Goal: Task Accomplishment & Management: Manage account settings

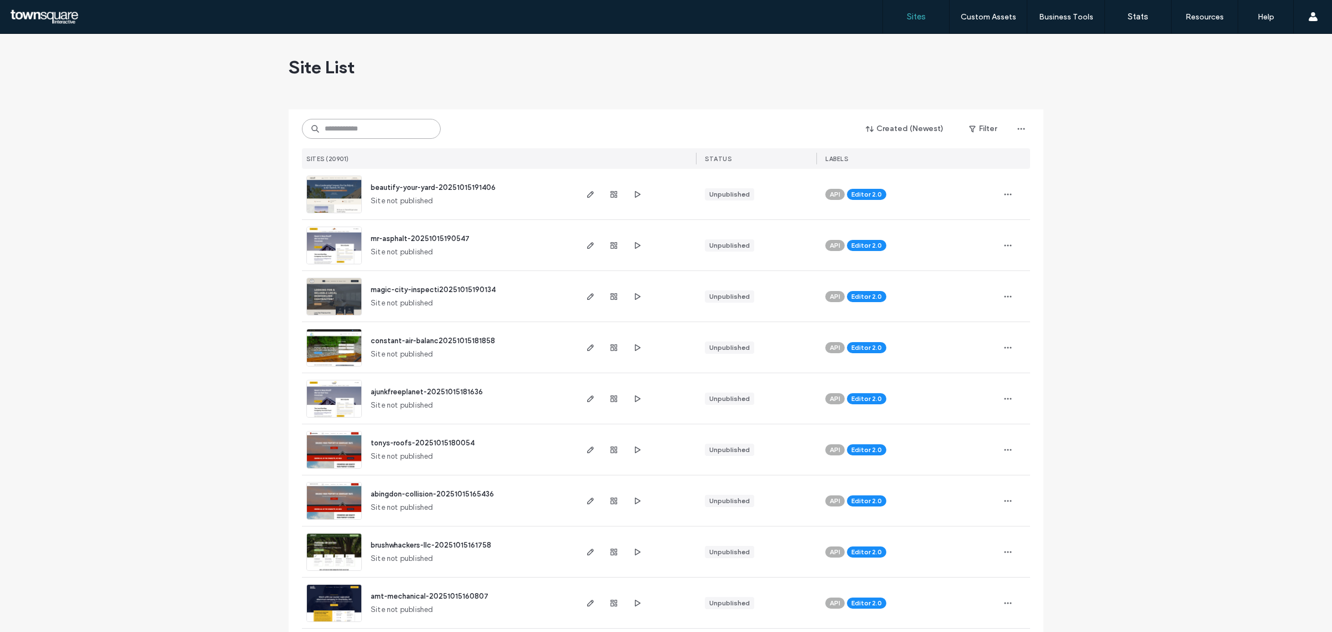
click at [409, 131] on input at bounding box center [371, 129] width 139 height 20
paste input "**********"
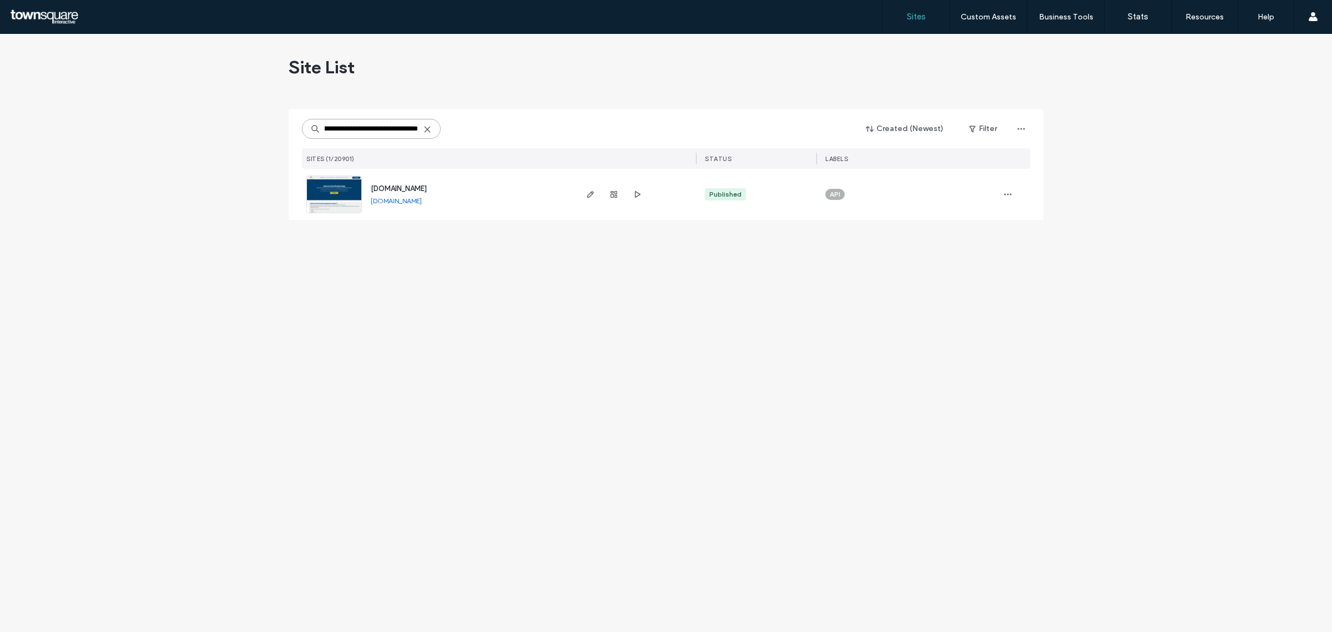
type input "**********"
click at [389, 184] on span "[DOMAIN_NAME]" at bounding box center [399, 188] width 56 height 8
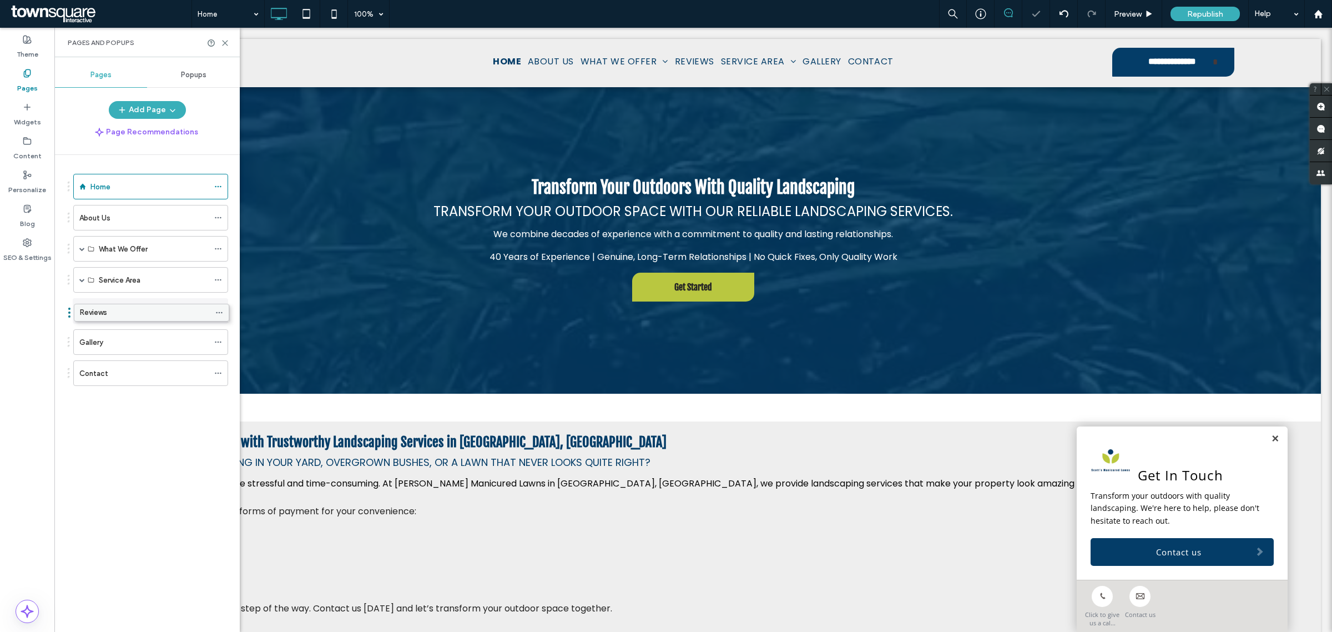
drag, startPoint x: 120, startPoint y: 279, endPoint x: 121, endPoint y: 315, distance: 35.5
click at [113, 308] on div "Reviews" at bounding box center [143, 311] width 129 height 12
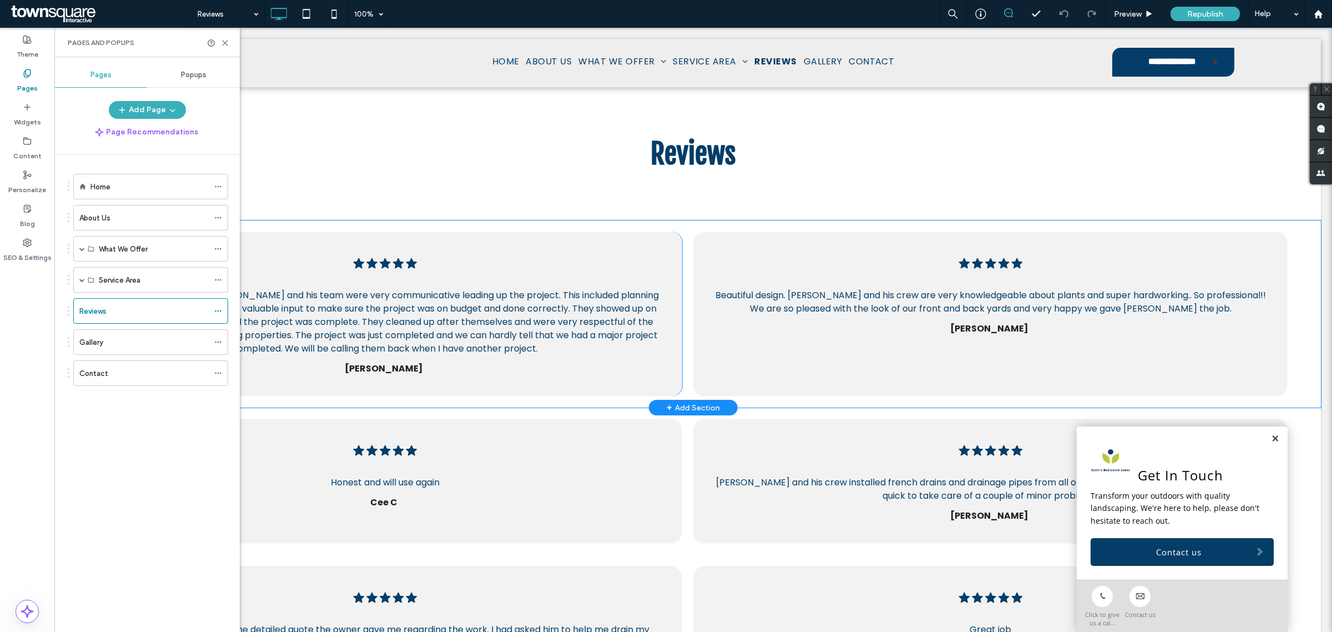
click at [533, 239] on div "Five black stars in a row. .cls-1-1670365560-1670365560 { fill: #00000; stroke-…" at bounding box center [385, 313] width 595 height 165
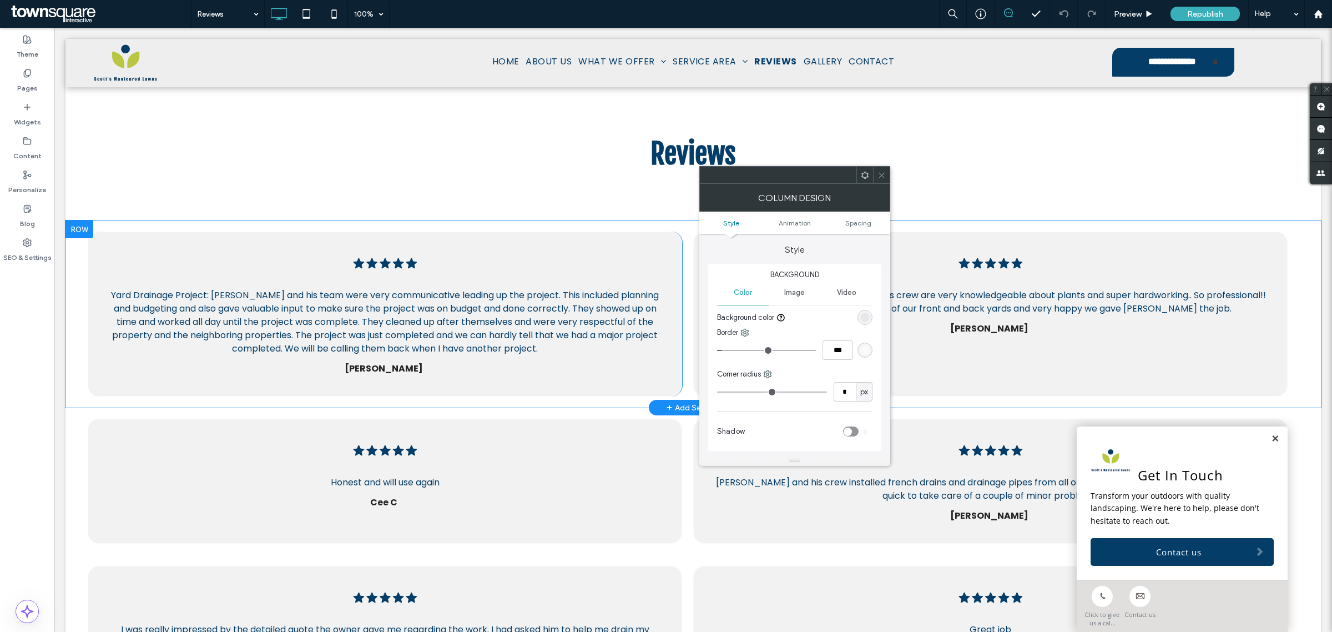
type input "**"
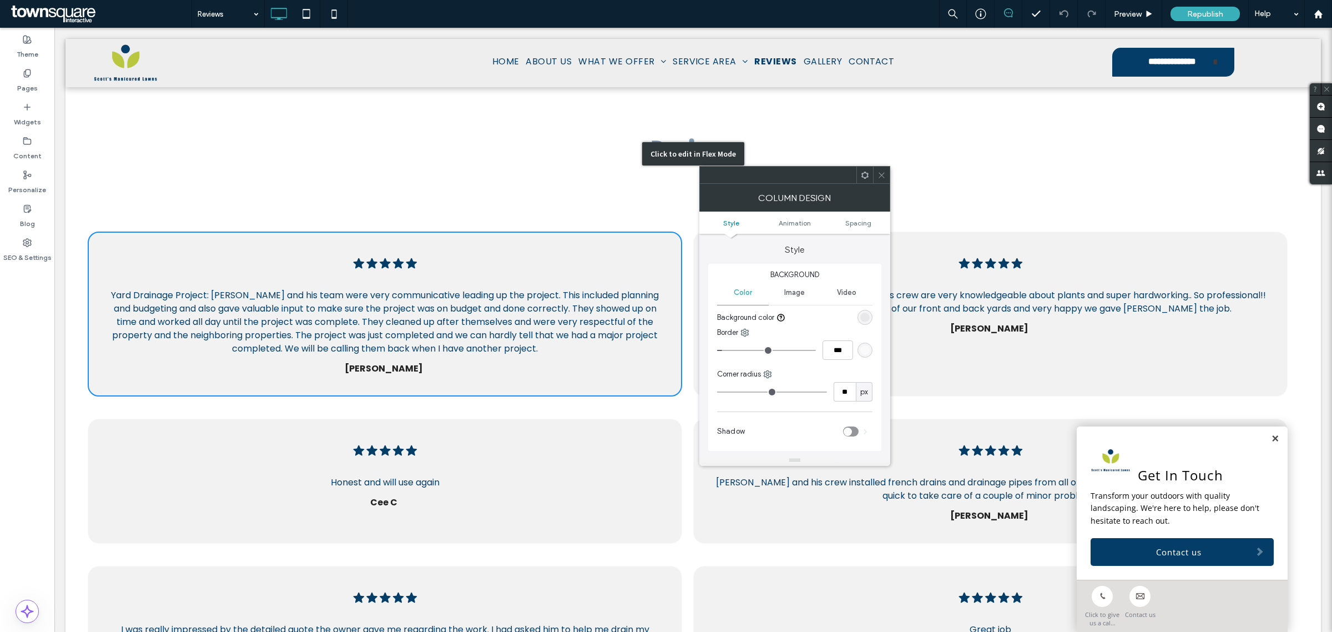
click at [436, 179] on div "Click to edit in Flex Mode" at bounding box center [694, 153] width 1256 height 133
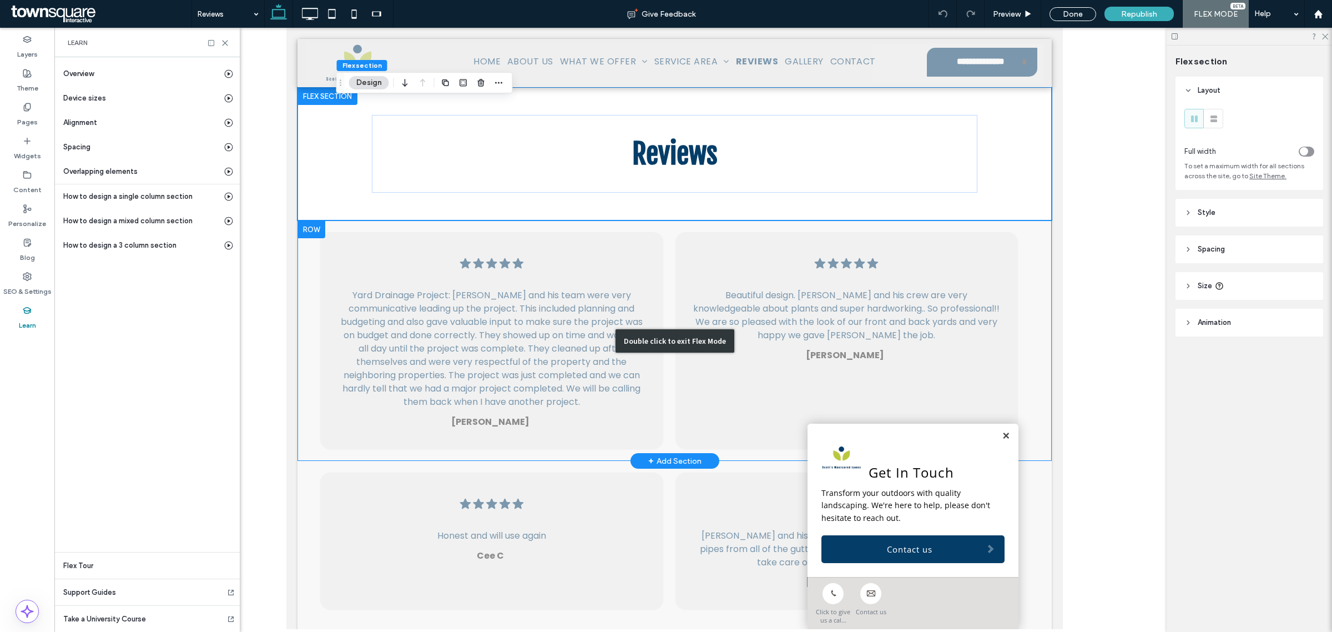
click at [352, 273] on div "Double click to exit Flex Mode" at bounding box center [674, 340] width 754 height 240
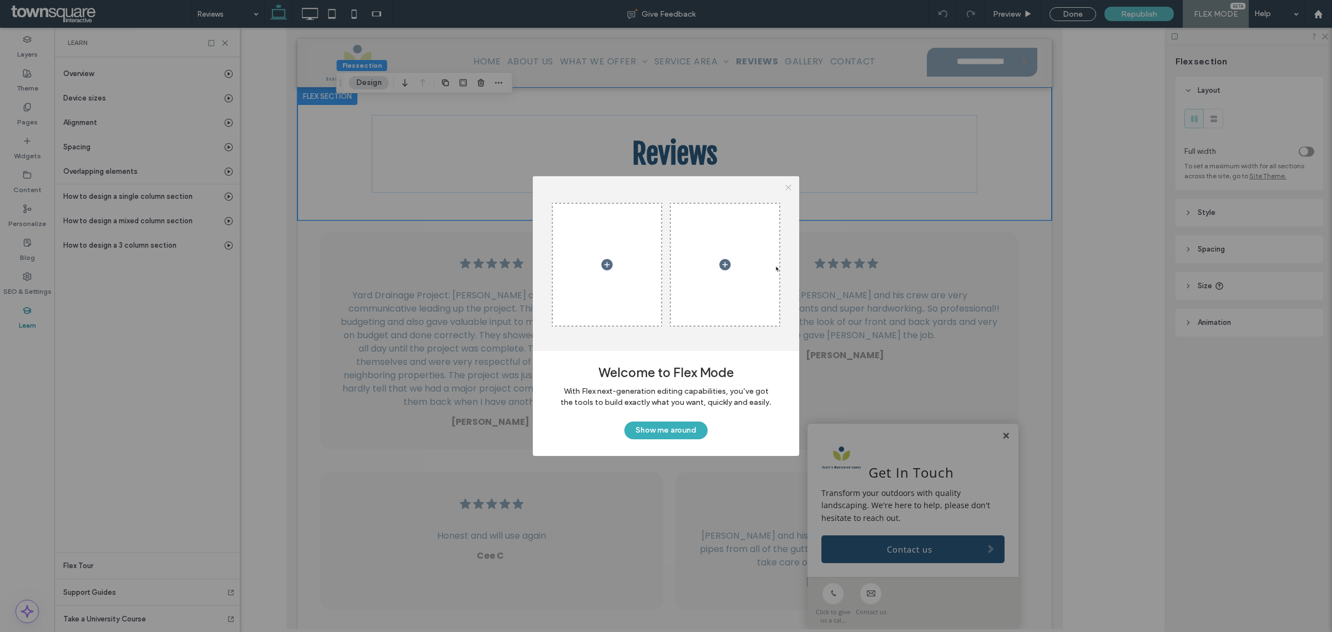
click at [784, 189] on icon at bounding box center [788, 187] width 8 height 8
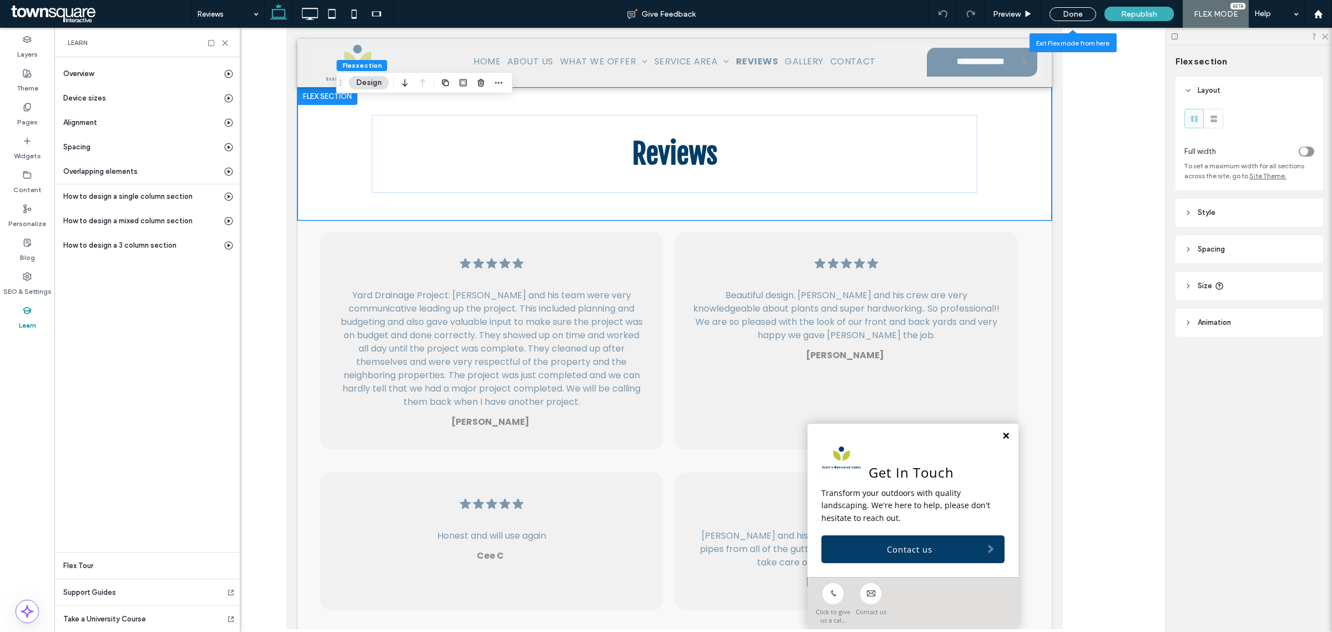
click at [1001, 435] on link at bounding box center [1005, 435] width 8 height 9
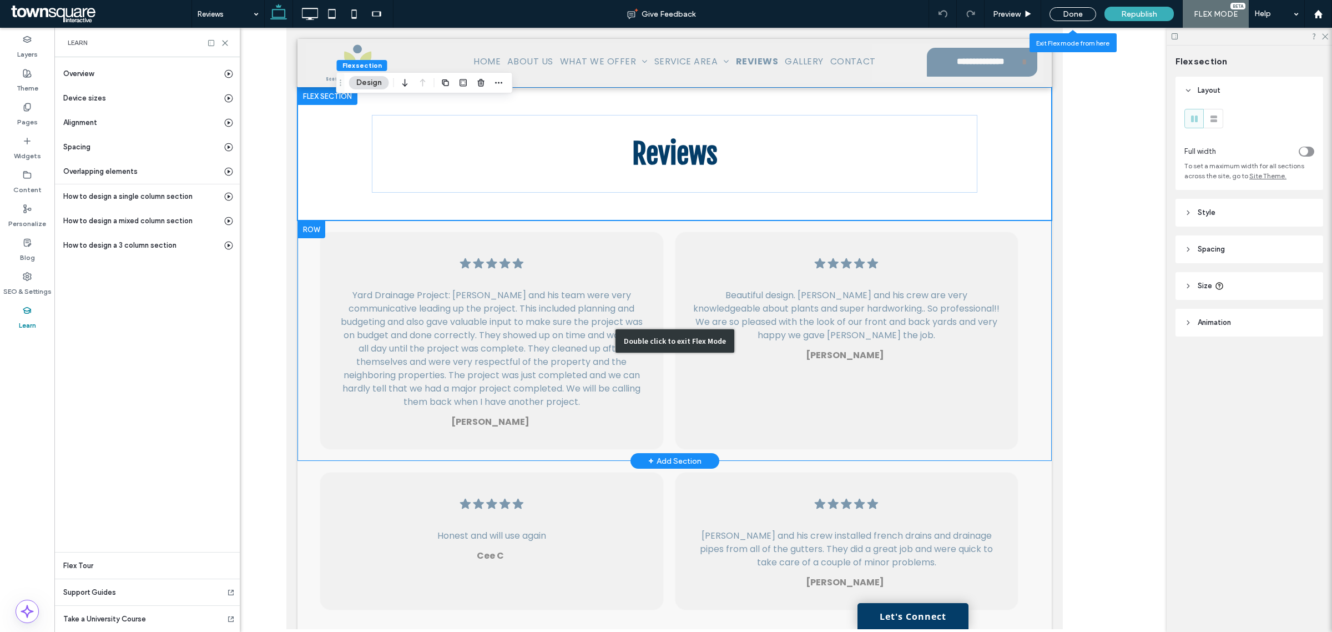
click at [663, 259] on div "Double click to exit Flex Mode" at bounding box center [674, 340] width 754 height 240
click at [648, 343] on div "Double click to exit Flex Mode" at bounding box center [674, 340] width 119 height 23
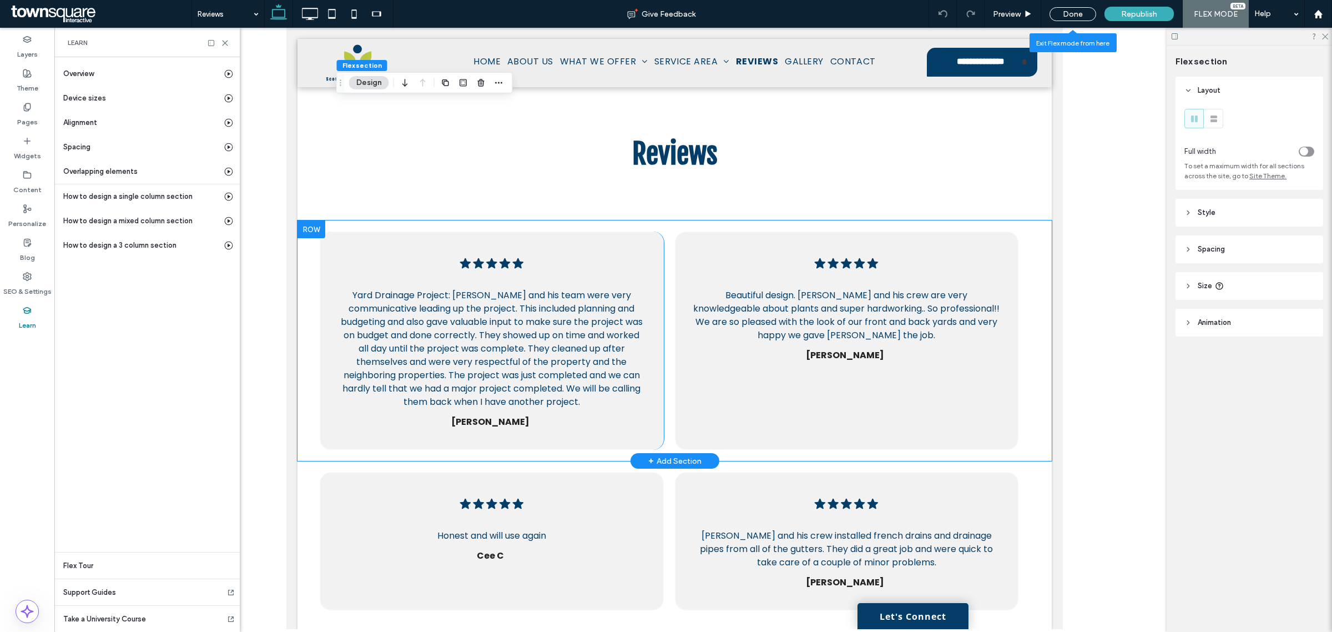
click at [663, 272] on div "Five black stars in a row. .cls-1-1670365560-1670365560 { fill: #00000; stroke-…" at bounding box center [491, 340] width 344 height 218
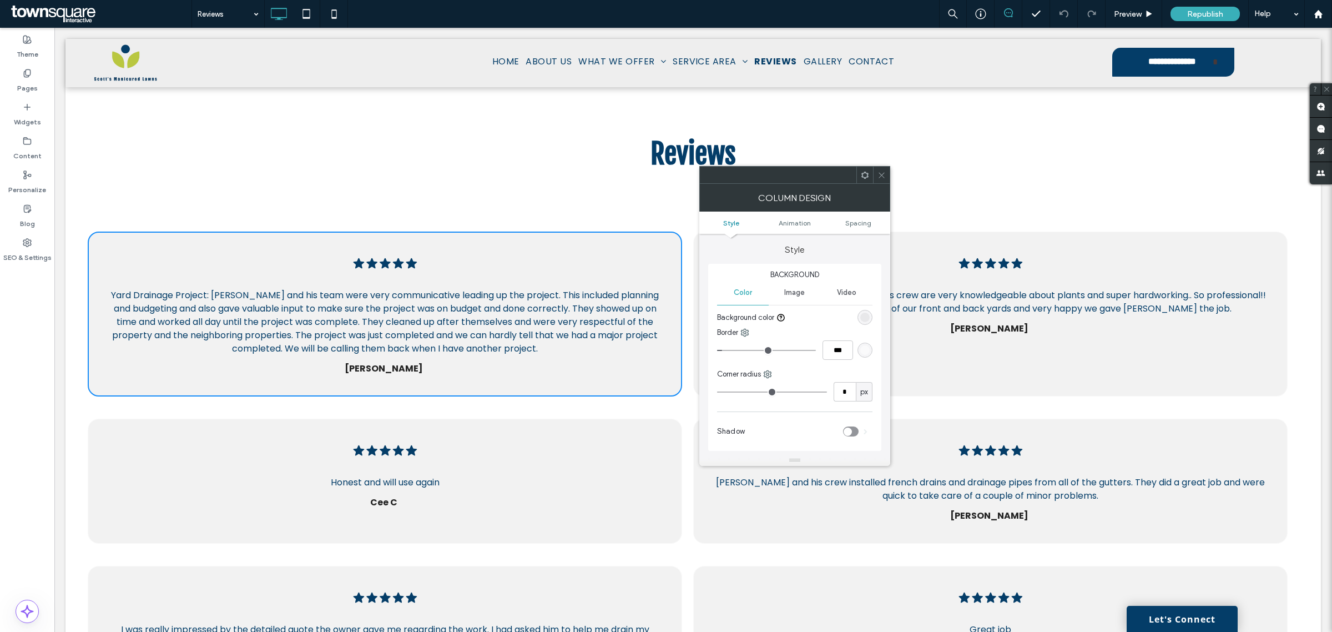
click at [636, 272] on div "Five black stars in a row. .cls-1-1670365560-1670365560 { fill: #00000; stroke-…" at bounding box center [385, 313] width 595 height 165
type input "**"
click at [884, 175] on icon at bounding box center [882, 175] width 8 height 8
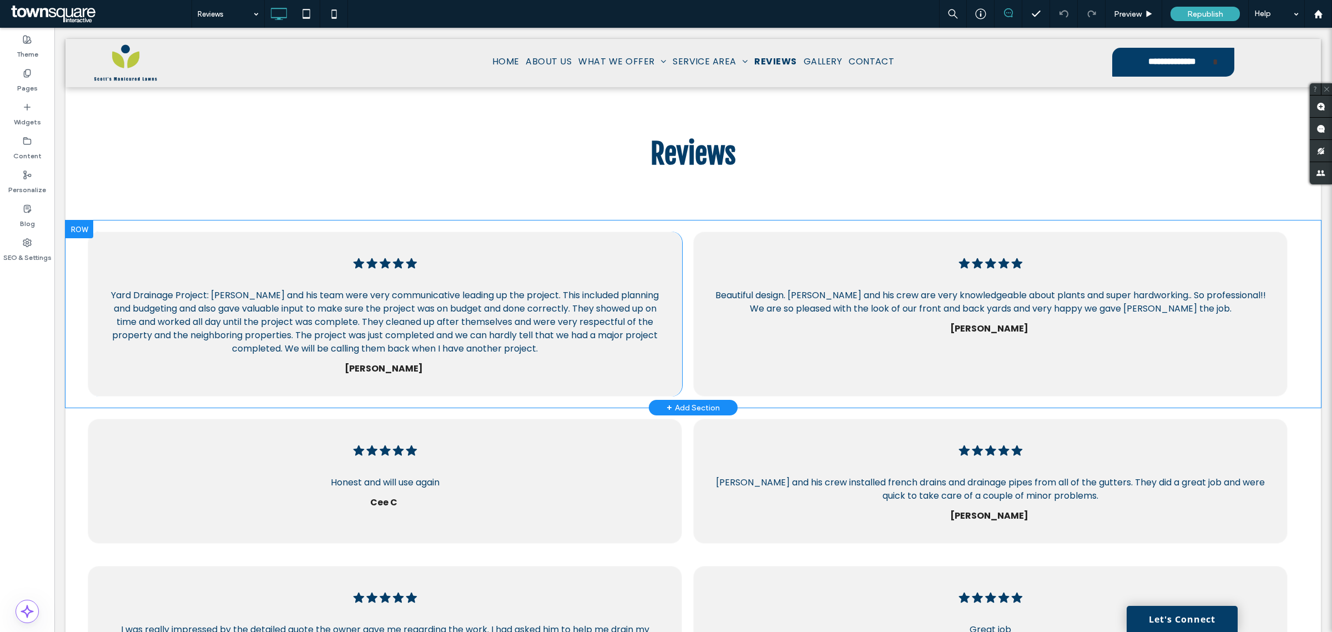
click at [571, 274] on div "Five black stars in a row. .cls-1-1670365560-1670365560 { fill: #00000; stroke-…" at bounding box center [385, 313] width 595 height 165
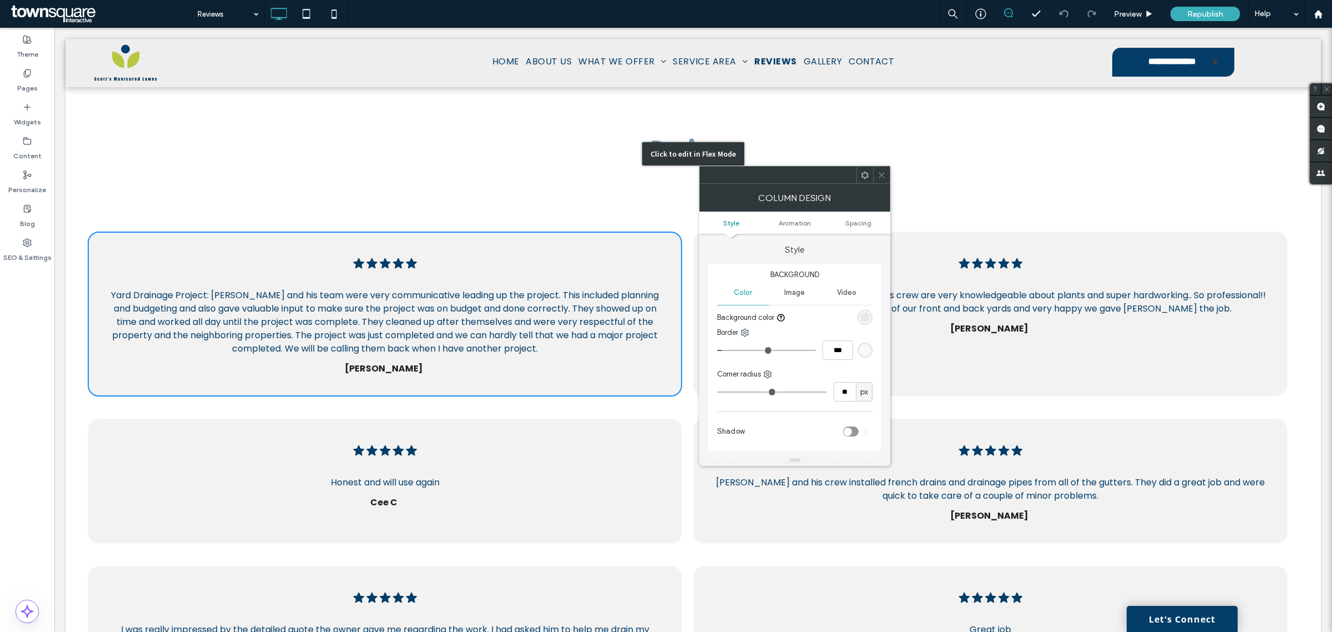
click at [382, 178] on div "Click to edit in Flex Mode" at bounding box center [694, 153] width 1256 height 133
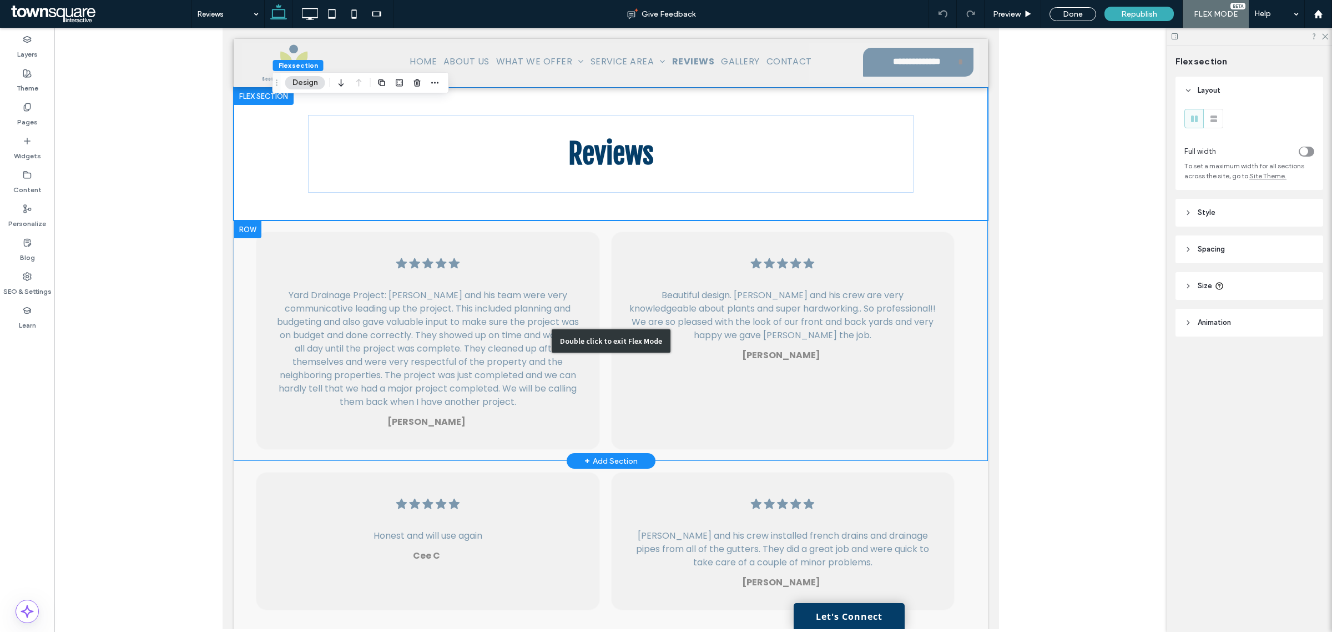
click at [527, 250] on div "Double click to exit Flex Mode" at bounding box center [610, 340] width 754 height 240
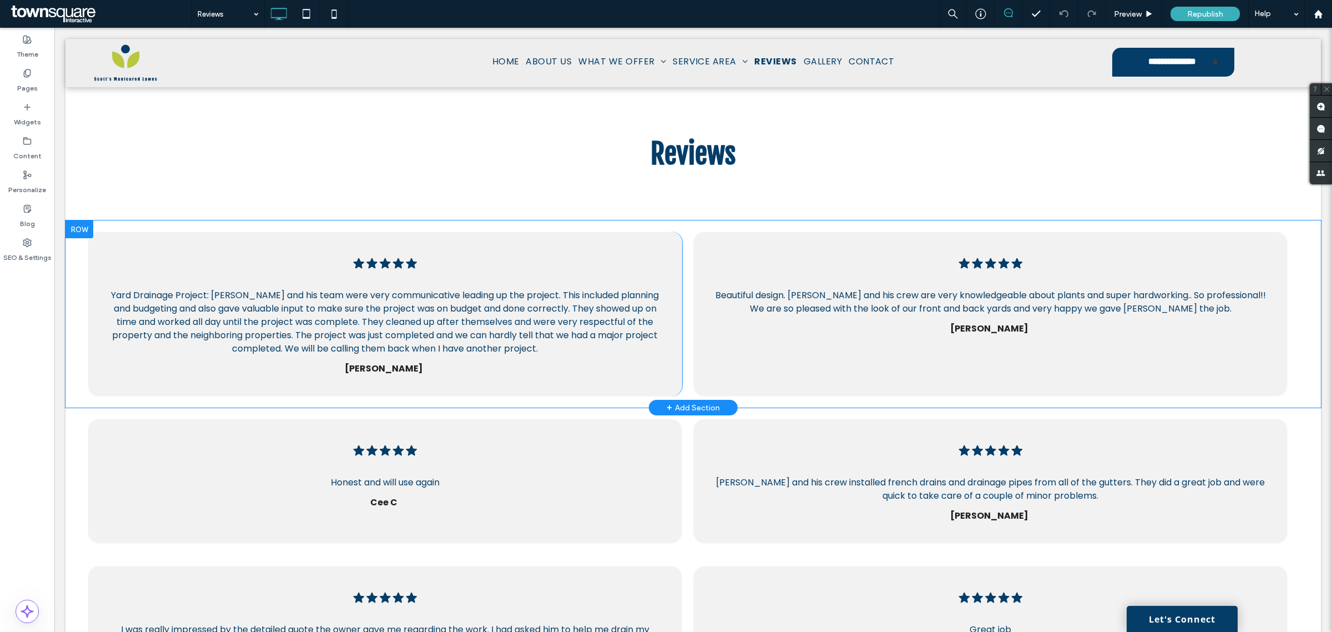
click at [613, 262] on div "Five black stars in a row. .cls-1-1670365560-1670365560 { fill: #00000; stroke-…" at bounding box center [385, 313] width 595 height 165
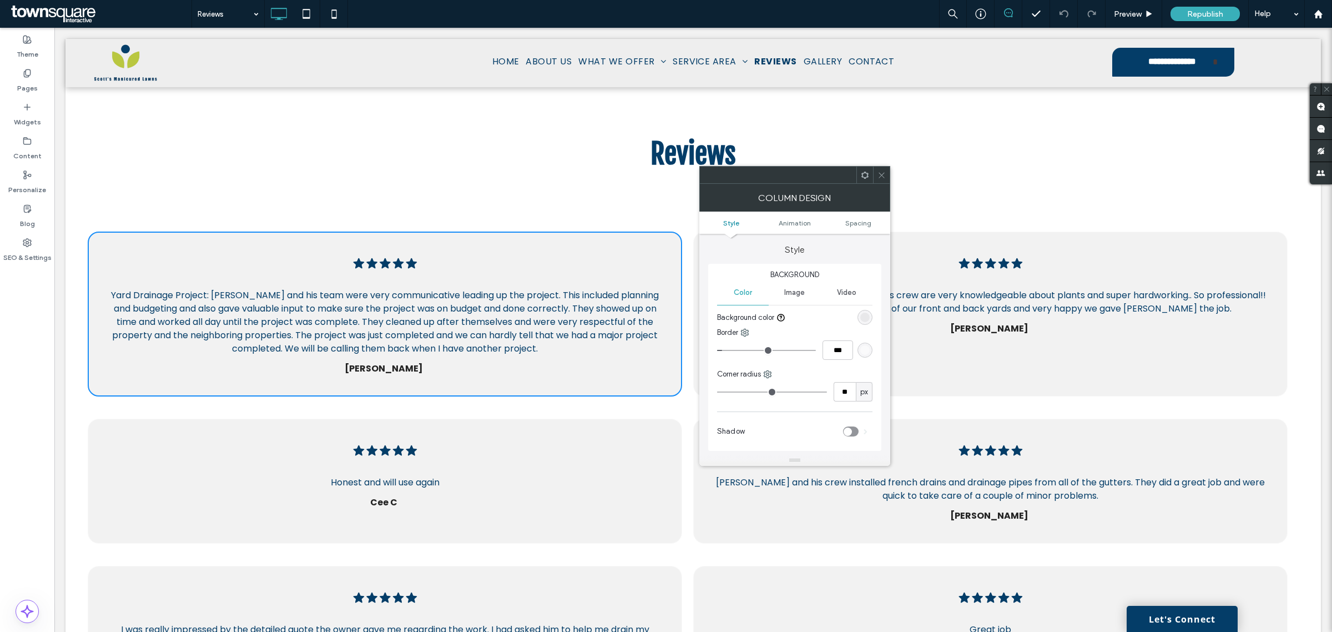
click at [626, 228] on div "Five black stars in a row. .cls-1-1670365560-1670365560 { fill: #00000; stroke-…" at bounding box center [694, 313] width 1256 height 187
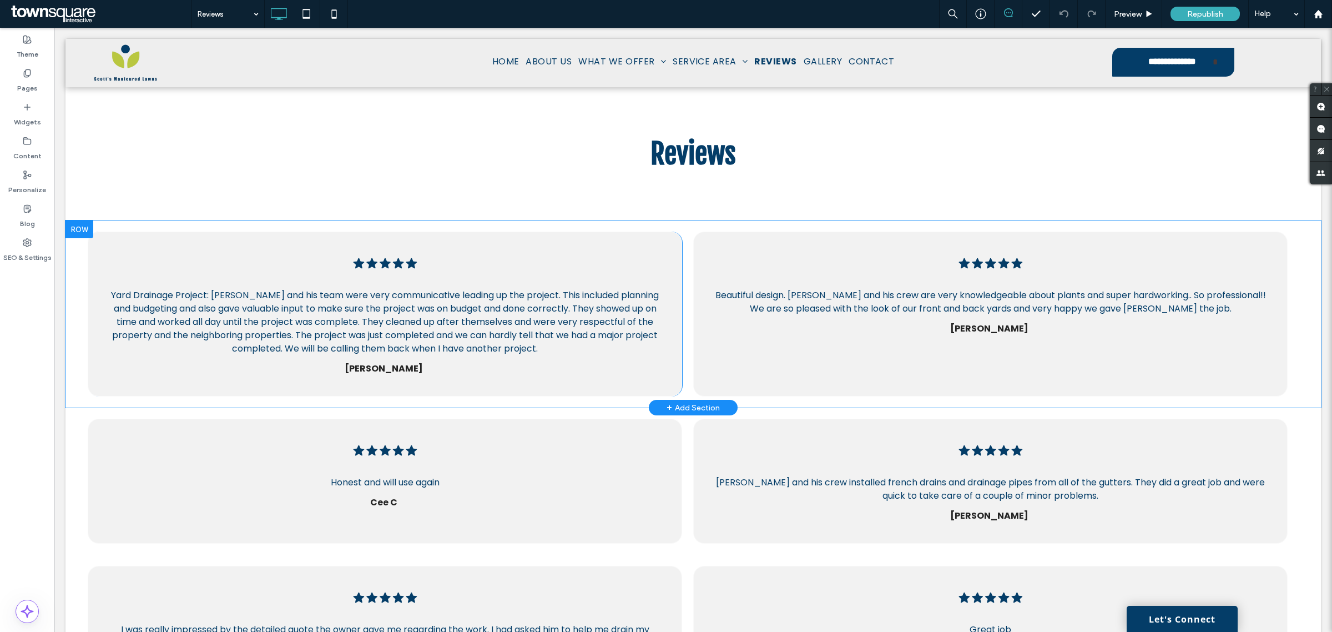
click at [693, 231] on div "Five black stars in a row. .cls-1-1670365560-1670365560 { fill: #00000; stroke-…" at bounding box center [693, 313] width 1211 height 165
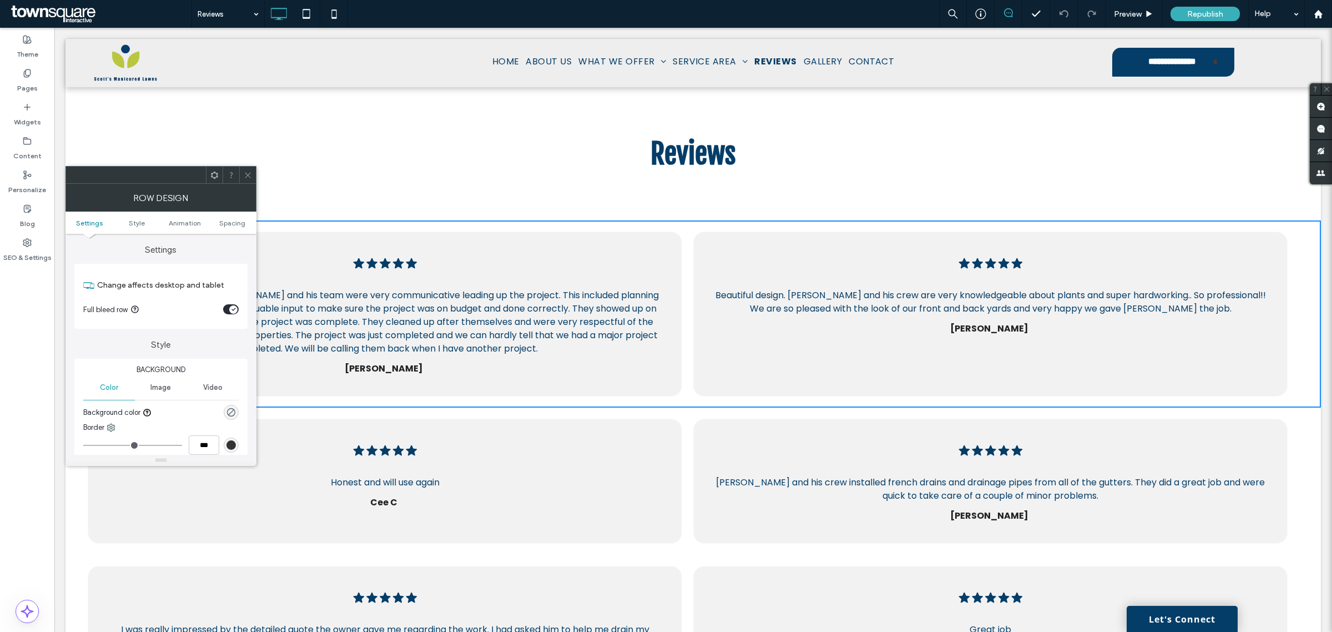
click at [681, 228] on div "Five black stars in a row. .cls-1-1670365560-1670365560 { fill: #00000; stroke-…" at bounding box center [694, 313] width 1256 height 187
click at [253, 175] on div at bounding box center [247, 175] width 17 height 17
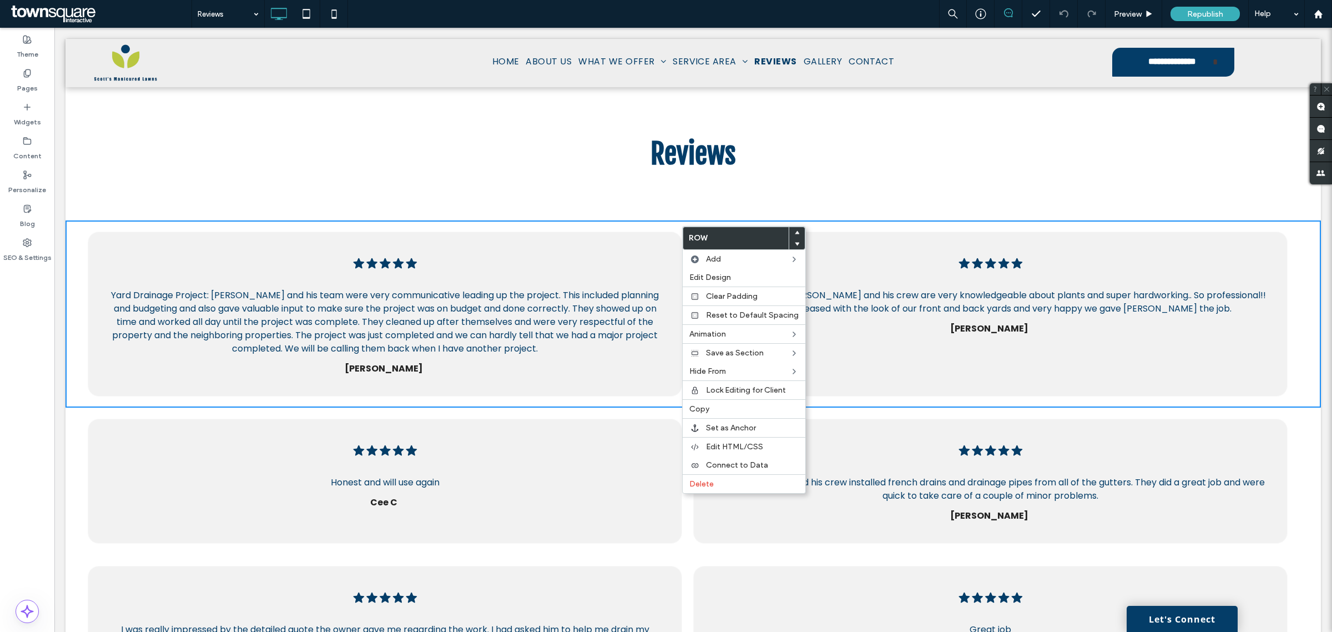
click at [104, 260] on div "Five black stars in a row. .cls-1-1670365560-1670365560 { fill: #00000; stroke-…" at bounding box center [385, 313] width 595 height 165
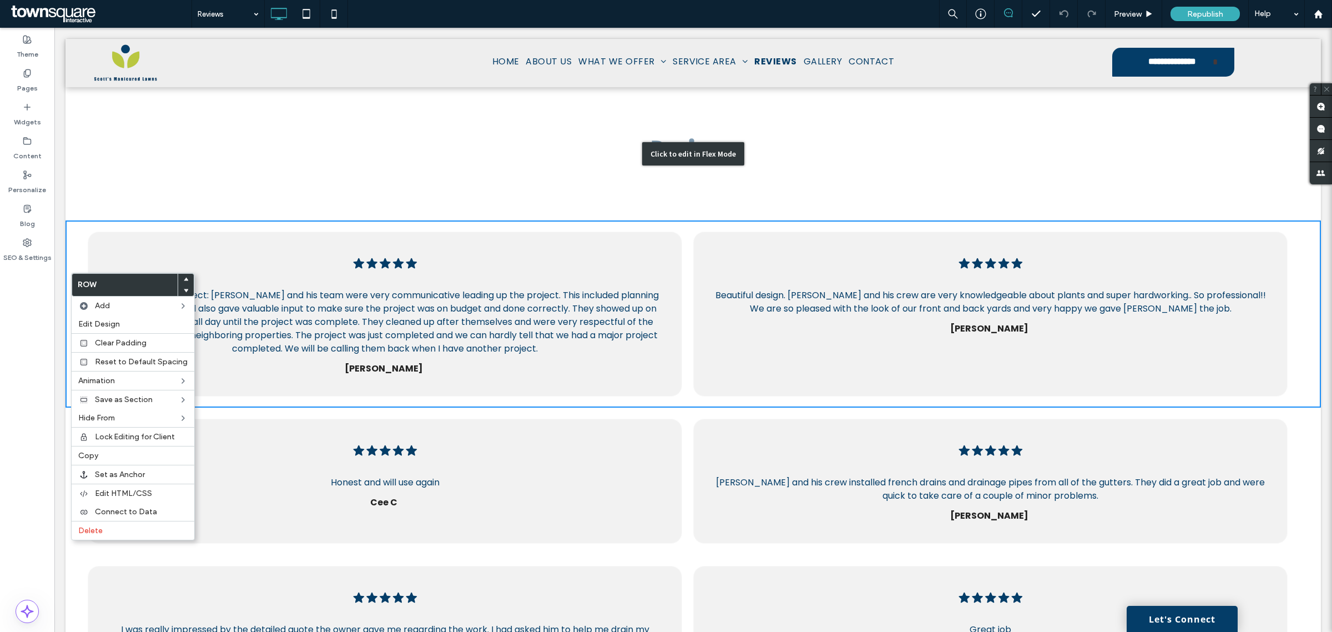
click at [377, 179] on div "Click to edit in Flex Mode" at bounding box center [694, 153] width 1256 height 133
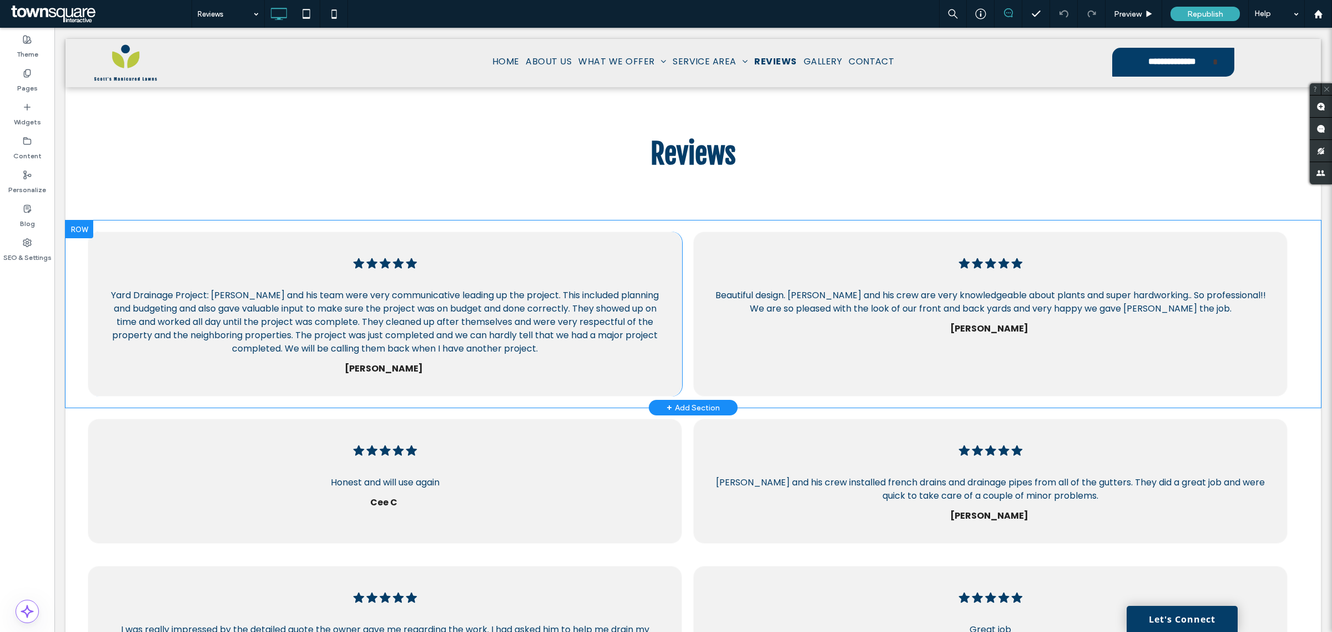
click at [377, 231] on div "Five black stars in a row. .cls-1-1670365560-1670365560 { fill: #00000; stroke-…" at bounding box center [385, 313] width 595 height 165
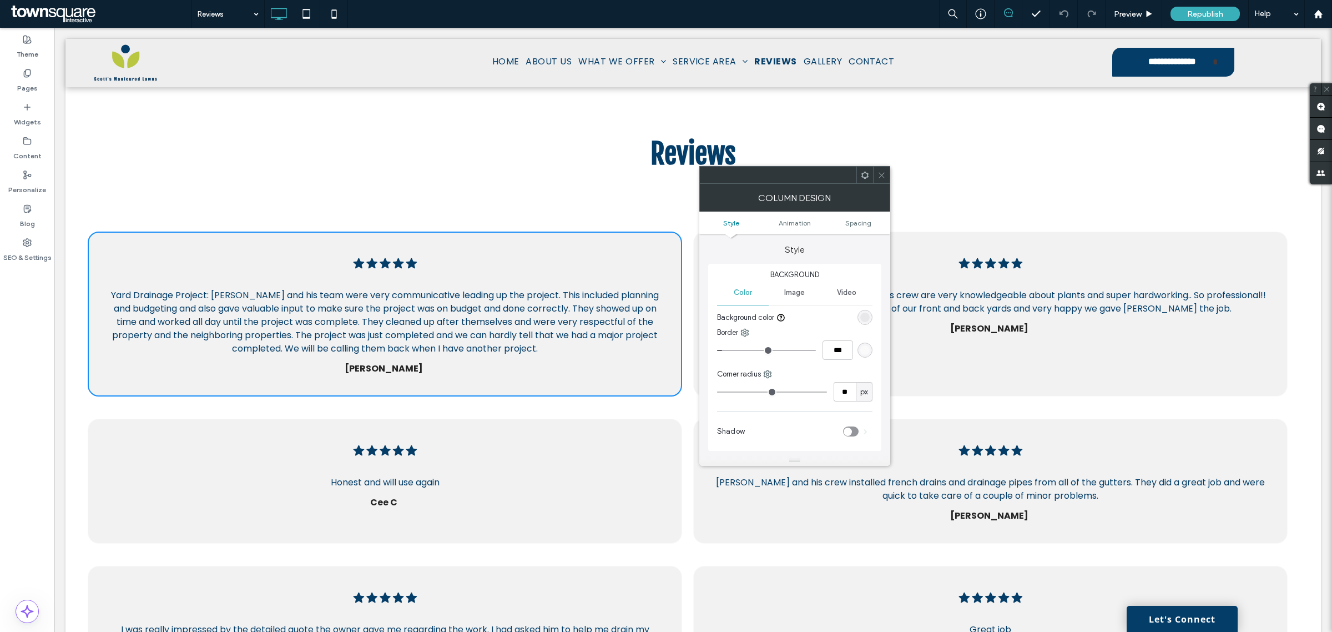
drag, startPoint x: 544, startPoint y: 237, endPoint x: 575, endPoint y: 245, distance: 31.5
click at [552, 239] on div "Five black stars in a row. .cls-1-1670365560-1670365560 { fill: #00000; stroke-…" at bounding box center [385, 313] width 595 height 165
click at [886, 173] on div at bounding box center [881, 175] width 17 height 17
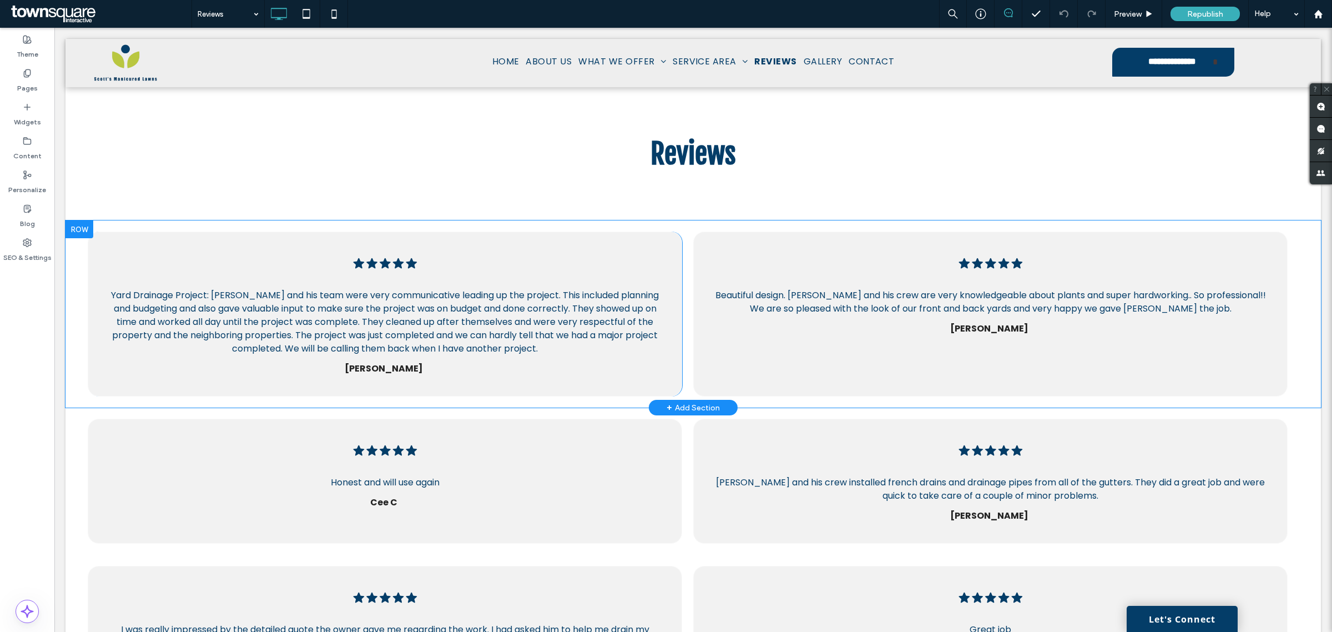
click at [687, 230] on div "Five black stars in a row. .cls-1-1670365560-1670365560 { fill: #00000; stroke-…" at bounding box center [694, 313] width 1256 height 187
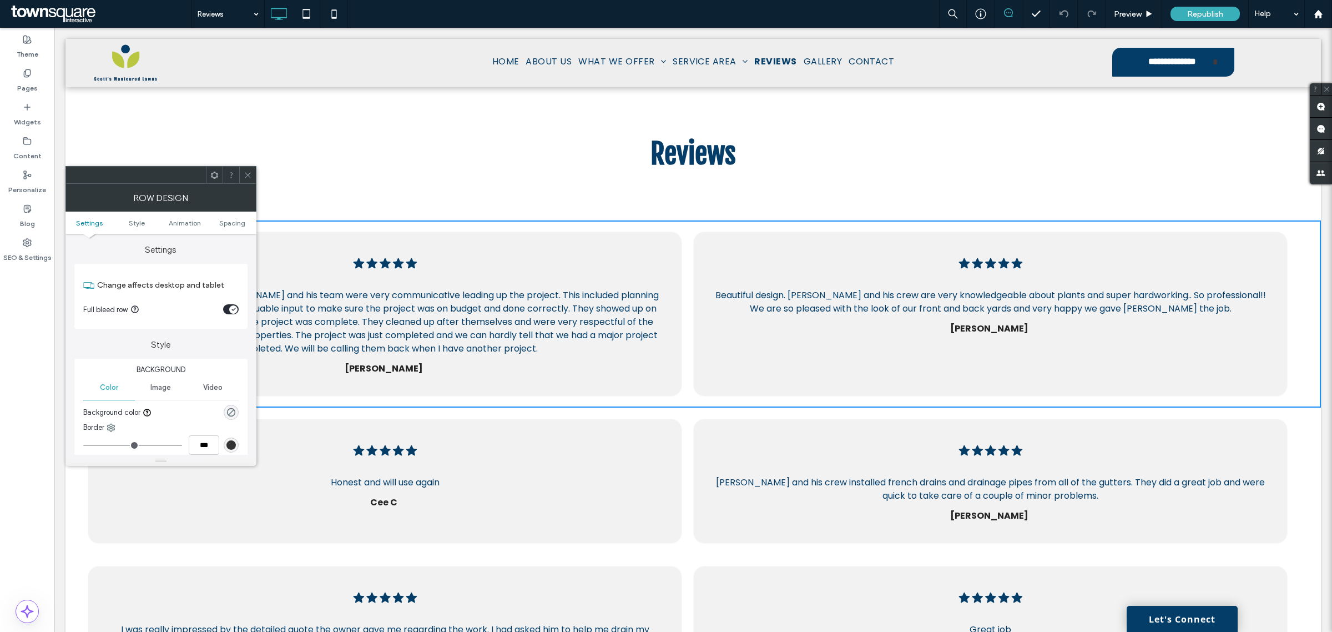
click at [560, 269] on div "Five black stars in a row. .cls-1-1670365560-1670365560 { fill: #00000; stroke-…" at bounding box center [385, 313] width 595 height 165
click at [591, 452] on div "Five black stars. .cls-1-1670365560-1670365560 { fill: #00000; stroke-width: 0p…" at bounding box center [385, 481] width 595 height 125
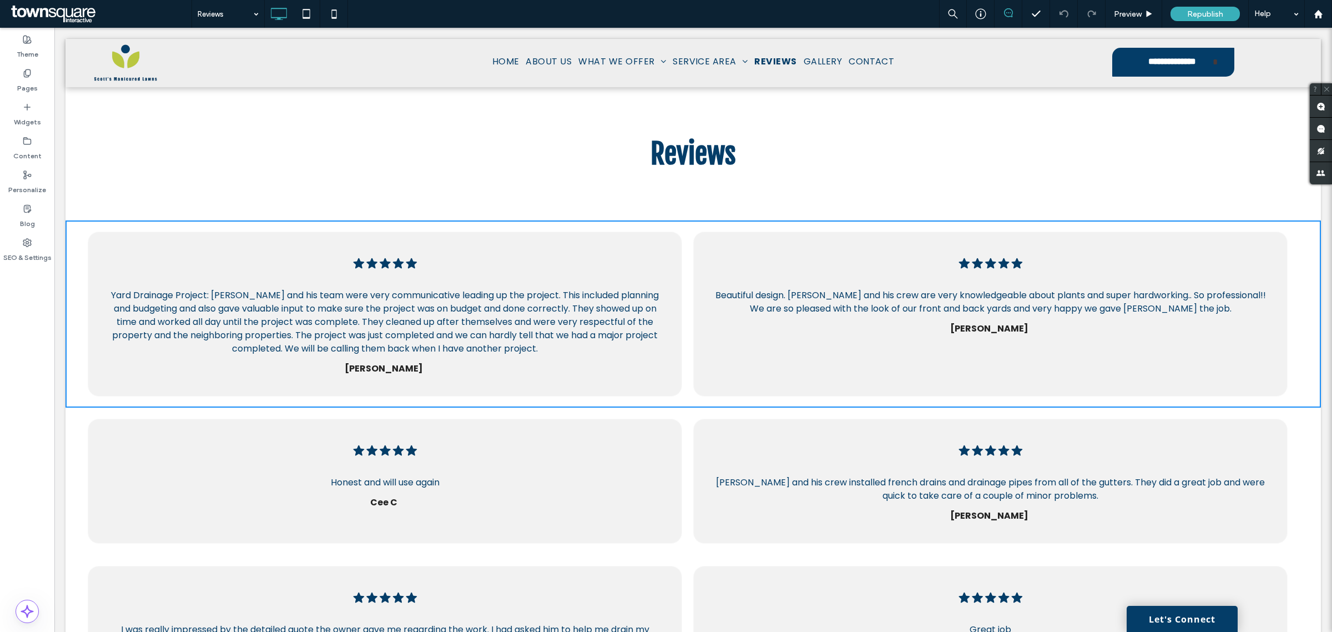
type input "**"
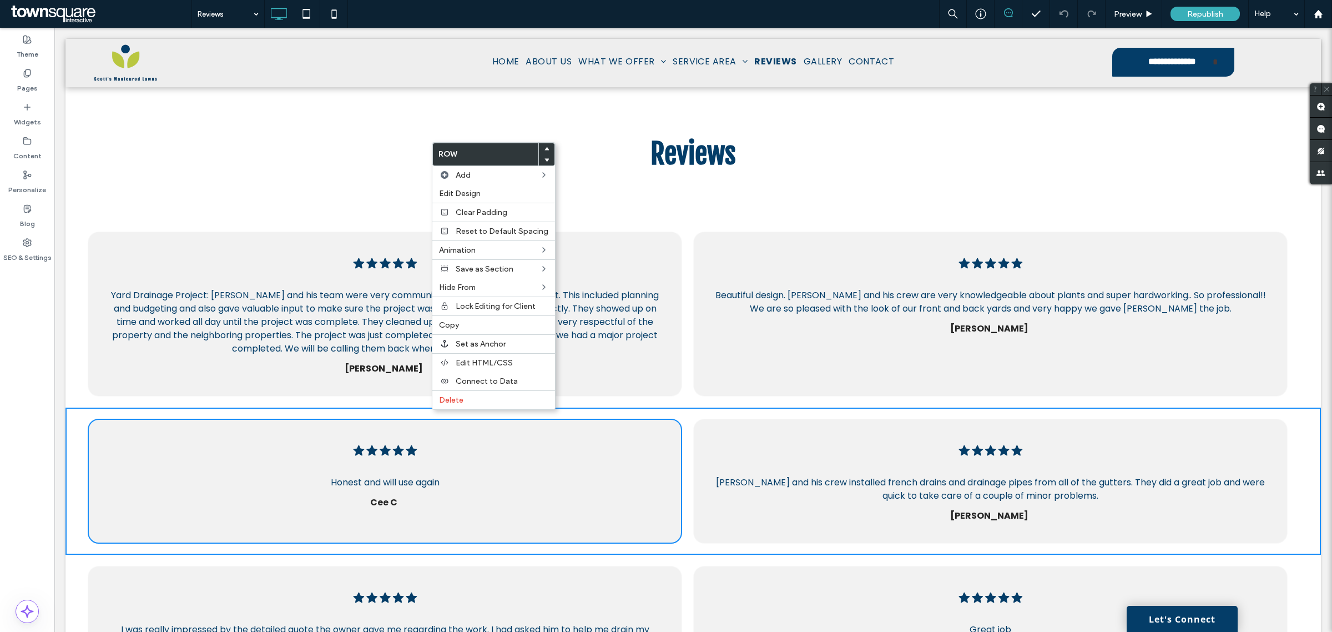
click at [331, 221] on div "Five black stars in a row. .cls-1-1670365560-1670365560 { fill: #00000; stroke-…" at bounding box center [694, 313] width 1256 height 187
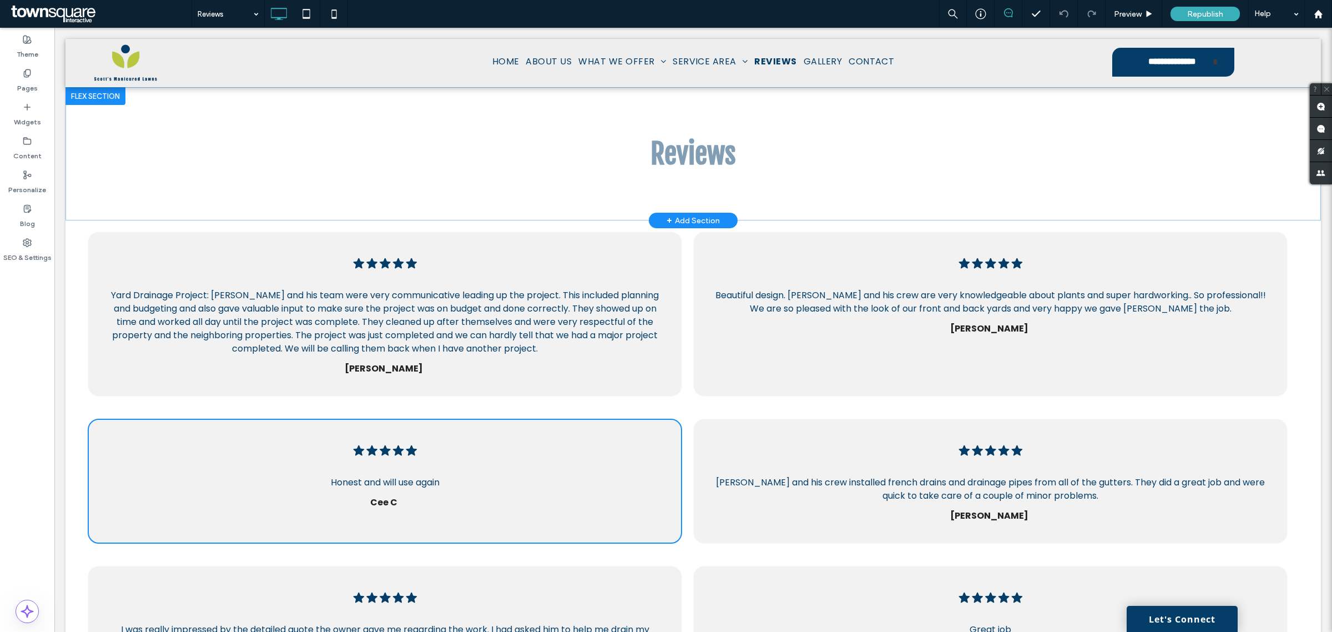
click at [694, 220] on div "+ Add Section" at bounding box center [693, 220] width 53 height 12
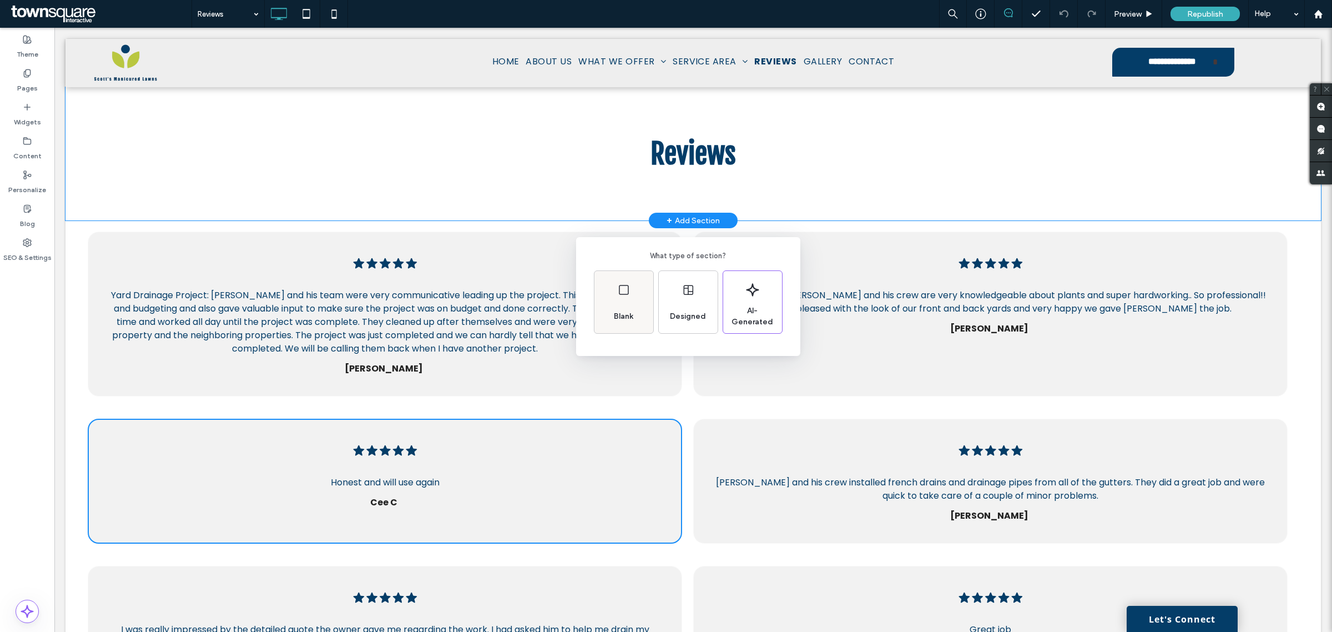
click at [609, 284] on div "Blank" at bounding box center [624, 302] width 59 height 62
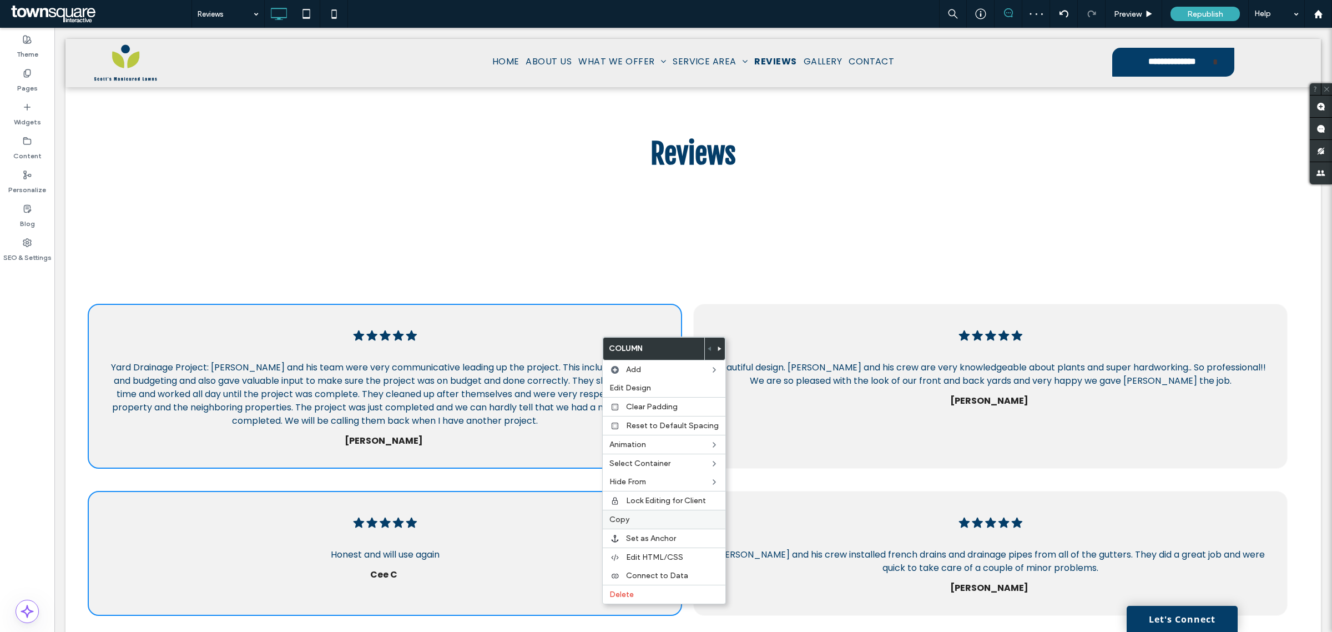
click at [634, 522] on label "Copy" at bounding box center [664, 519] width 109 height 9
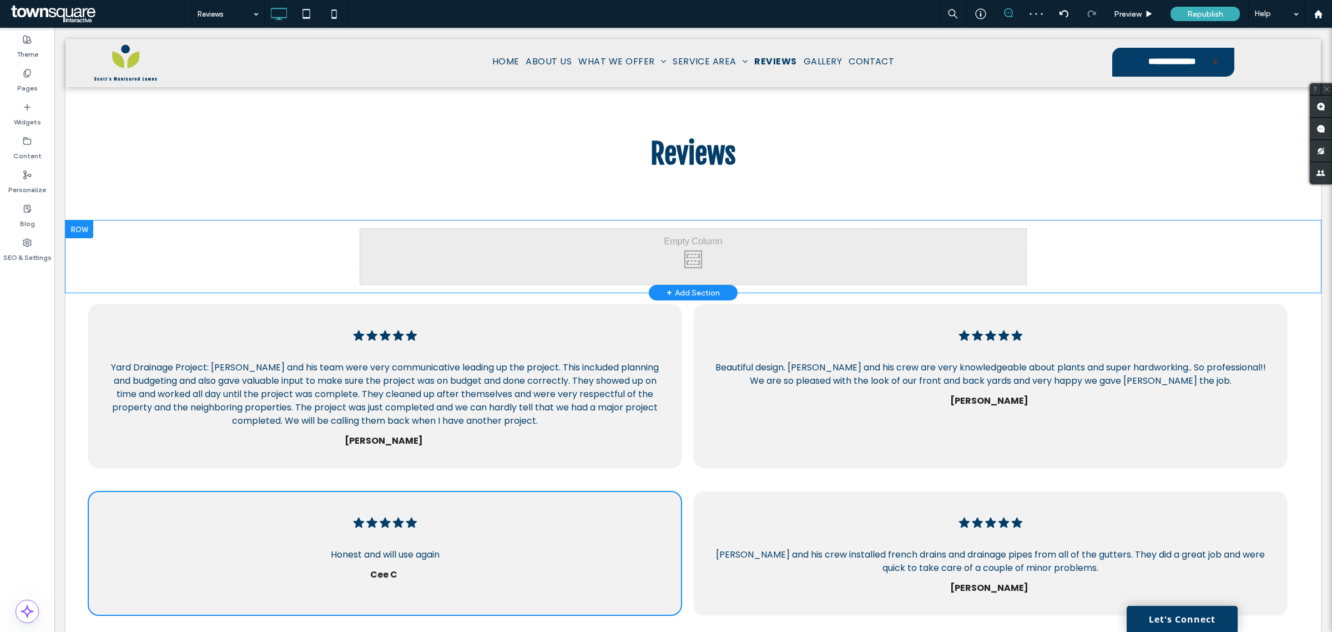
click at [542, 267] on div "Click To Paste Click To Paste" at bounding box center [693, 257] width 666 height 56
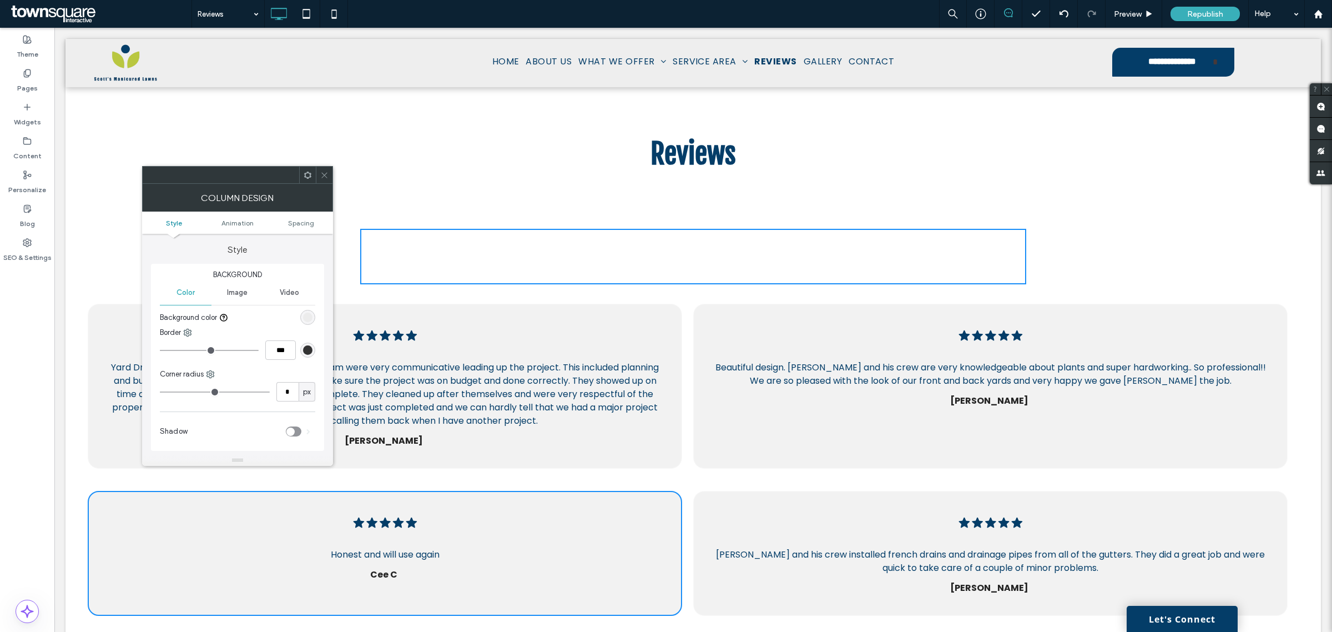
click at [542, 266] on div "Click To Paste Click To Paste" at bounding box center [693, 257] width 666 height 56
click at [1036, 258] on div "Click To Paste Click To Paste Row + Add Section" at bounding box center [694, 256] width 1256 height 72
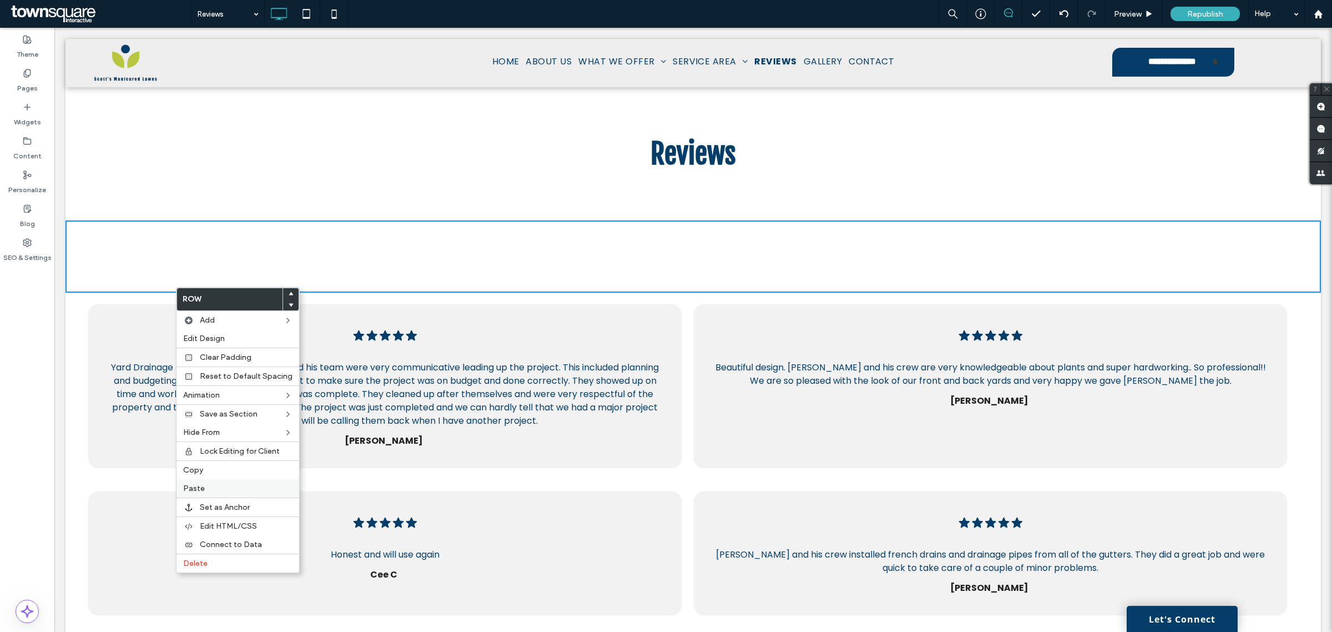
click at [221, 491] on label "Paste" at bounding box center [237, 487] width 109 height 9
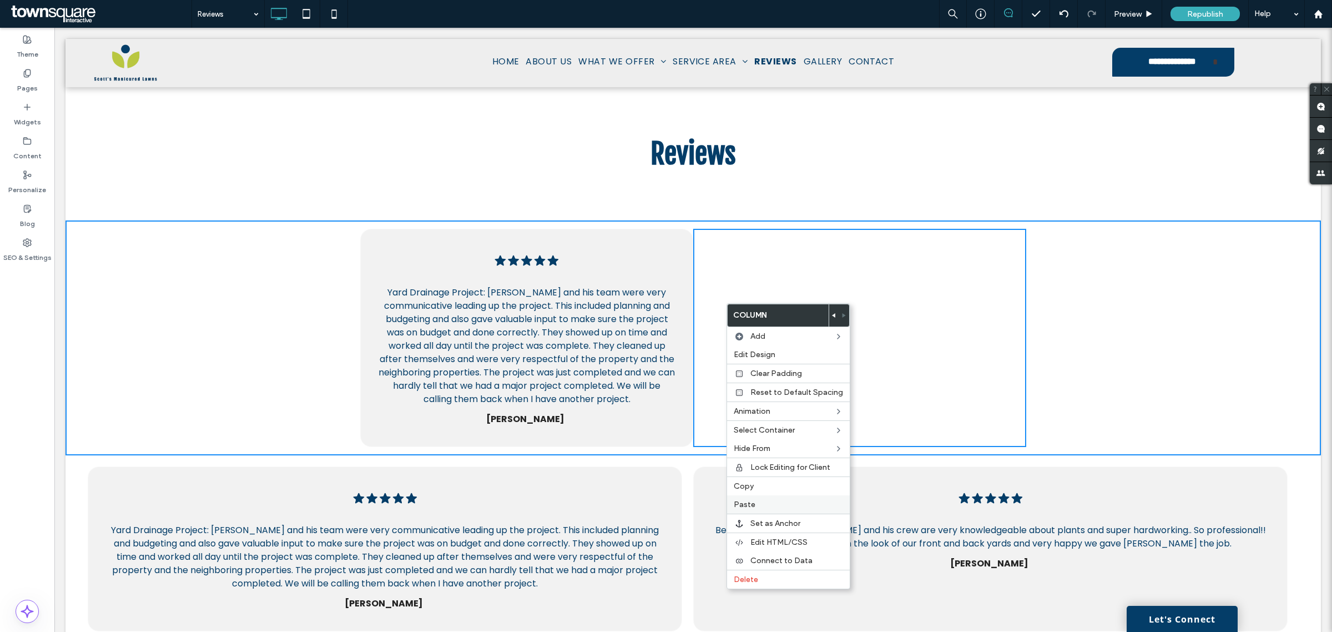
click at [804, 509] on label "Paste" at bounding box center [788, 504] width 109 height 9
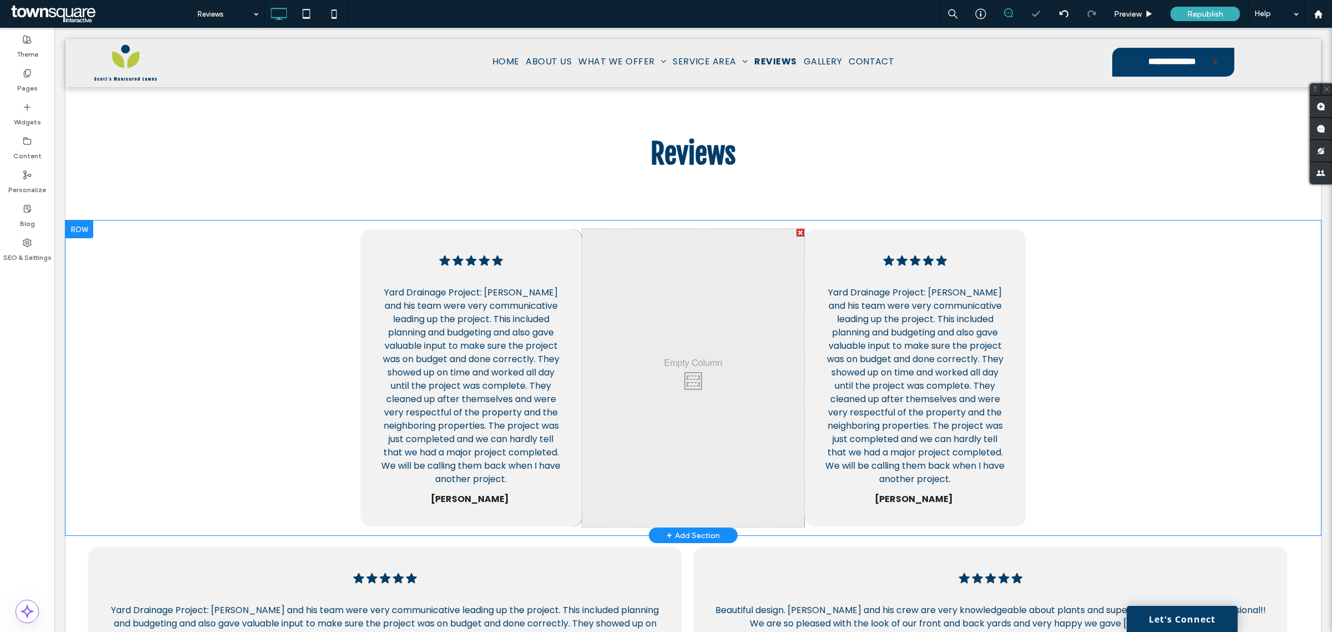
click at [797, 231] on div at bounding box center [801, 233] width 8 height 8
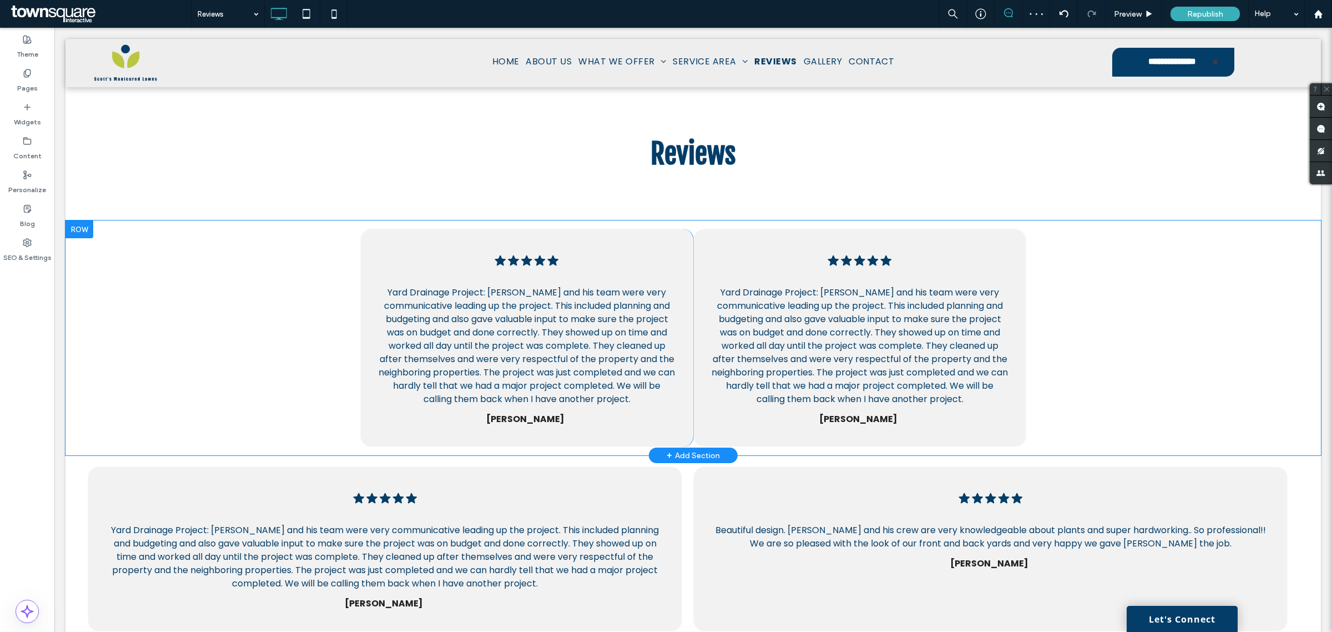
click at [642, 247] on div "Five black stars in a row. .cls-1-1670365560-1670365560 { fill: #00000; stroke-…" at bounding box center [526, 338] width 333 height 218
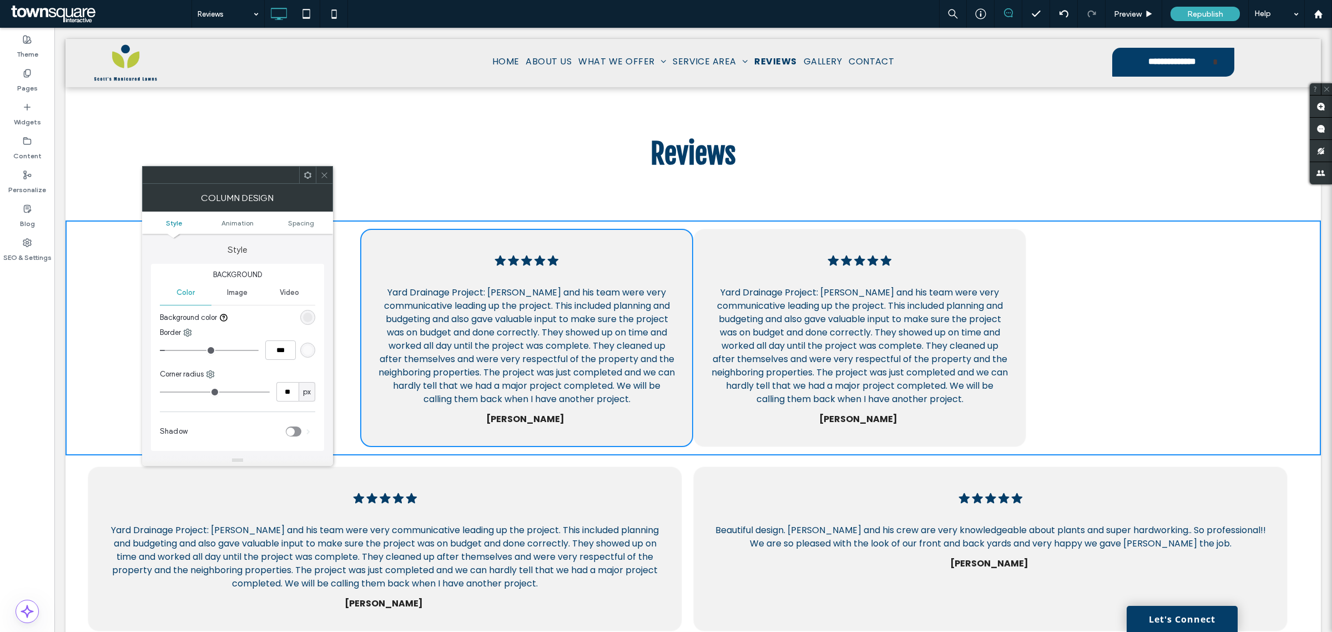
click at [320, 173] on icon at bounding box center [324, 175] width 8 height 8
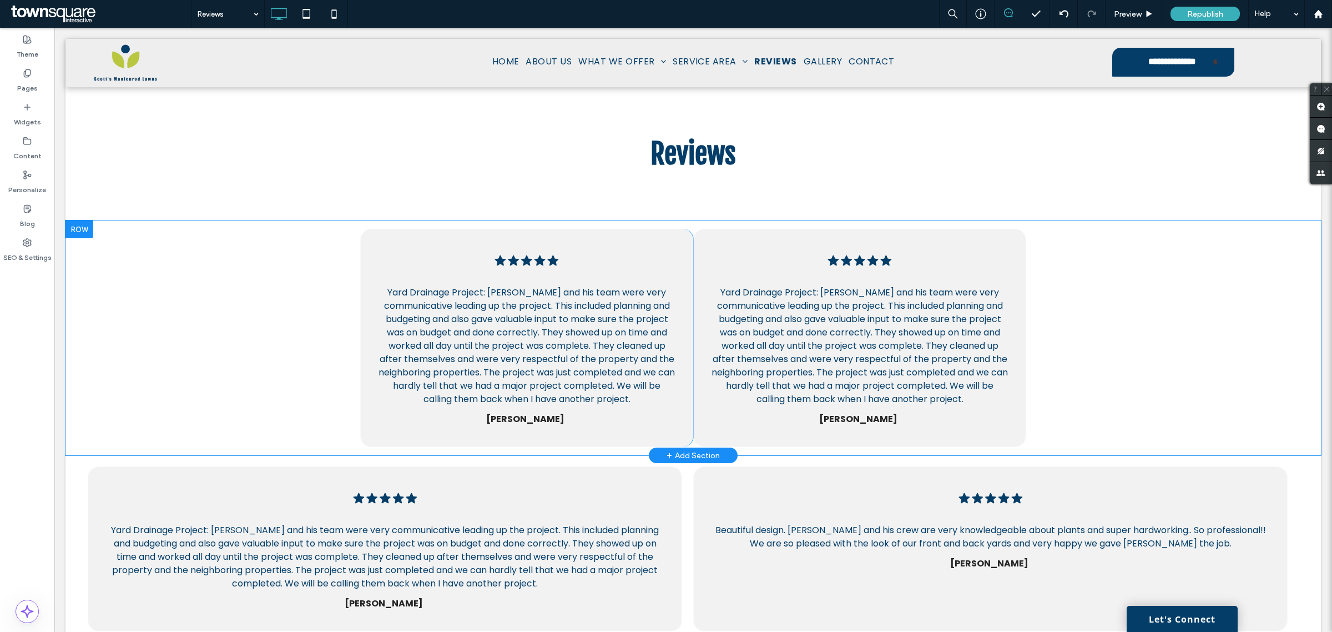
click at [575, 249] on div "Five black stars in a row. .cls-1-1670365560-1670365560 { fill: #00000; stroke-…" at bounding box center [526, 338] width 333 height 218
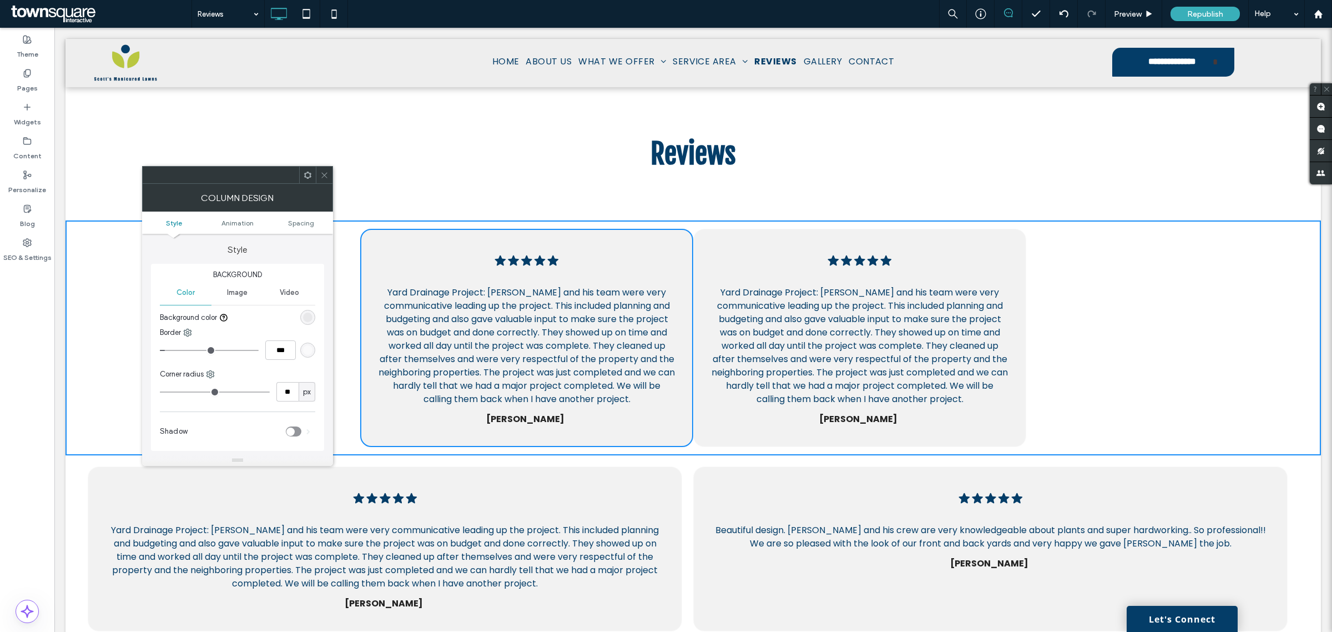
click at [320, 168] on span at bounding box center [324, 175] width 8 height 17
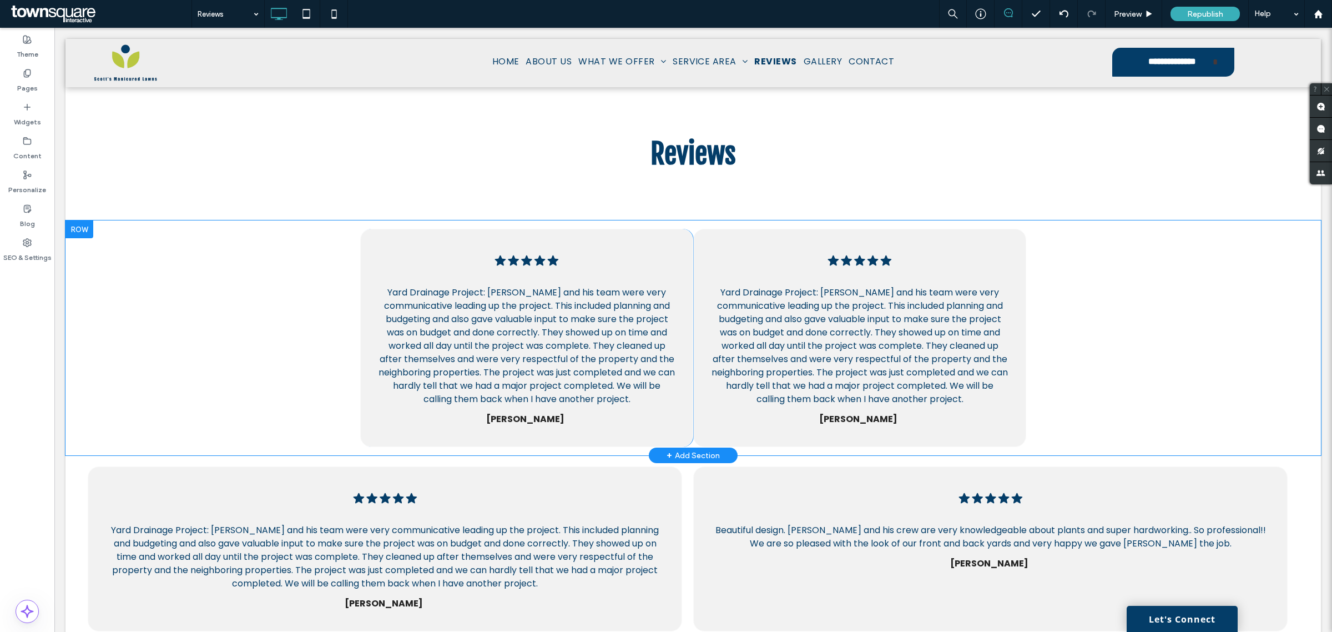
click at [621, 258] on div "Five black stars in a row. .cls-1-1670365560-1670365560 { fill: #00000; stroke-…" at bounding box center [526, 338] width 333 height 218
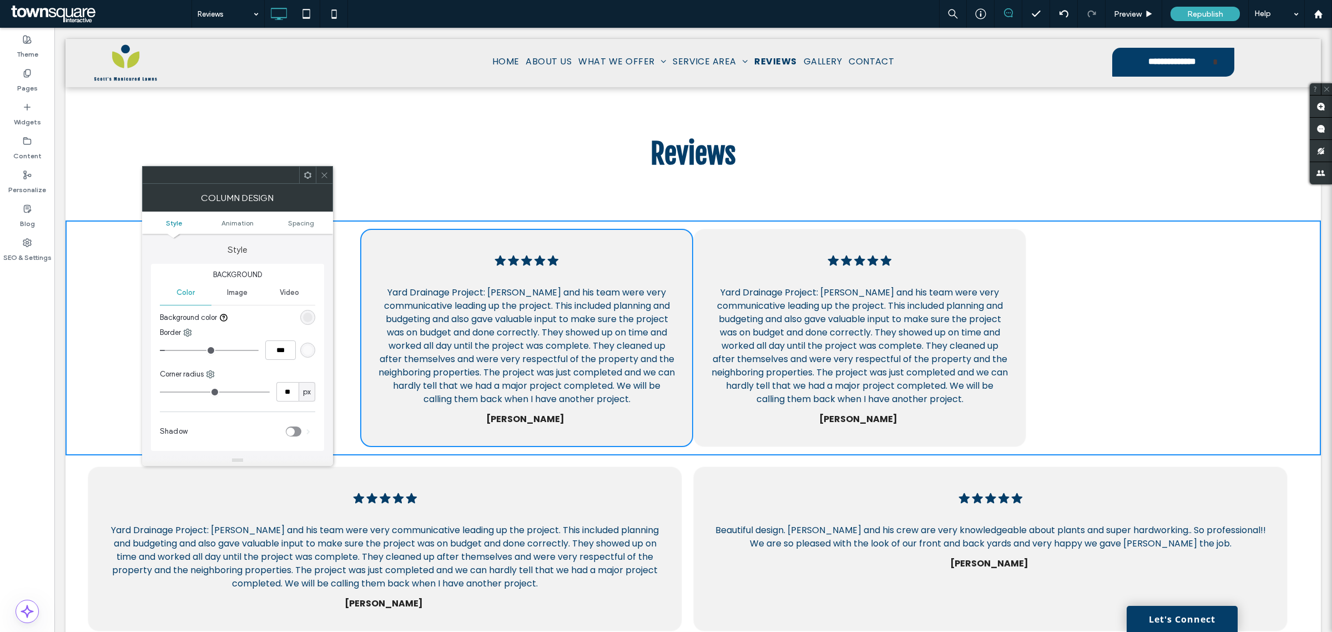
click at [320, 170] on span at bounding box center [324, 175] width 8 height 17
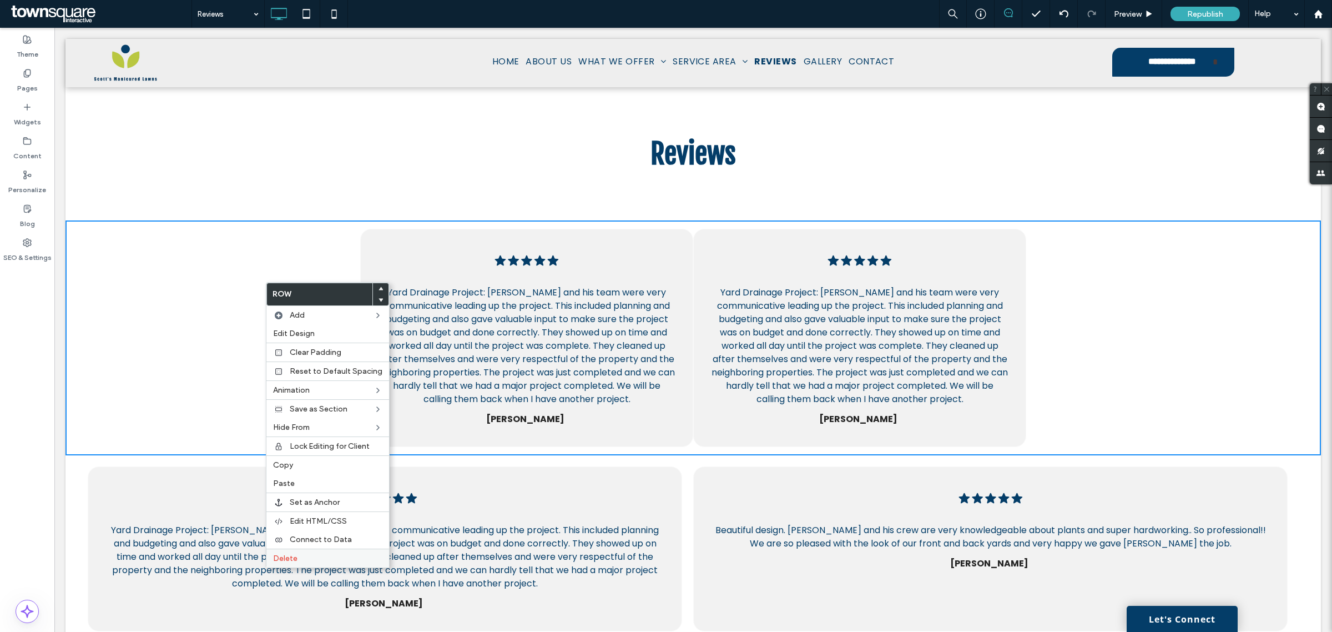
click at [335, 562] on label "Delete" at bounding box center [327, 557] width 109 height 9
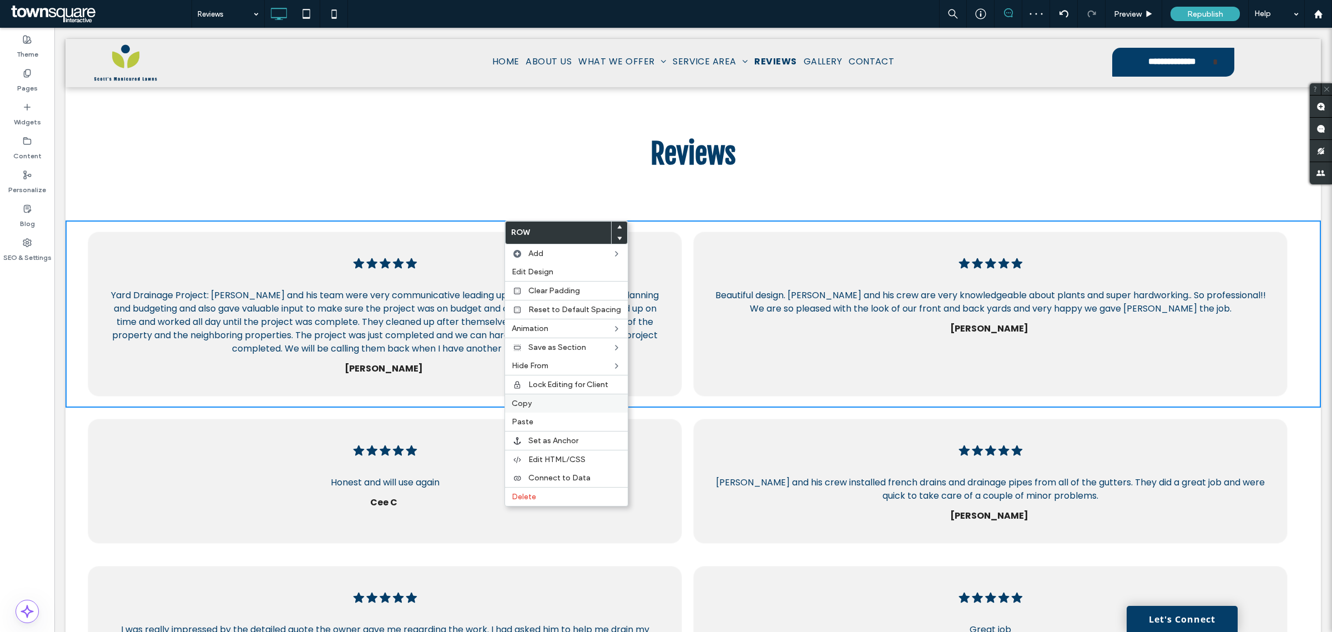
click at [558, 412] on div "Copy" at bounding box center [566, 403] width 123 height 19
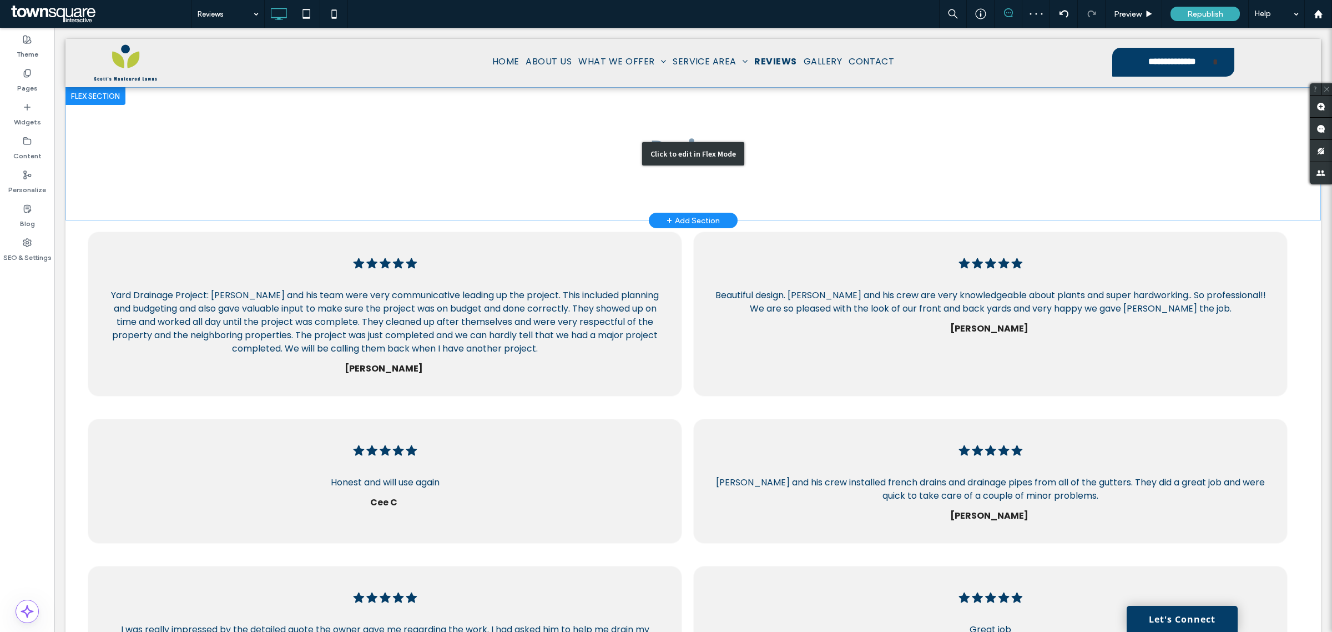
click at [517, 193] on div "Click to edit in Flex Mode" at bounding box center [694, 153] width 1256 height 133
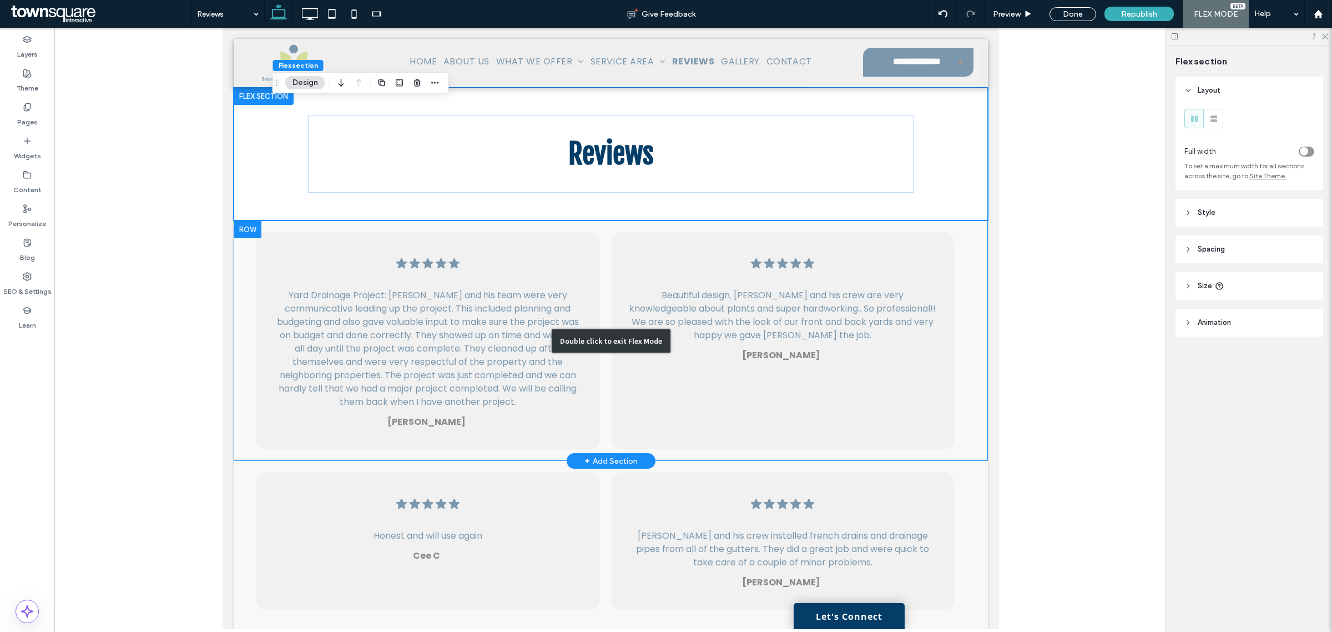
click at [438, 268] on div "Double click to exit Flex Mode" at bounding box center [610, 340] width 754 height 240
click at [185, 349] on div at bounding box center [610, 328] width 1112 height 601
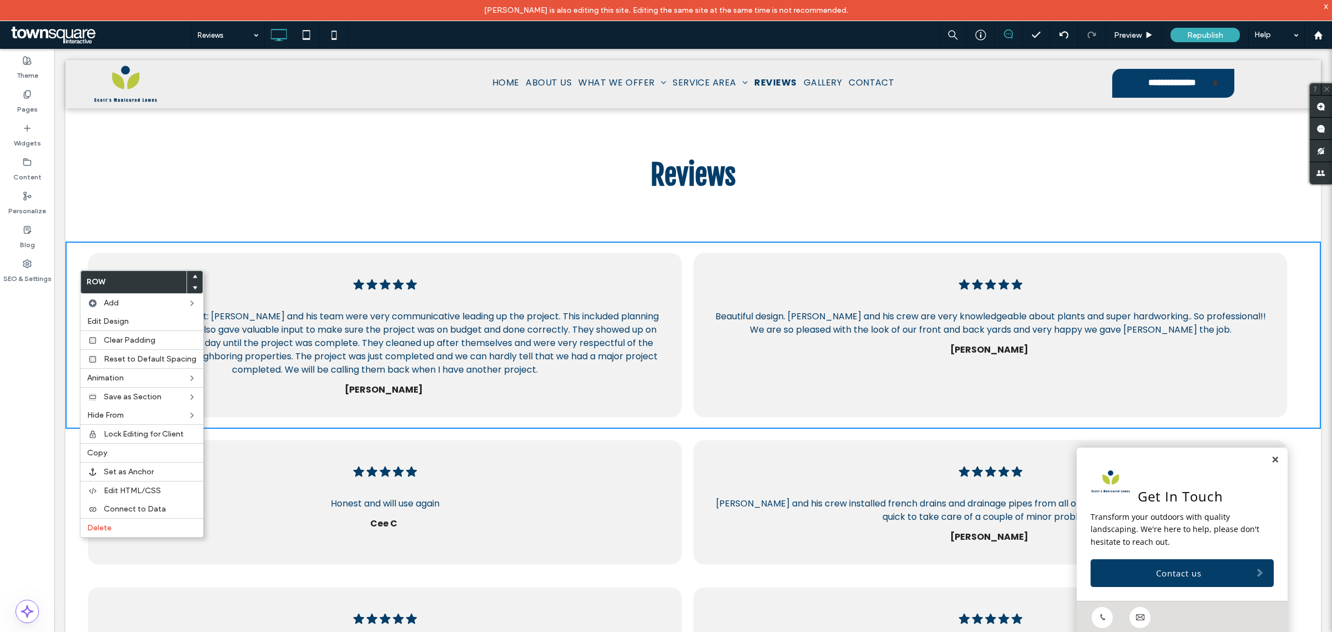
click at [210, 245] on div "Five black stars in a row. .cls-1-1670365560-1670365560 { fill: #00000; stroke-…" at bounding box center [694, 334] width 1256 height 187
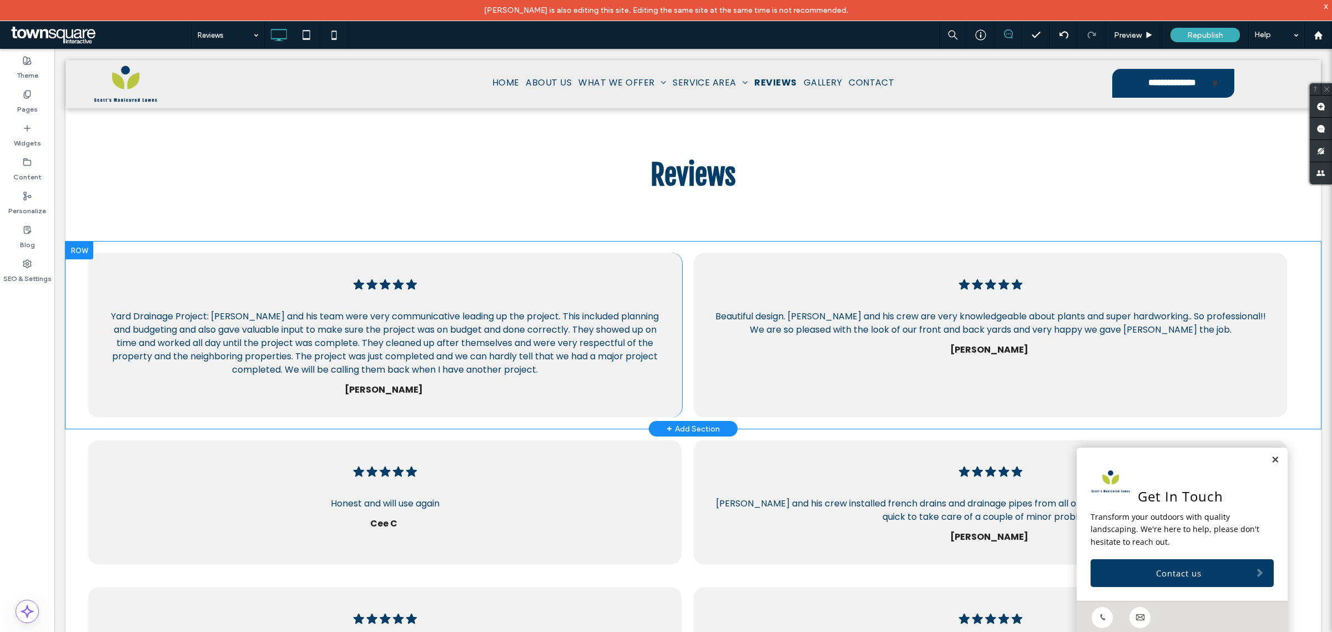
click at [209, 245] on div "Five black stars in a row. .cls-1-1670365560-1670365560 { fill: #00000; stroke-…" at bounding box center [694, 334] width 1256 height 187
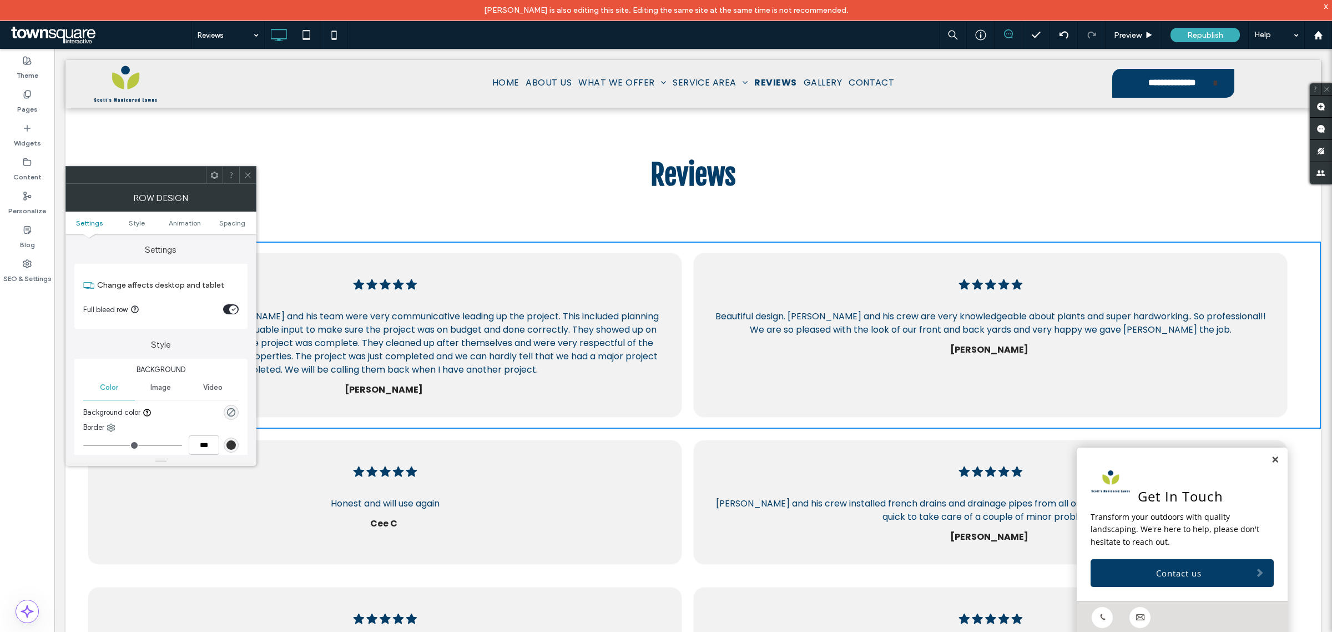
click at [344, 264] on div "Five black stars in a row. .cls-1-1670365560-1670365560 { fill: #00000; stroke-…" at bounding box center [385, 335] width 595 height 165
click at [880, 402] on div "Five black stars in a row, representing a high rating or positive feedback. .cl…" at bounding box center [990, 335] width 595 height 165
click at [739, 230] on div "Click to edit in Flex Mode" at bounding box center [694, 174] width 1256 height 133
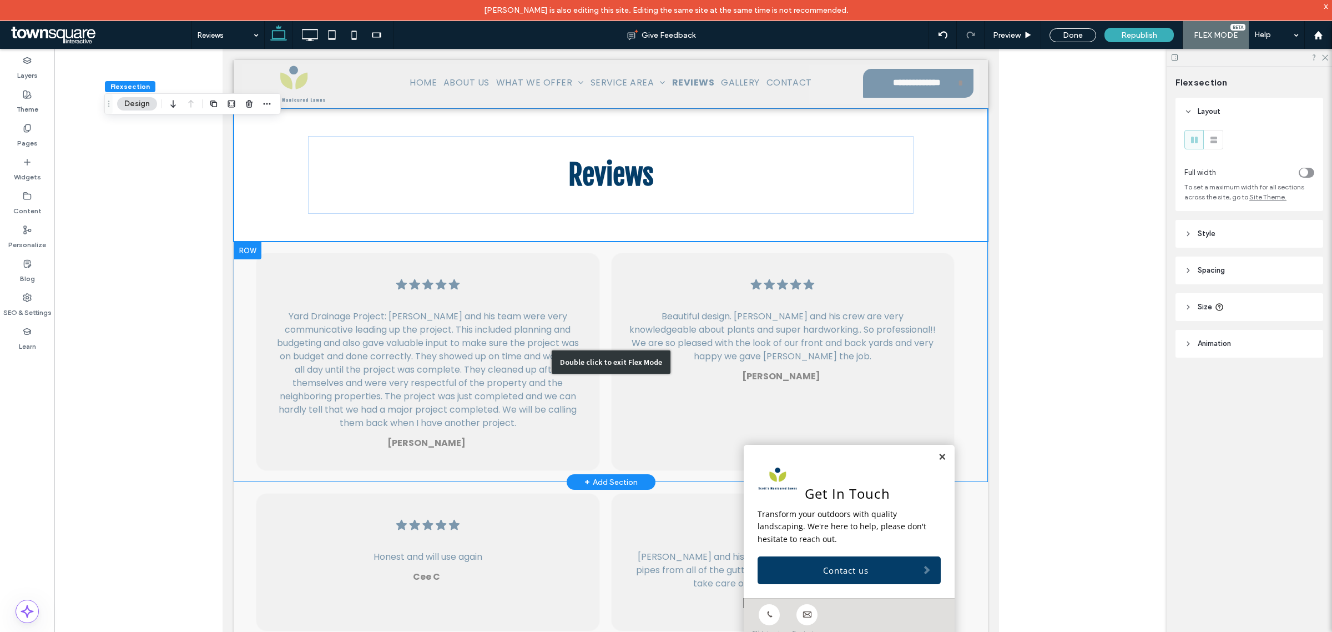
click at [294, 285] on div "Double click to exit Flex Mode" at bounding box center [610, 361] width 754 height 240
click at [253, 291] on div "Double click to exit Flex Mode" at bounding box center [610, 361] width 754 height 240
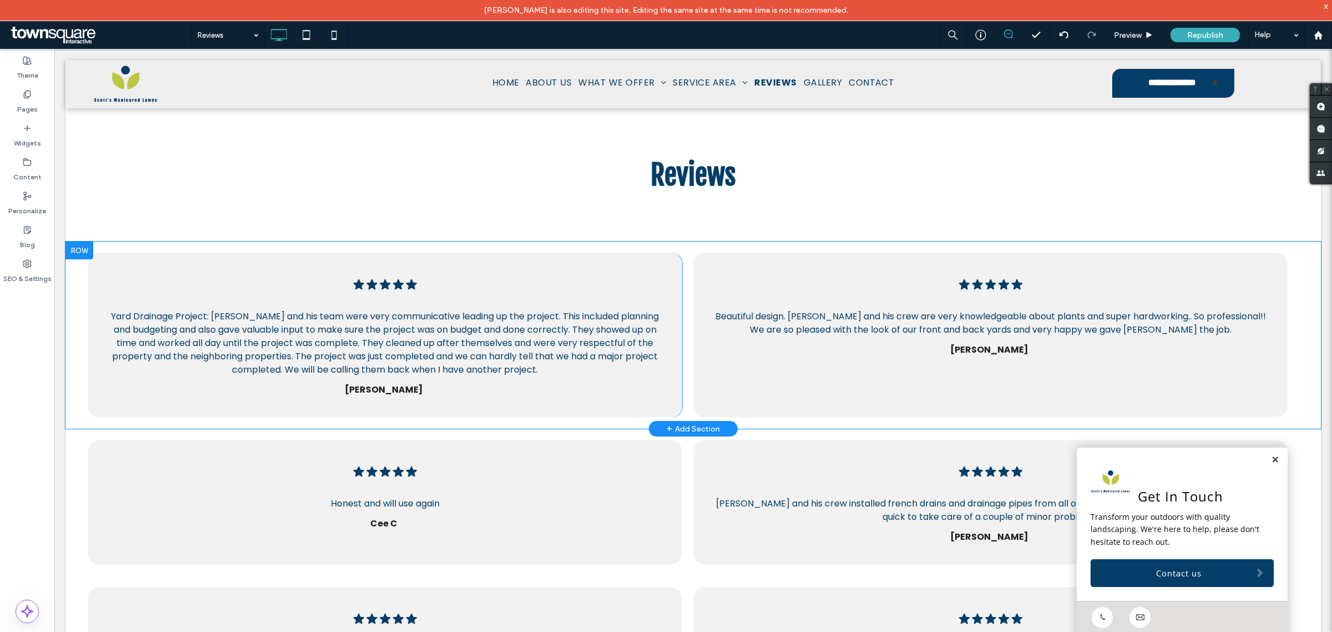
click at [79, 328] on div "Five black stars in a row. .cls-1-1670365560-1670365560 { fill: #00000; stroke-…" at bounding box center [694, 334] width 1256 height 187
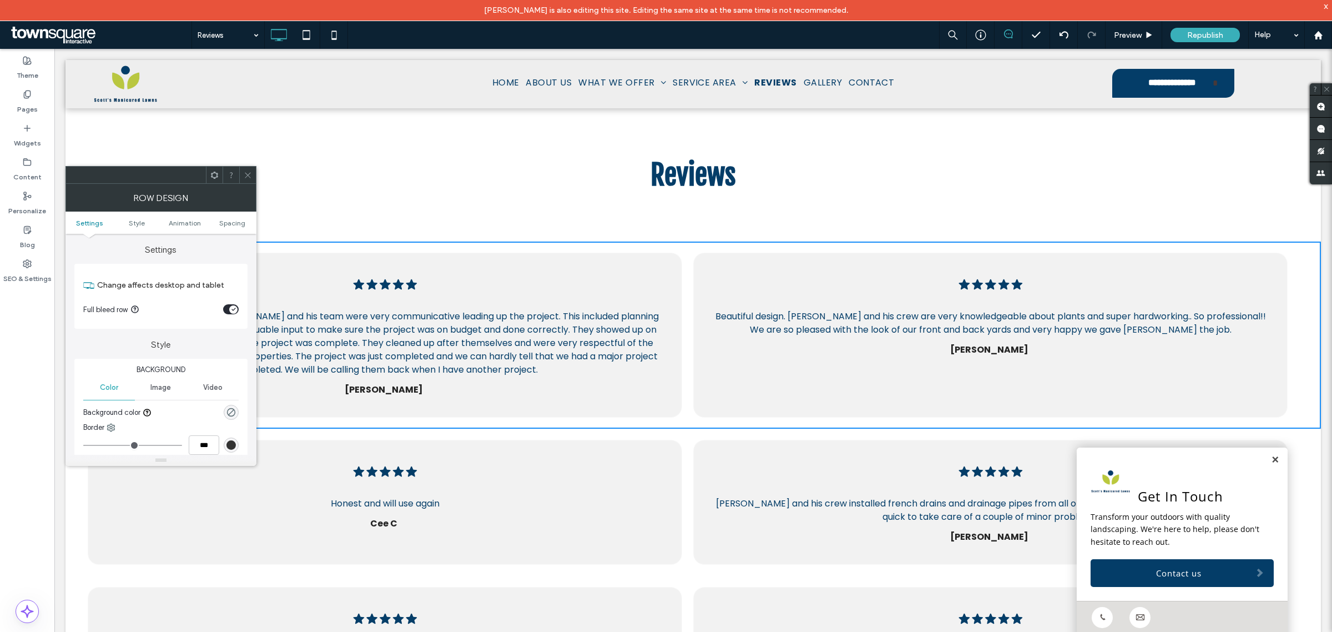
click at [213, 171] on icon at bounding box center [214, 175] width 8 height 8
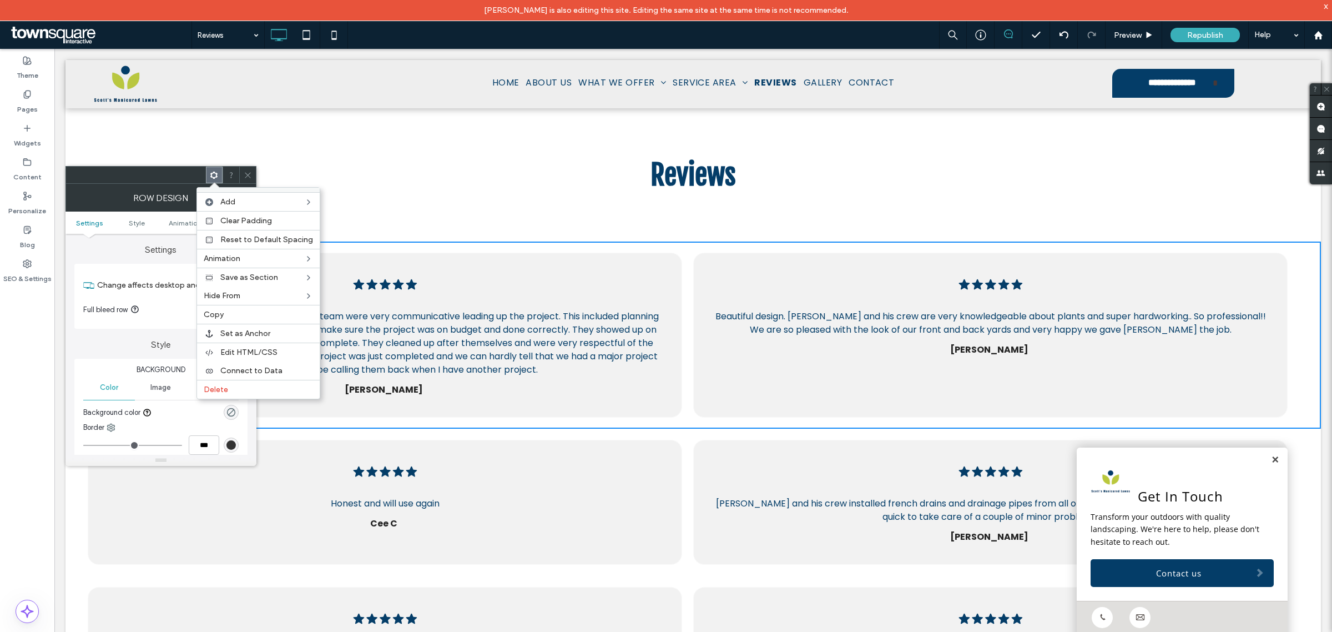
click at [213, 171] on icon at bounding box center [214, 175] width 8 height 8
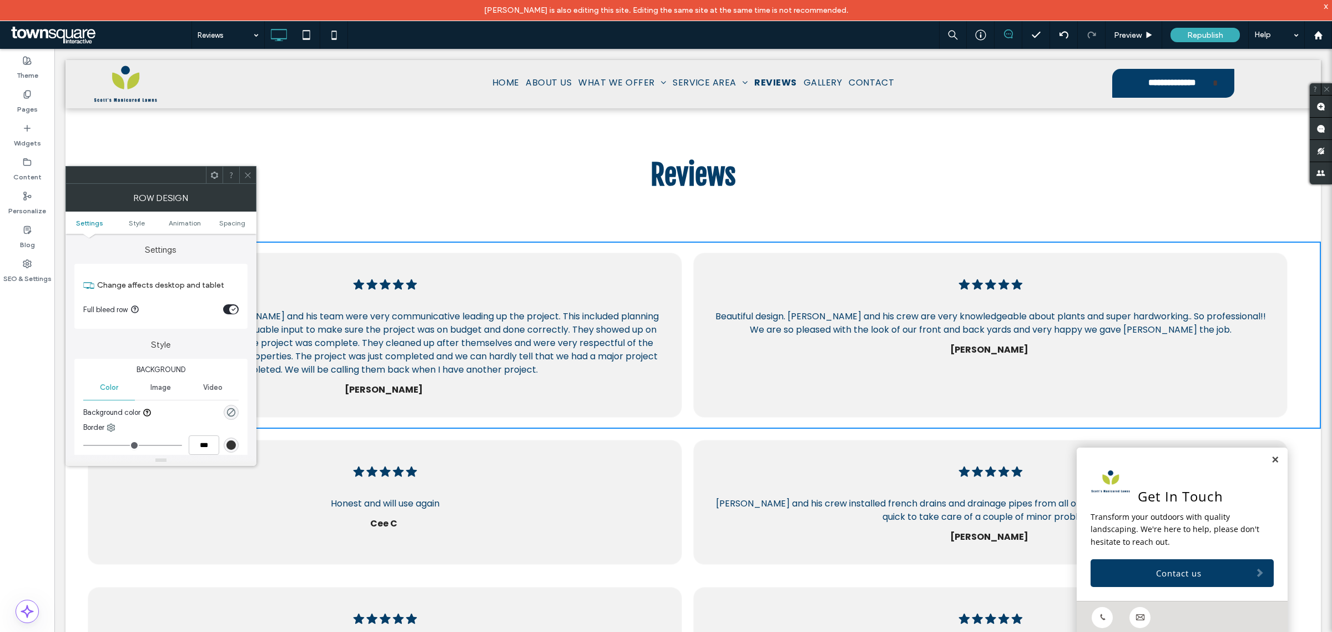
click at [245, 168] on span at bounding box center [248, 175] width 8 height 17
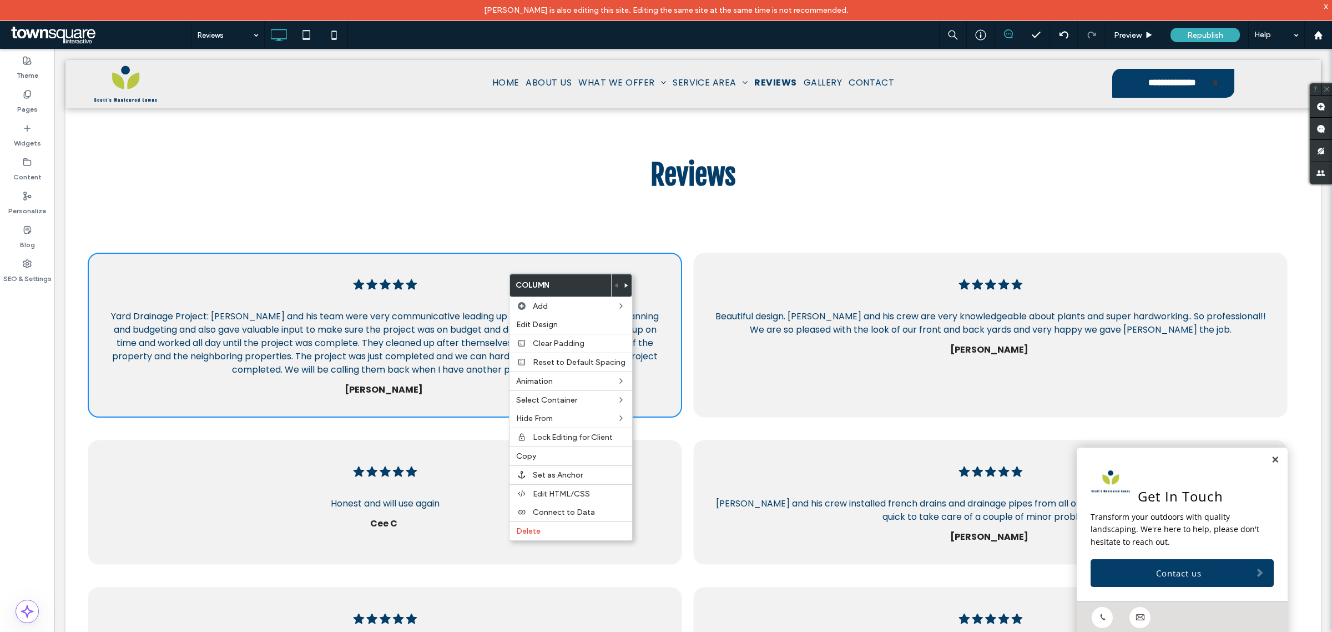
click at [676, 257] on div "Five black stars in a row. .cls-1-1670365560-1670365560 { fill: #00000; stroke-…" at bounding box center [693, 335] width 1211 height 165
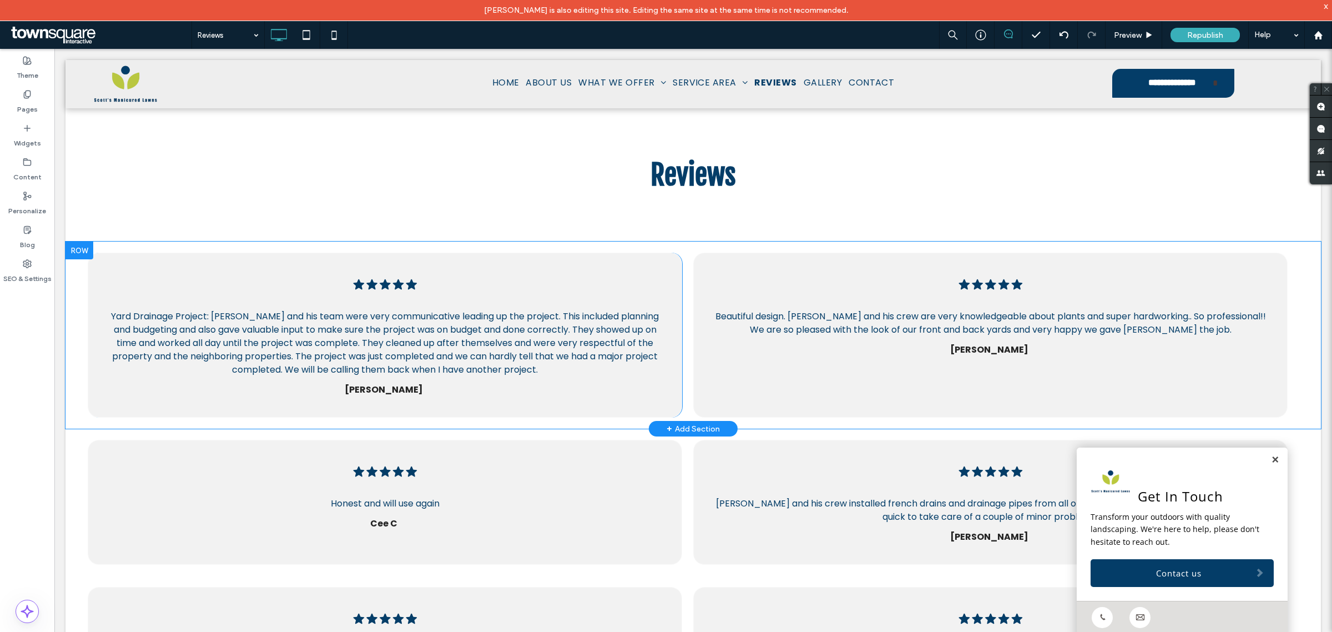
click at [684, 256] on div "Five black stars in a row. .cls-1-1670365560-1670365560 { fill: #00000; stroke-…" at bounding box center [693, 335] width 1211 height 165
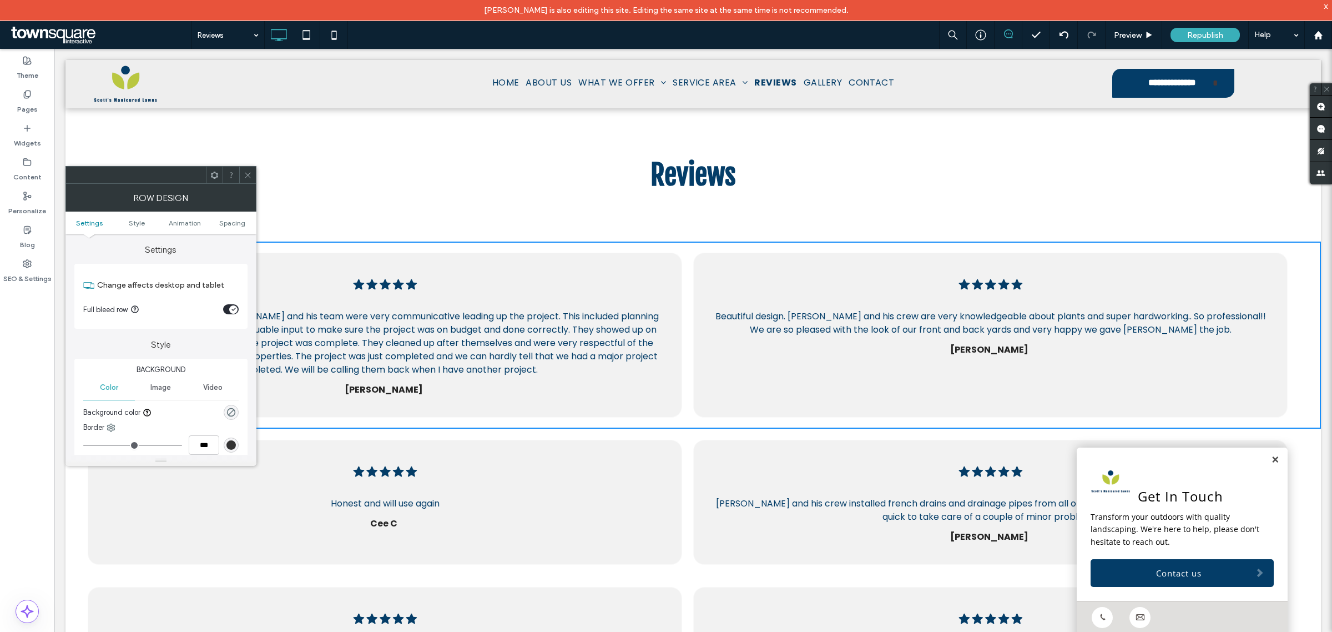
click at [250, 168] on span at bounding box center [248, 175] width 8 height 17
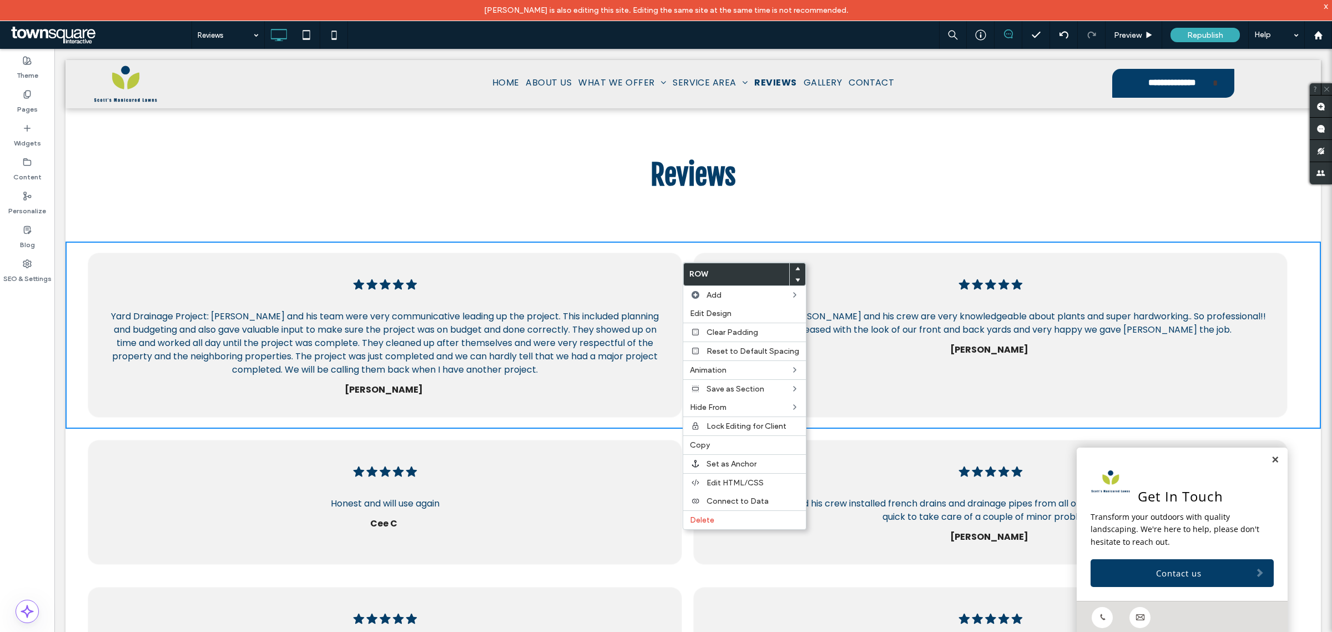
click at [606, 256] on div "Five black stars in a row. .cls-1-1670365560-1670365560 { fill: #00000; stroke-…" at bounding box center [385, 335] width 595 height 165
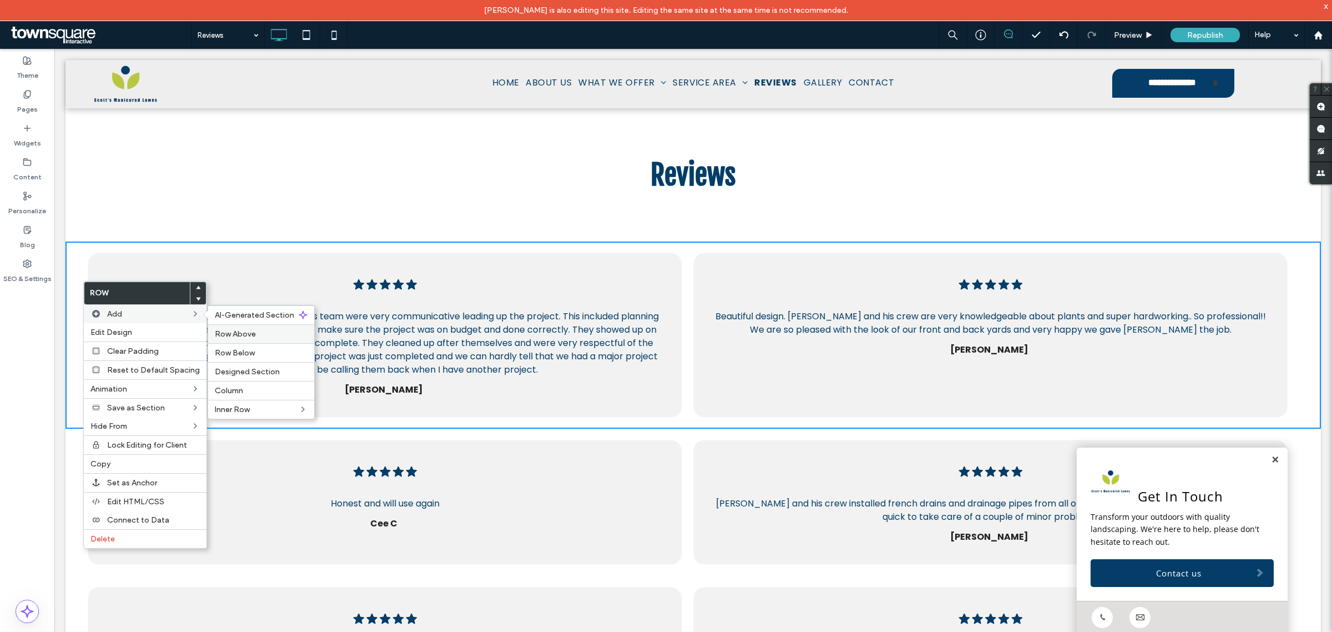
click at [248, 340] on div "Row Above" at bounding box center [261, 333] width 106 height 19
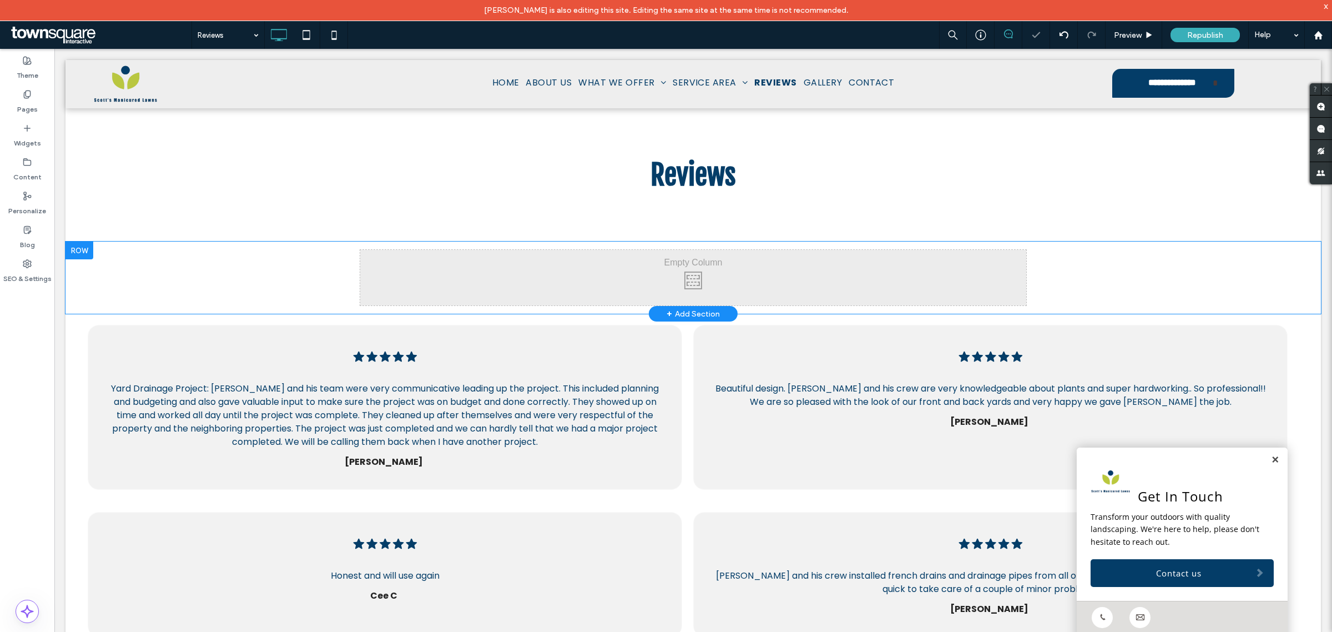
click at [204, 283] on div "Click To Paste Click To Paste Row + Add Section" at bounding box center [694, 277] width 1256 height 72
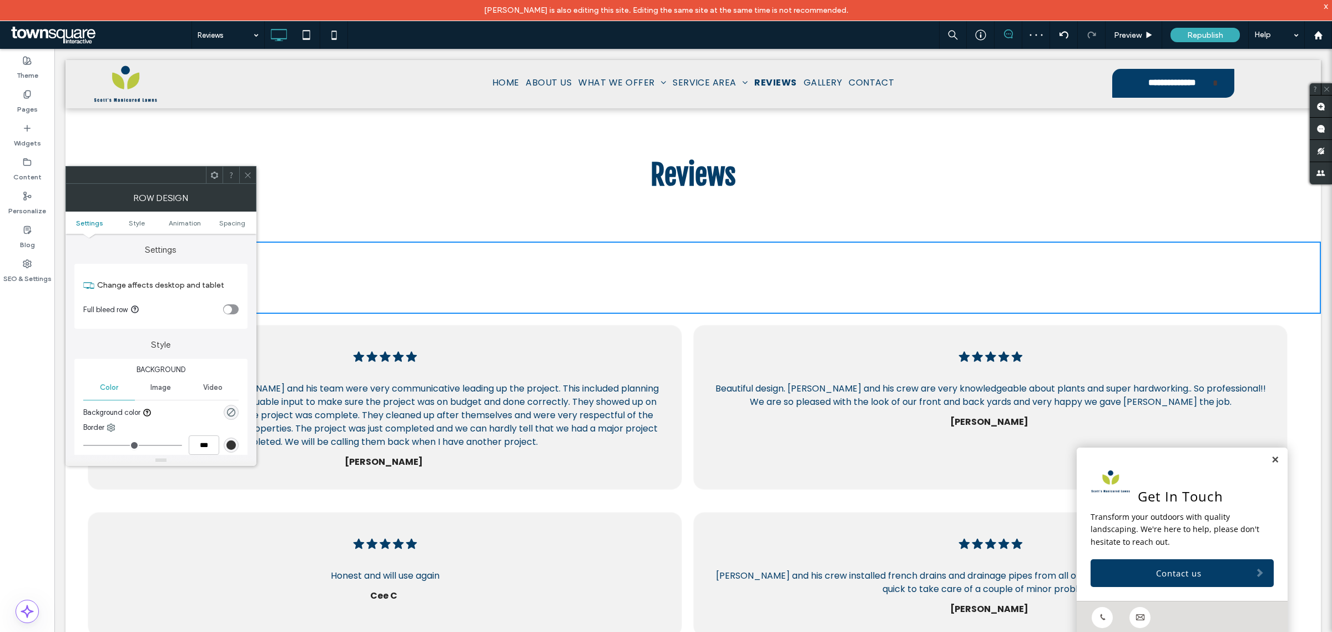
drag, startPoint x: 433, startPoint y: 349, endPoint x: 428, endPoint y: 344, distance: 6.7
click at [434, 349] on div "Five black stars in a row. .cls-1-1670365560-1670365560 { fill: #00000; stroke-…" at bounding box center [385, 407] width 595 height 165
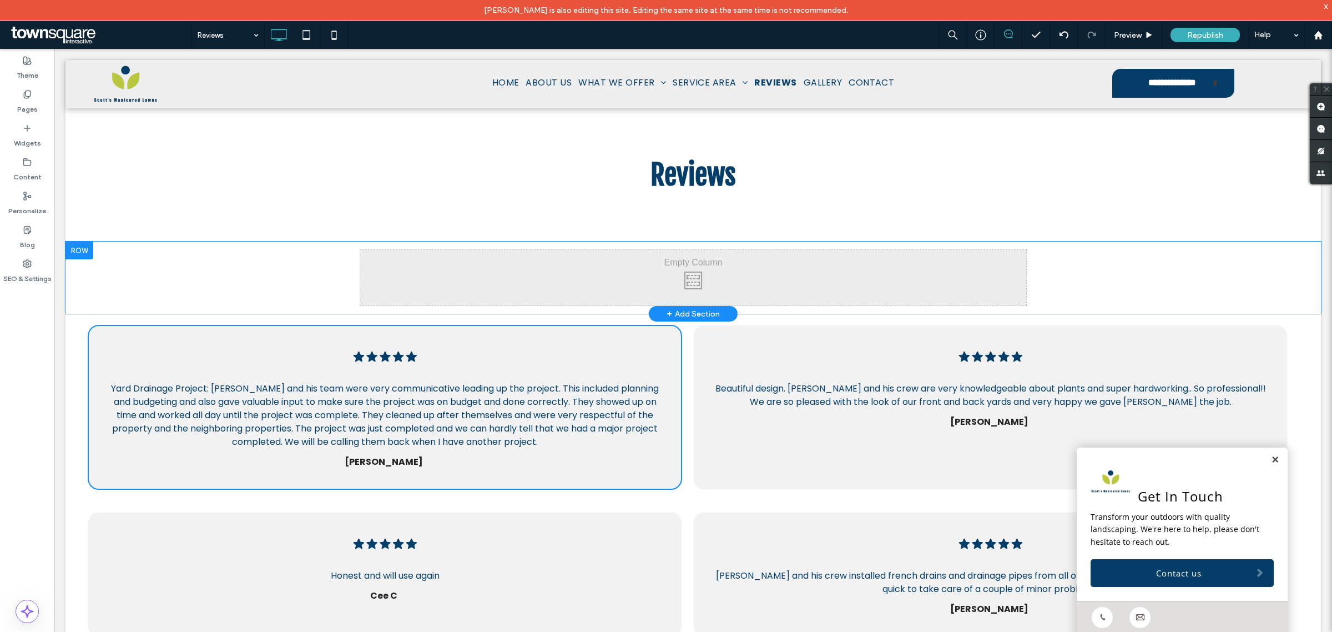
click at [268, 281] on div "Click To Paste Click To Paste Row + Add Section" at bounding box center [694, 277] width 1256 height 72
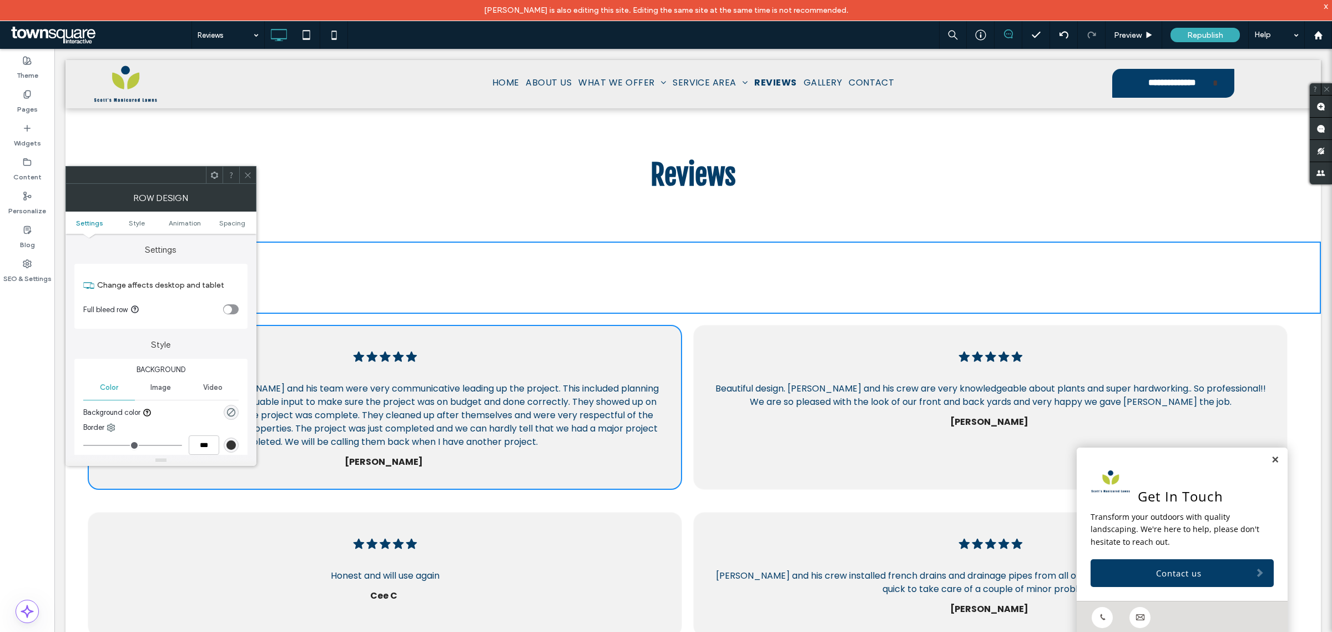
click at [246, 172] on icon at bounding box center [248, 175] width 8 height 8
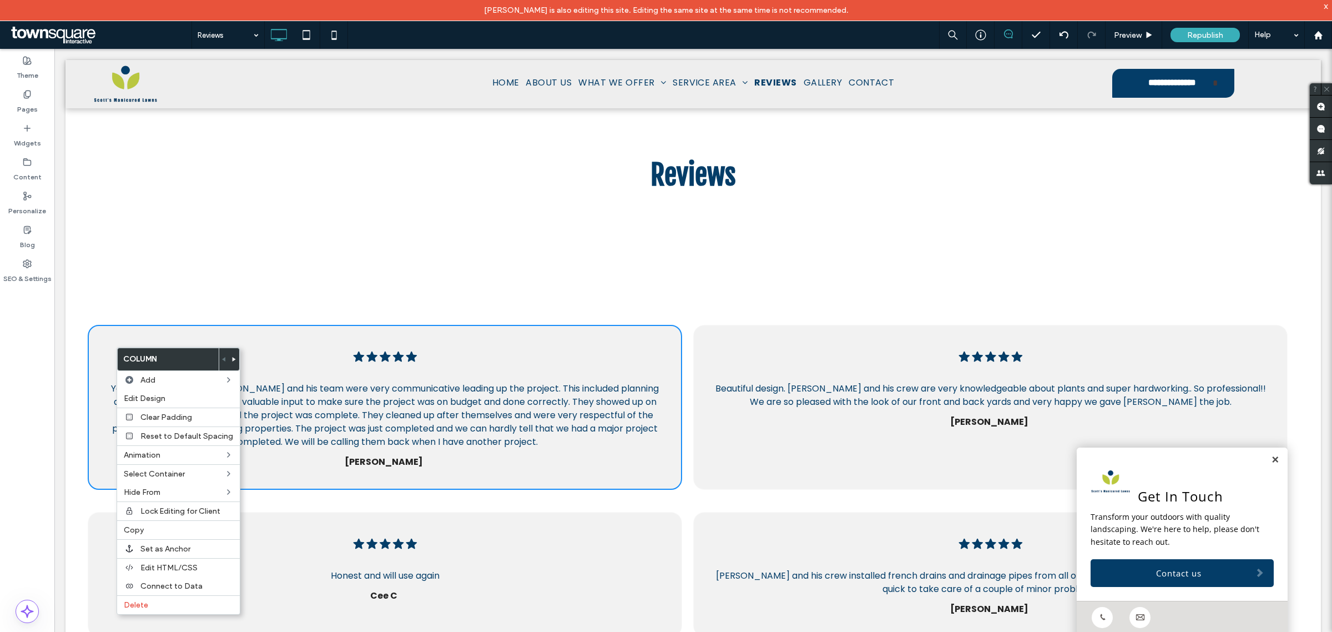
click at [79, 367] on div "Five black stars in a row. .cls-1-1670365560-1670365560 { fill: #00000; stroke-…" at bounding box center [694, 407] width 1256 height 187
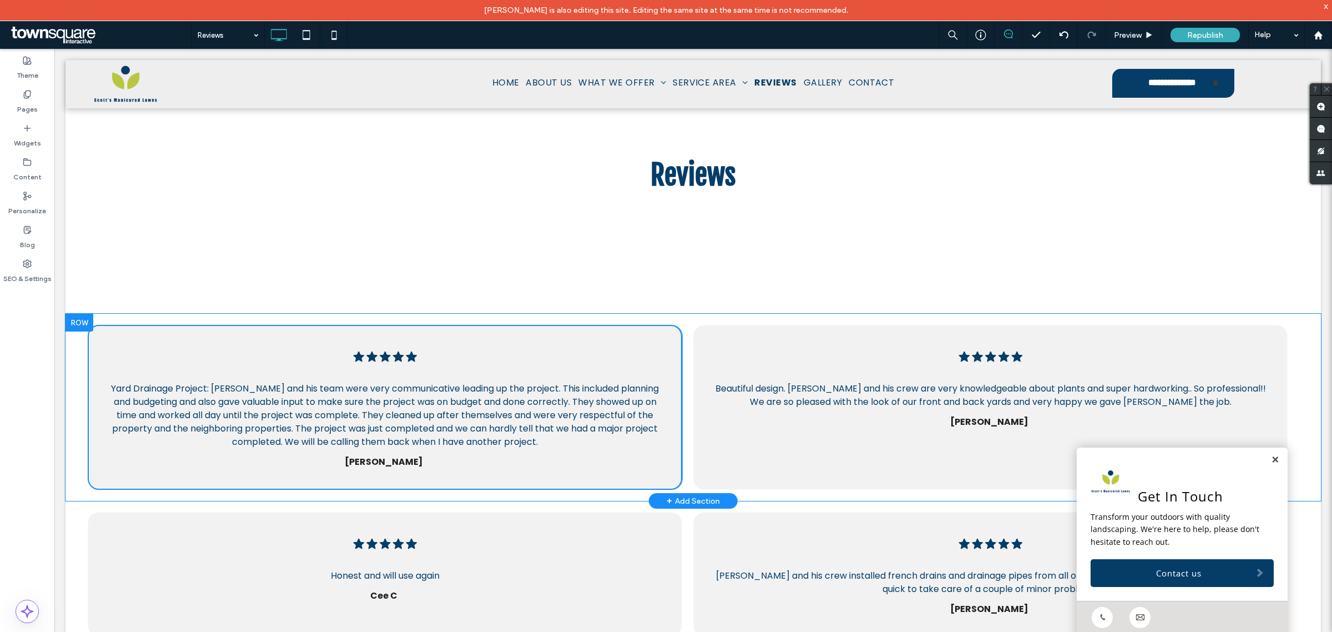
click at [178, 372] on div "Five black stars in a row. .cls-1-1670365560-1670365560 { fill: #00000; stroke-…" at bounding box center [385, 407] width 595 height 165
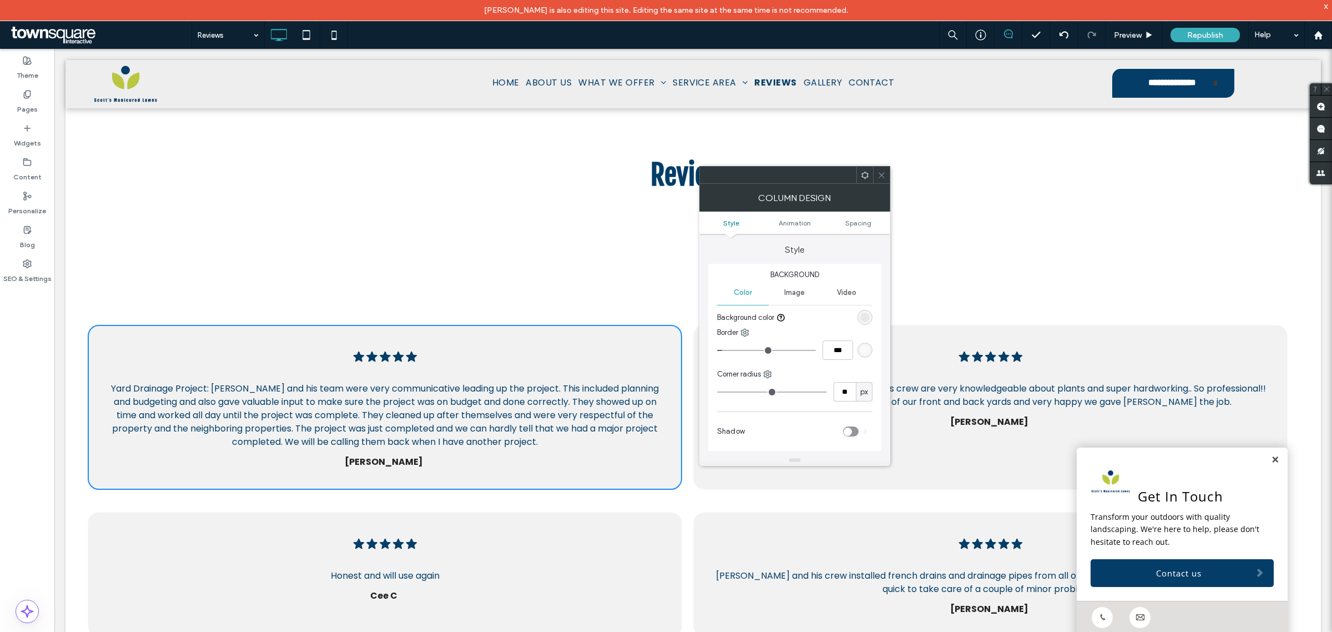
click at [989, 357] on icon "Five black stars in a row, representing a high rating or positive feedback. .cl…" at bounding box center [991, 357] width 64 height 16
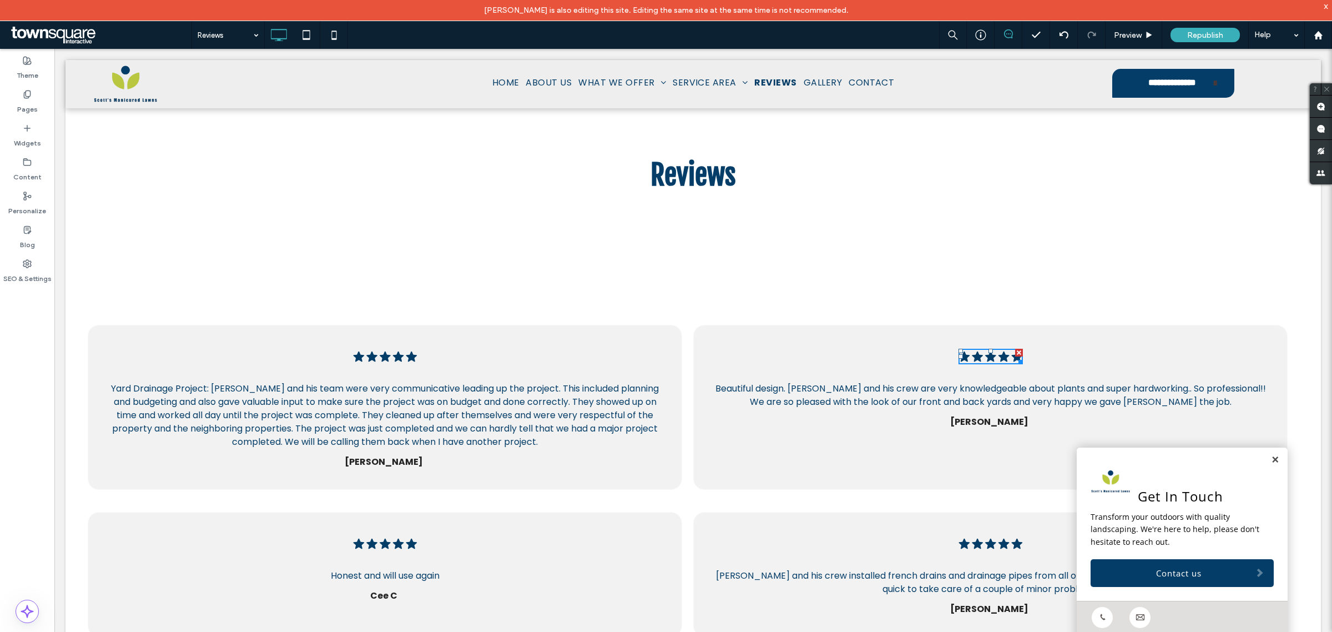
click at [1136, 373] on div "Five black stars in a row, representing a high rating or positive feedback. .cl…" at bounding box center [990, 407] width 595 height 165
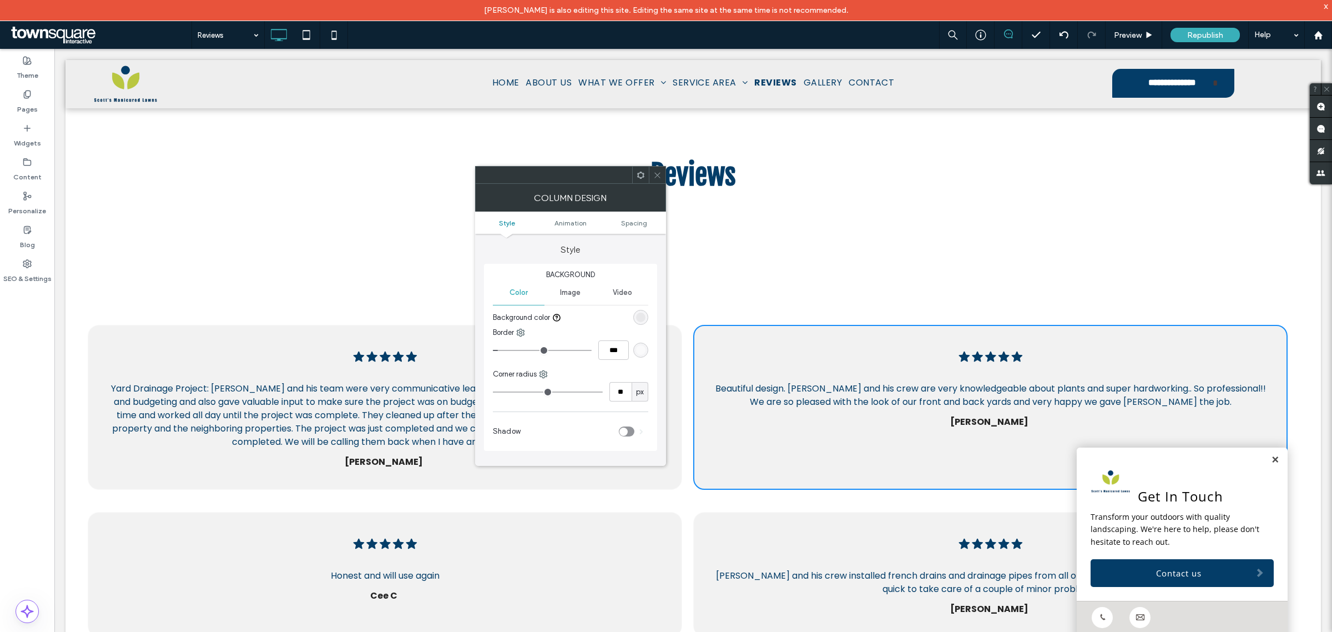
click at [254, 350] on div "Five black stars in a row. .cls-1-1670365560-1670365560 { fill: #00000; stroke-…" at bounding box center [385, 407] width 595 height 165
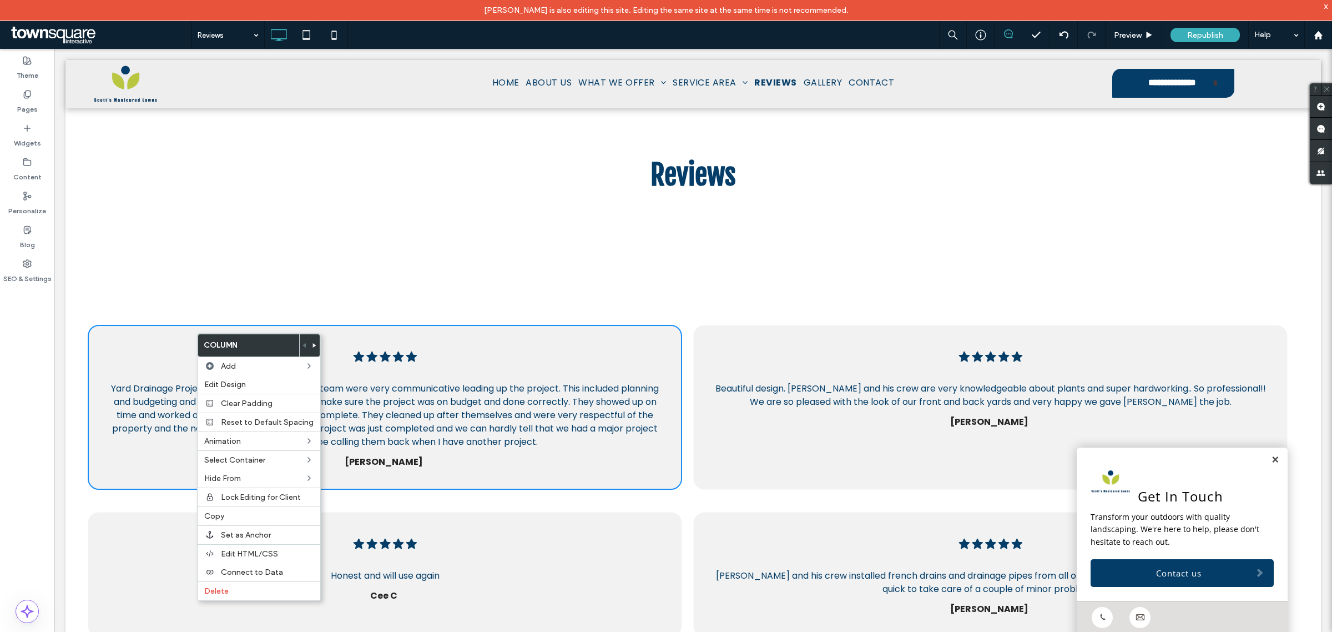
click at [124, 381] on div "Yard Drainage Project: Scott and his team were very communicative leading up th…" at bounding box center [385, 415] width 558 height 69
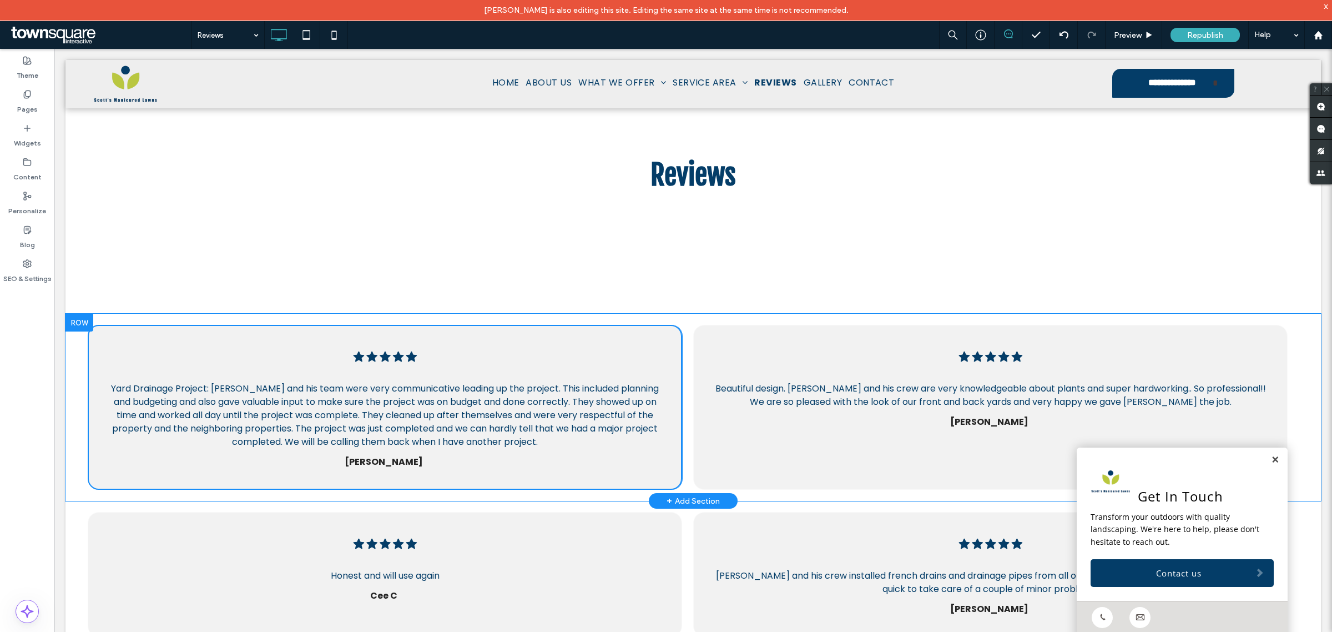
click at [115, 338] on div "Five black stars in a row. .cls-1-1670365560-1670365560 { fill: #00000; stroke-…" at bounding box center [385, 407] width 595 height 165
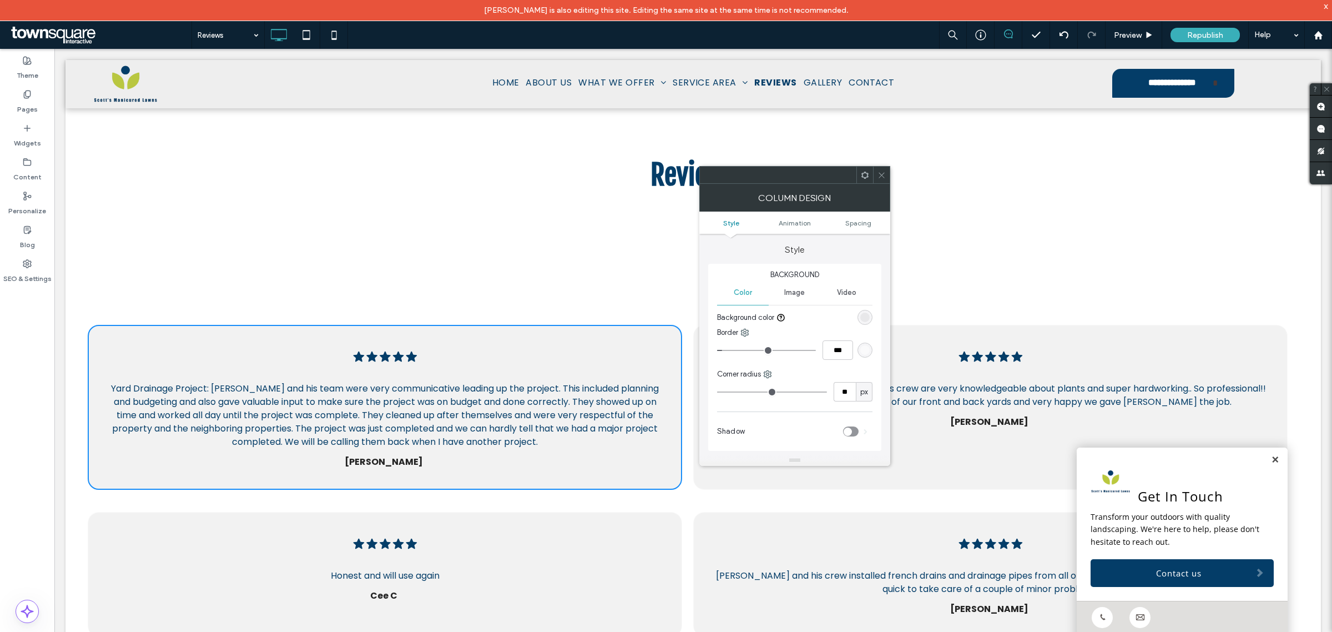
drag, startPoint x: 115, startPoint y: 338, endPoint x: 123, endPoint y: 337, distance: 7.8
click at [118, 339] on div "Five black stars in a row. .cls-1-1670365560-1670365560 { fill: #00000; stroke-…" at bounding box center [385, 407] width 595 height 165
click at [123, 336] on div "Five black stars in a row. .cls-1-1670365560-1670365560 { fill: #00000; stroke-…" at bounding box center [385, 407] width 595 height 165
click at [90, 356] on div "Five black stars in a row. .cls-1-1670365560-1670365560 { fill: #00000; stroke-…" at bounding box center [385, 407] width 595 height 165
click at [883, 183] on span at bounding box center [882, 175] width 8 height 17
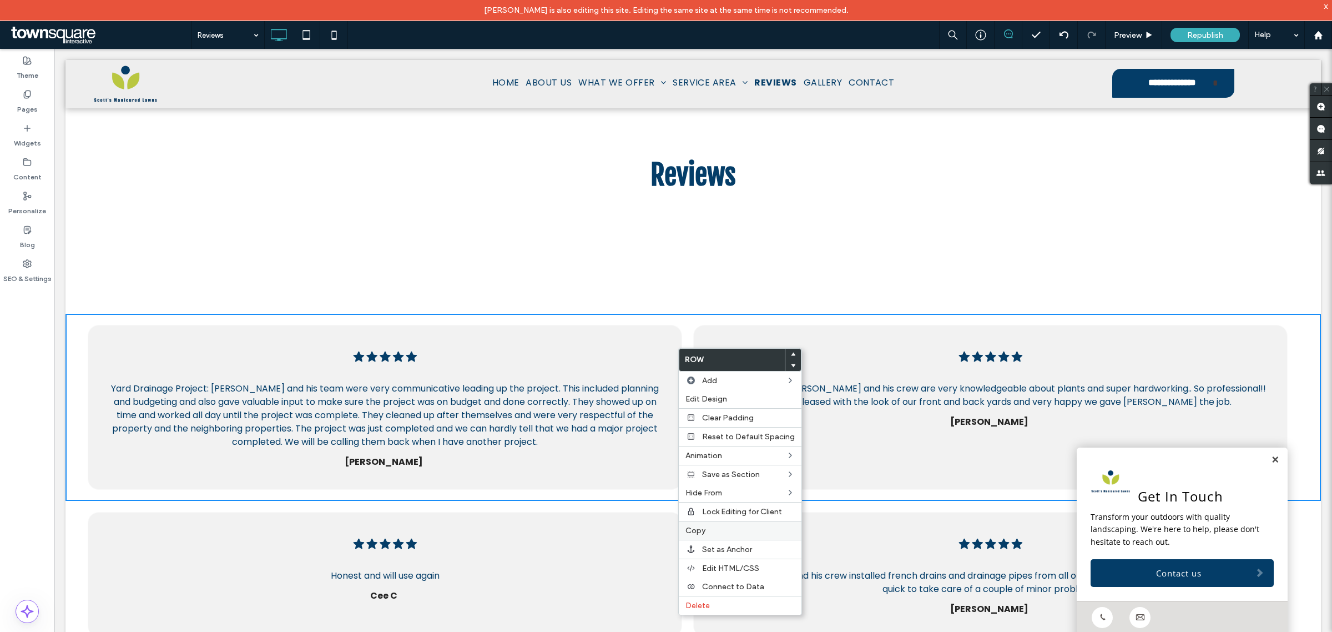
click at [737, 528] on label "Copy" at bounding box center [740, 530] width 109 height 9
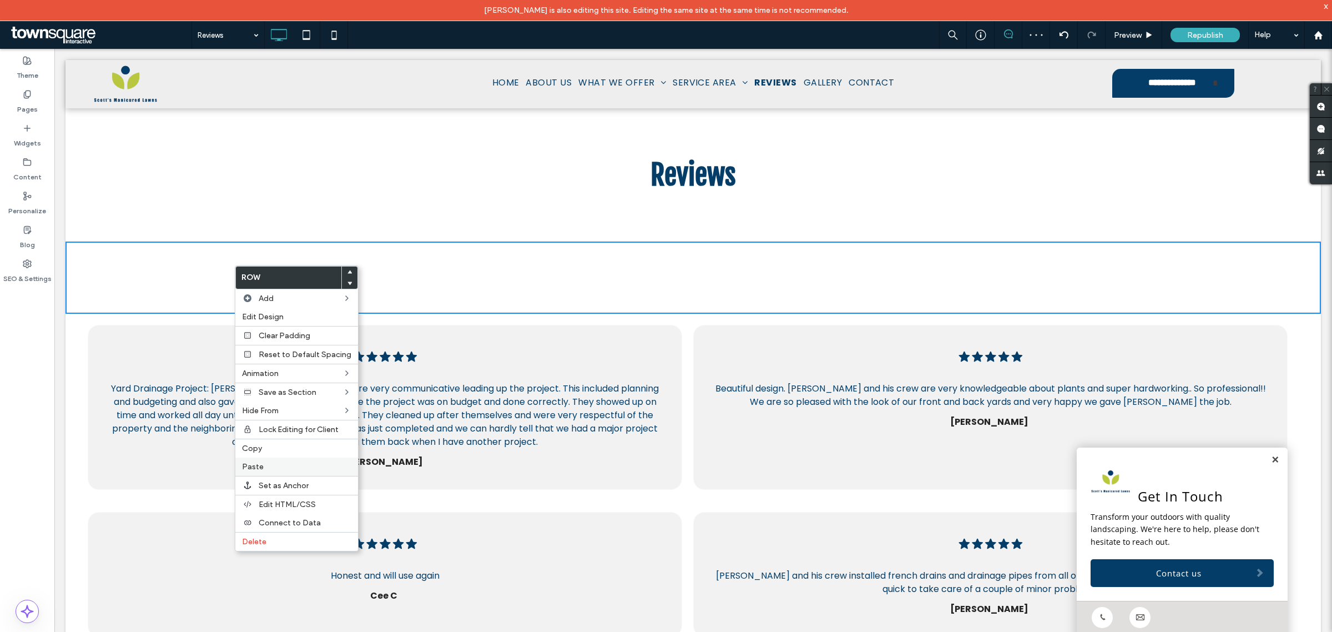
click at [279, 461] on div "Paste" at bounding box center [296, 466] width 123 height 18
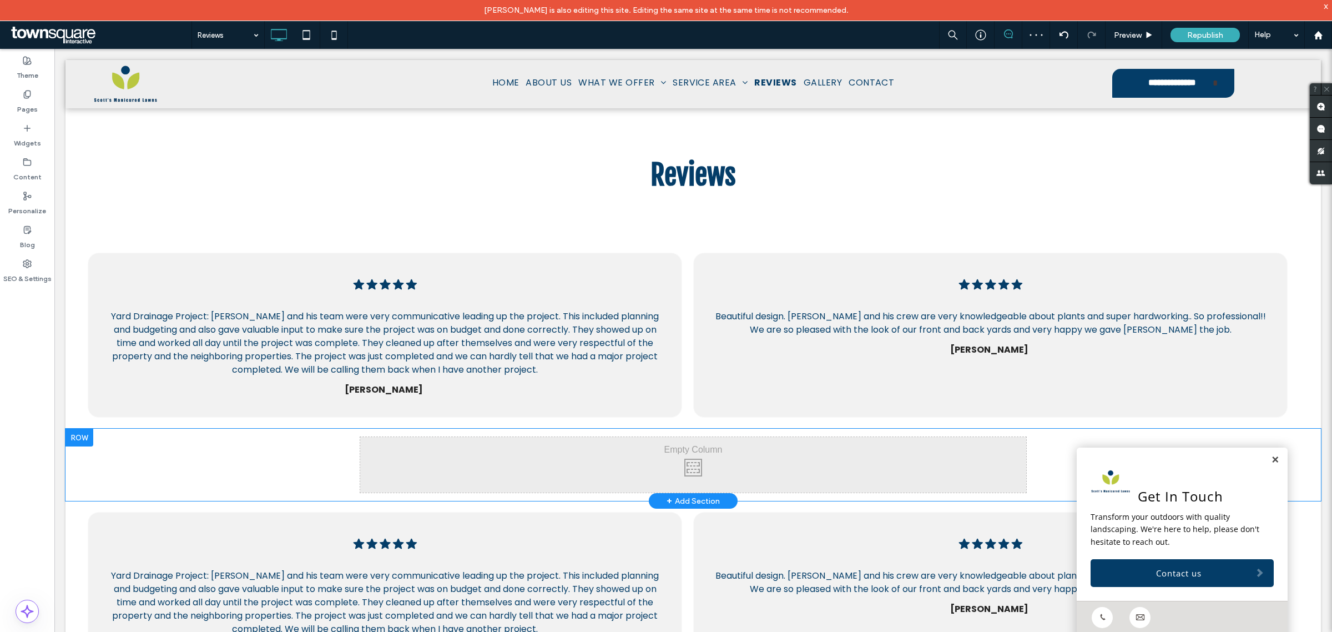
click at [547, 452] on div "Click To Paste Click To Paste" at bounding box center [693, 465] width 666 height 56
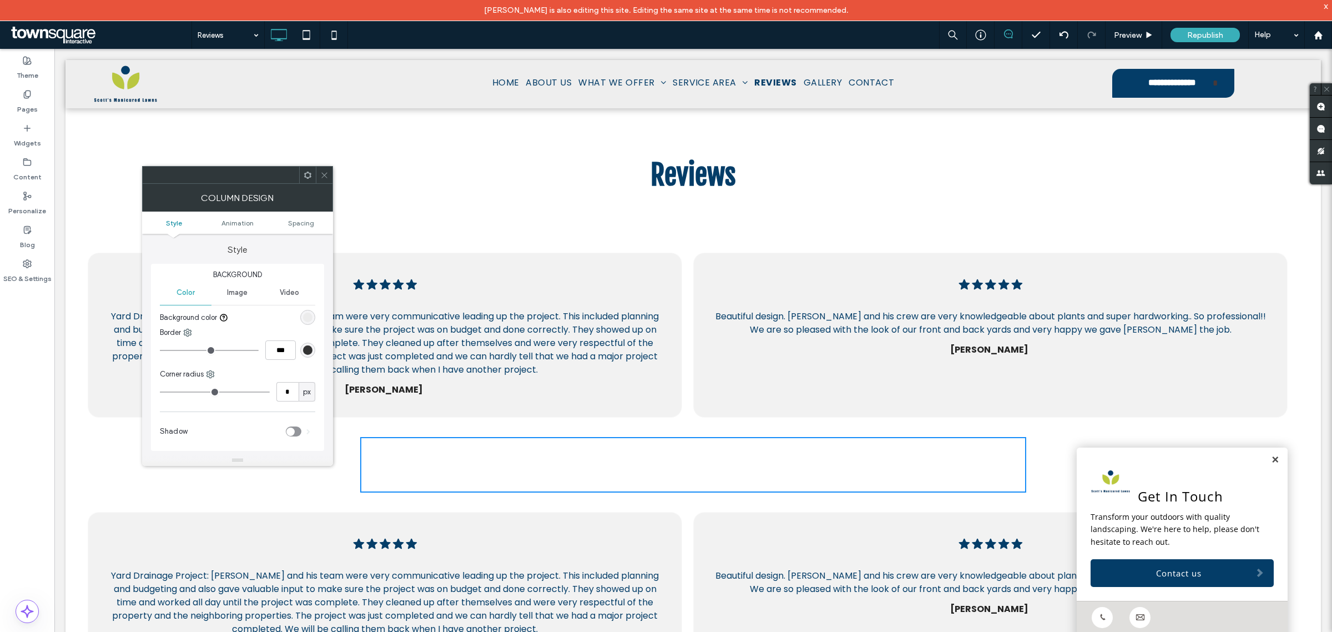
click at [326, 172] on icon at bounding box center [324, 175] width 8 height 8
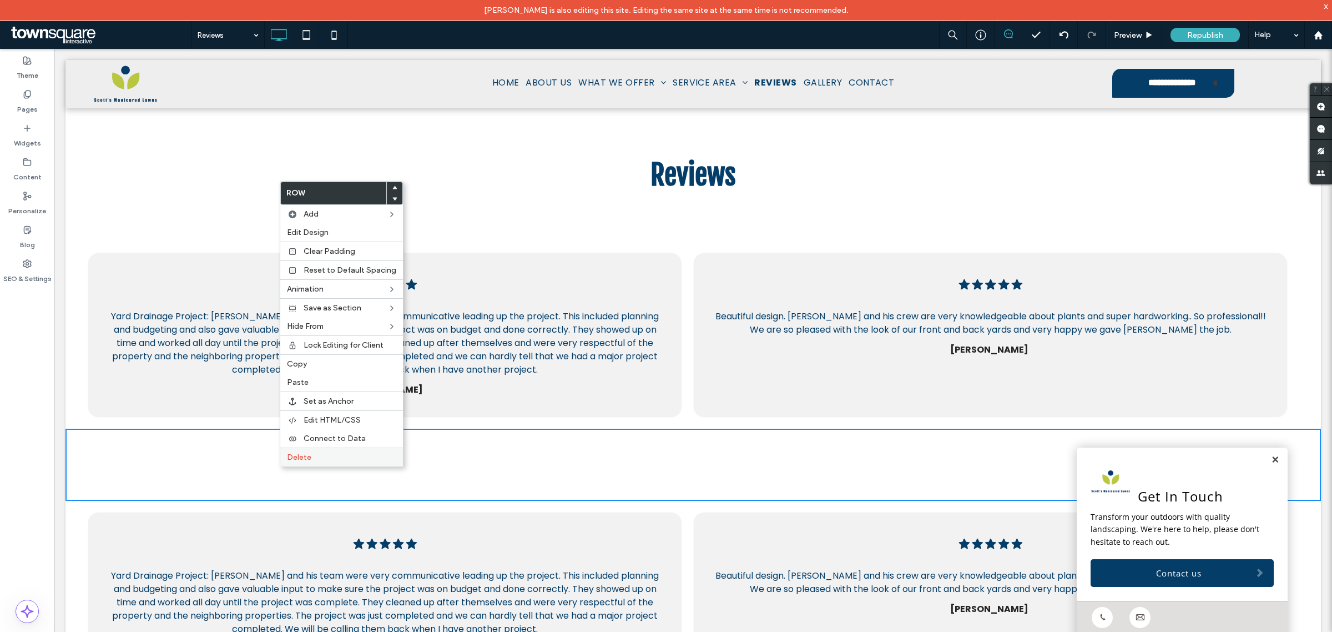
click at [304, 455] on div "Delete" at bounding box center [341, 456] width 123 height 19
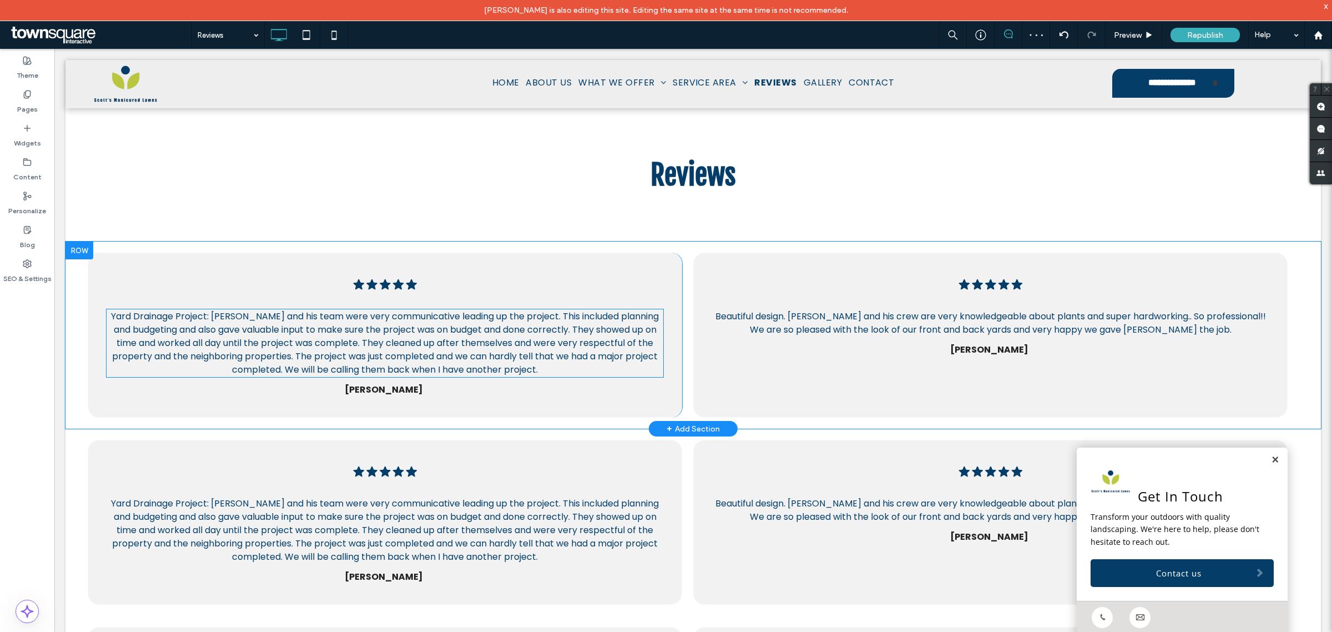
click at [490, 339] on span "Yard Drainage Project: Scott and his team were very communicative leading up th…" at bounding box center [385, 343] width 548 height 66
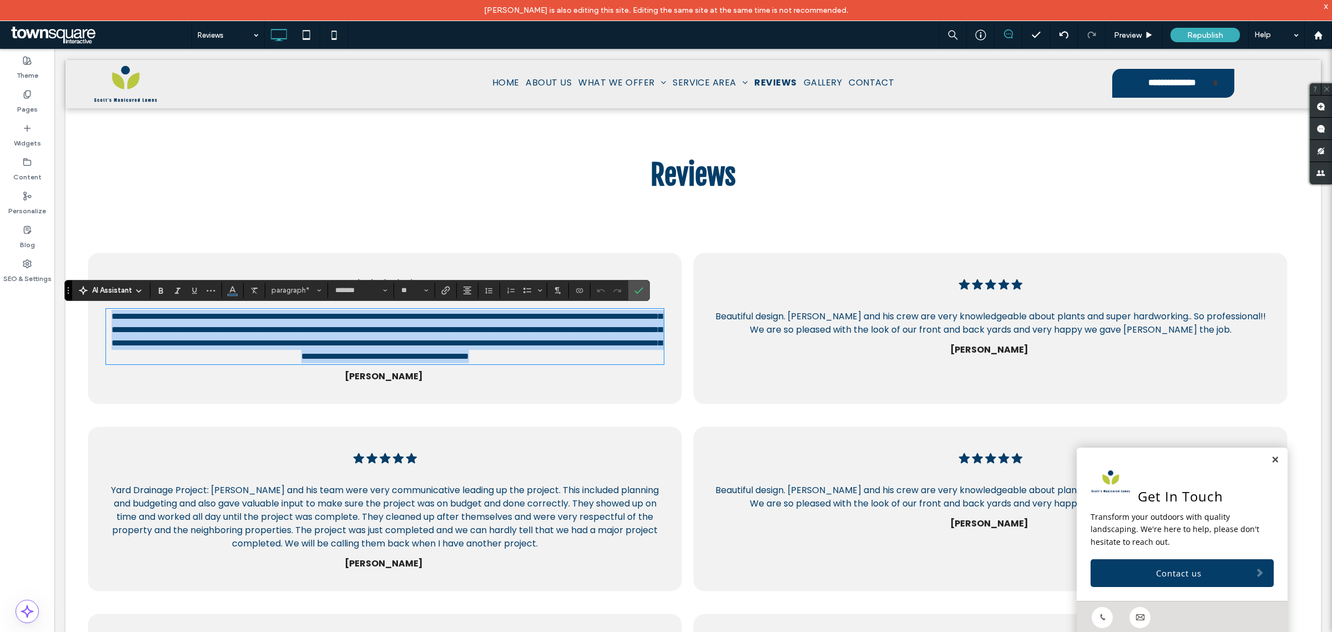
paste div
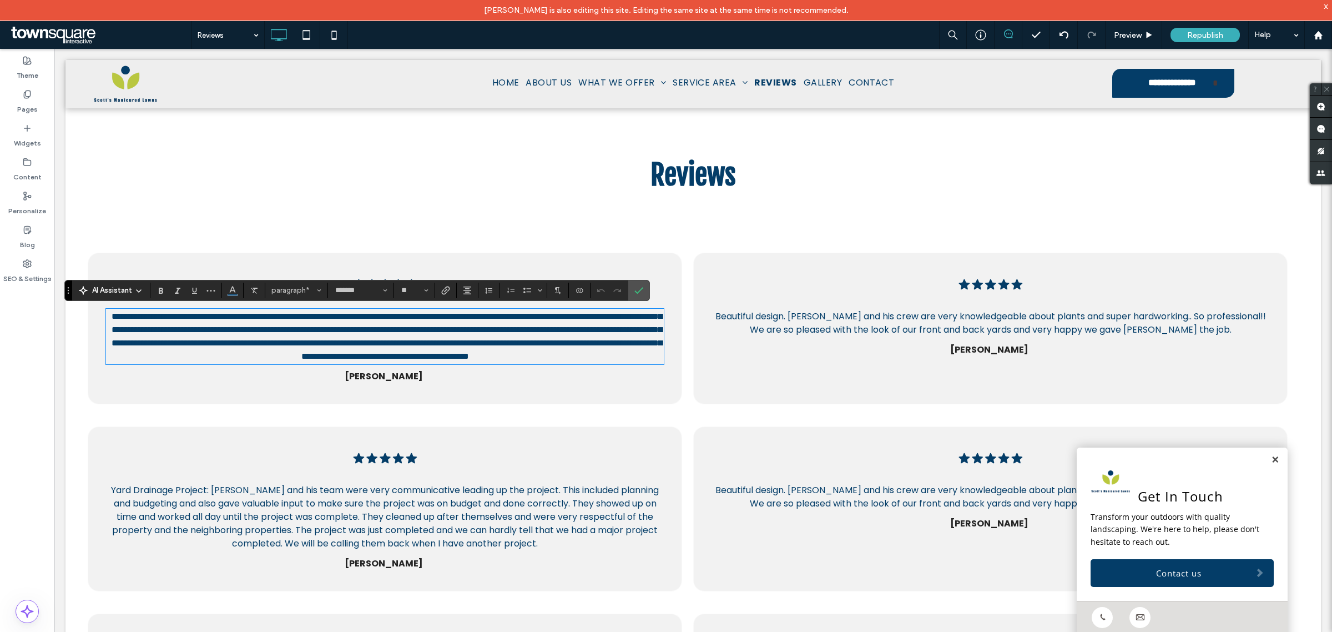
type input "*"
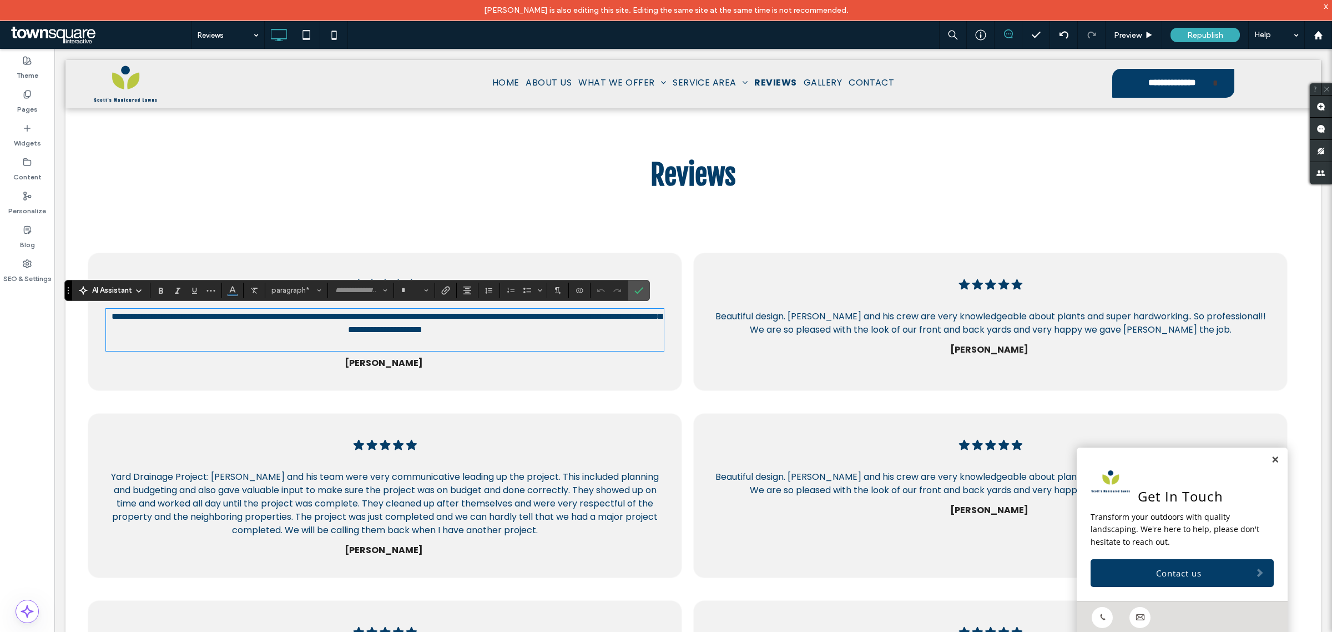
scroll to position [14, 0]
type input "*******"
type input "**"
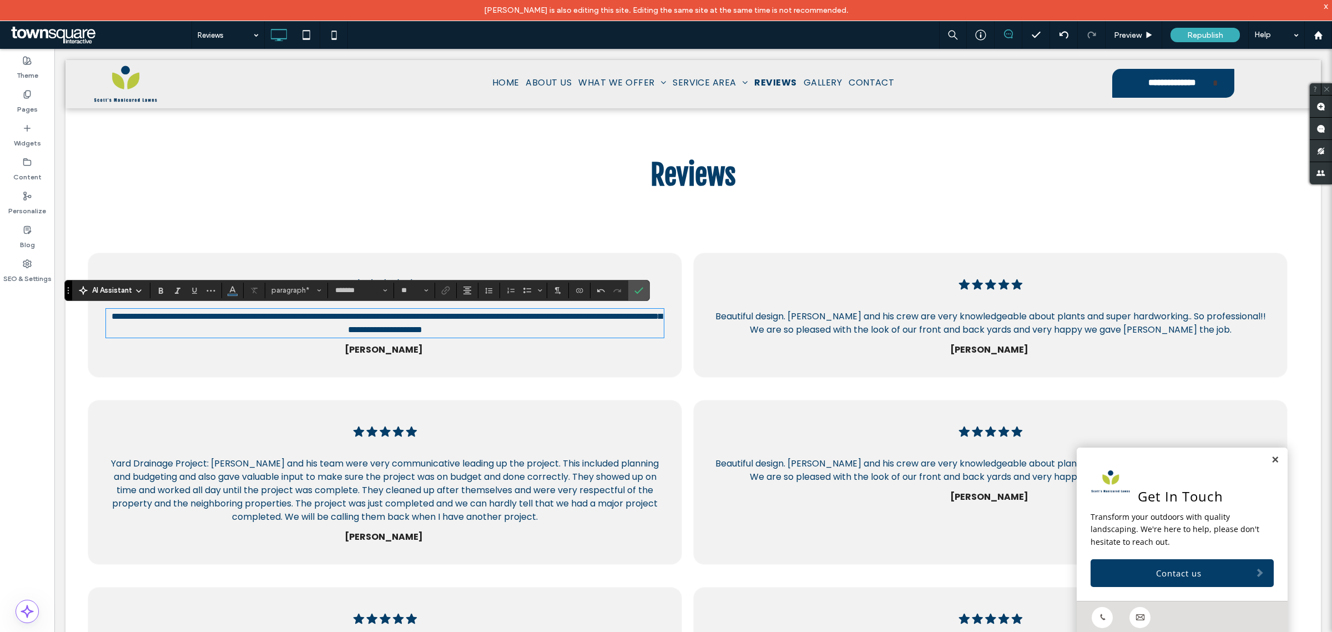
click at [396, 349] on p "Kelly J" at bounding box center [383, 349] width 171 height 14
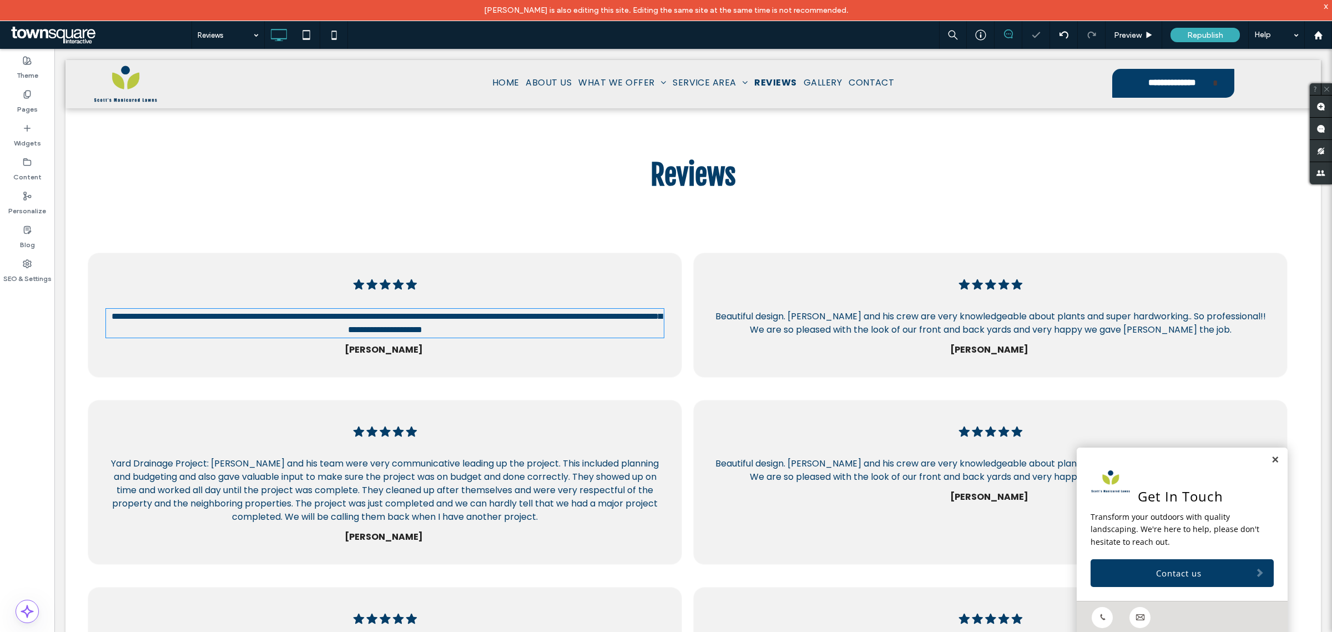
click at [396, 350] on p "Kelly J" at bounding box center [383, 349] width 171 height 14
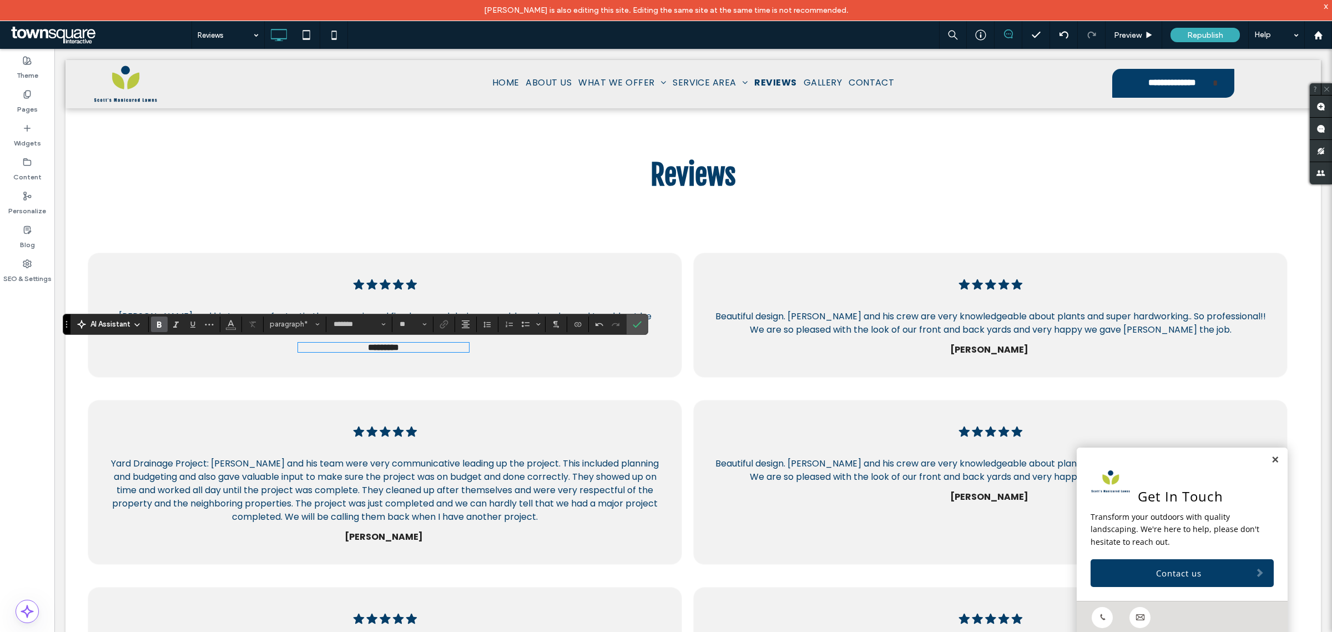
click at [833, 315] on span "Beautiful design. Scott and his crew are very knowledgeable about plants and su…" at bounding box center [991, 323] width 551 height 26
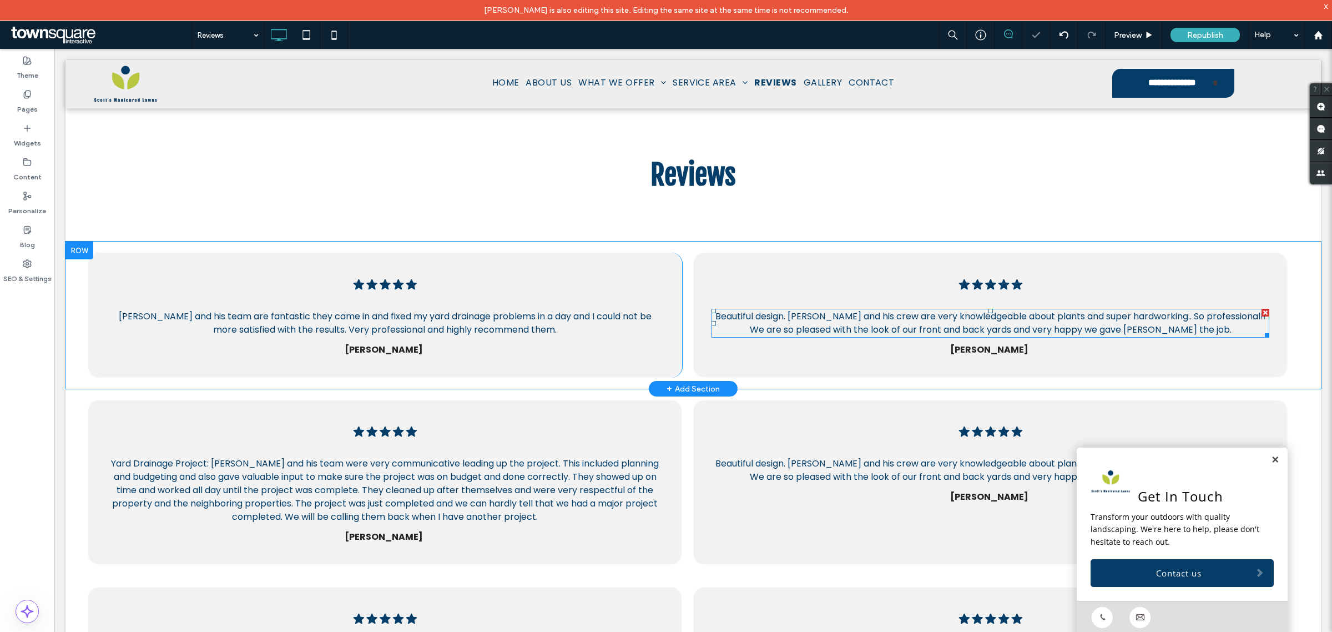
click at [833, 315] on span "Beautiful design. Scott and his crew are very knowledgeable about plants and su…" at bounding box center [991, 323] width 551 height 26
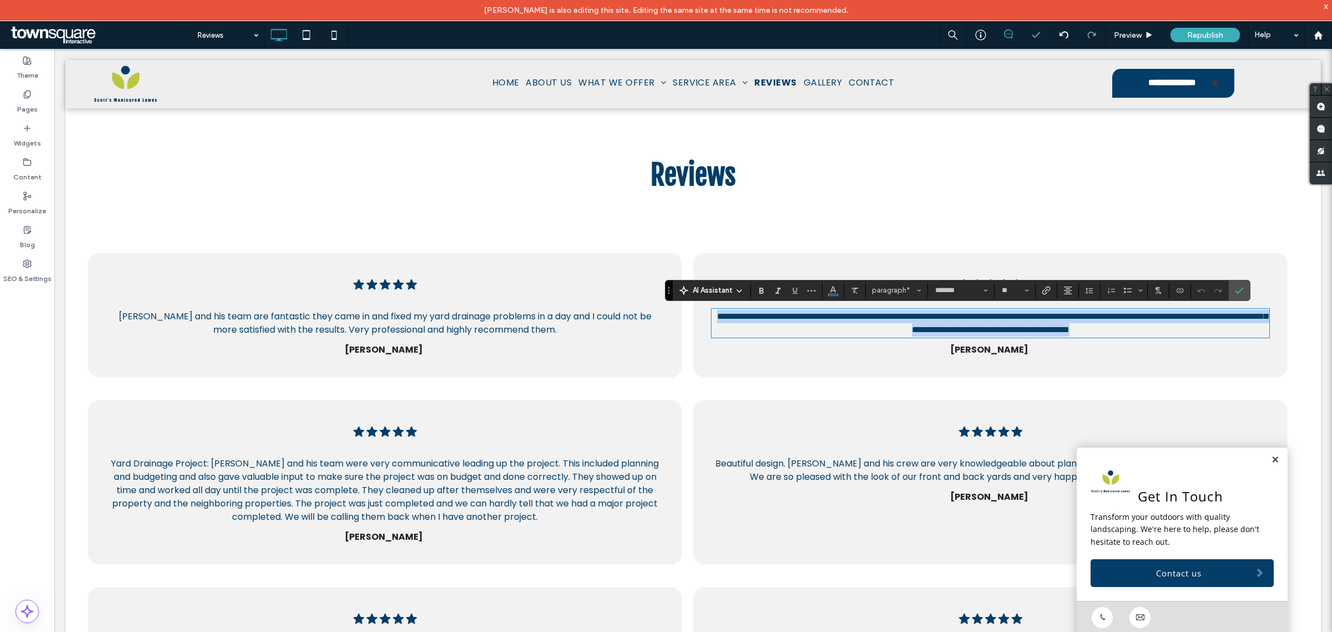
paste div
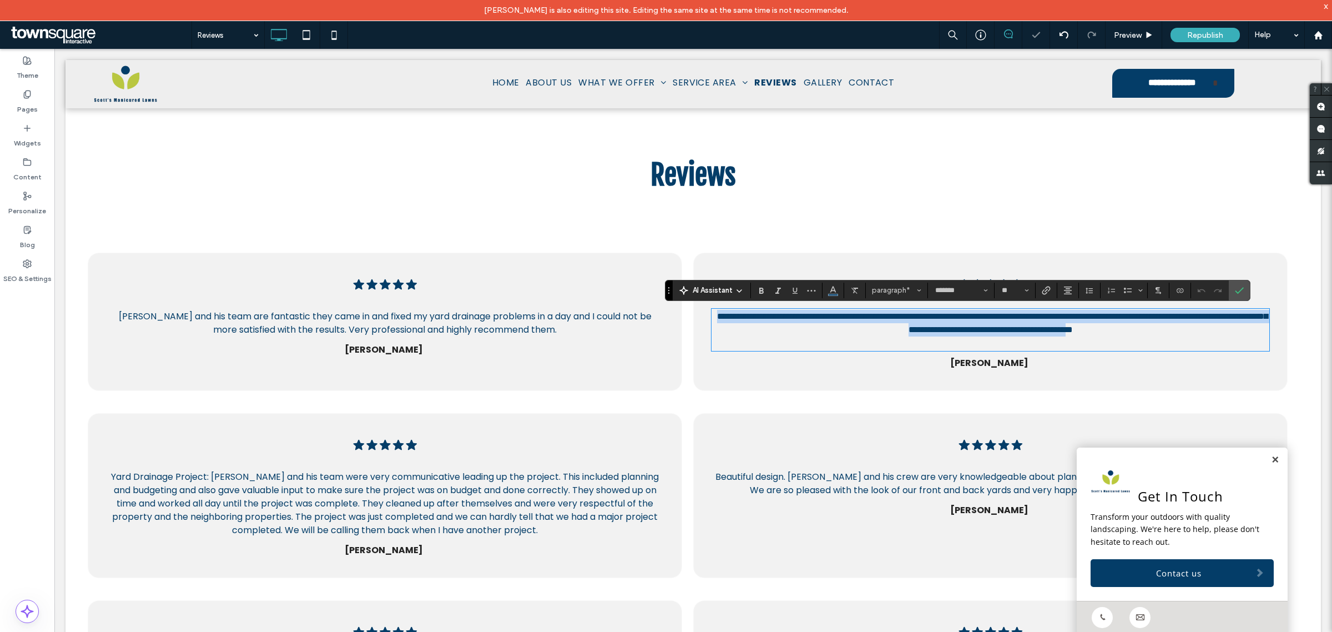
type input "*"
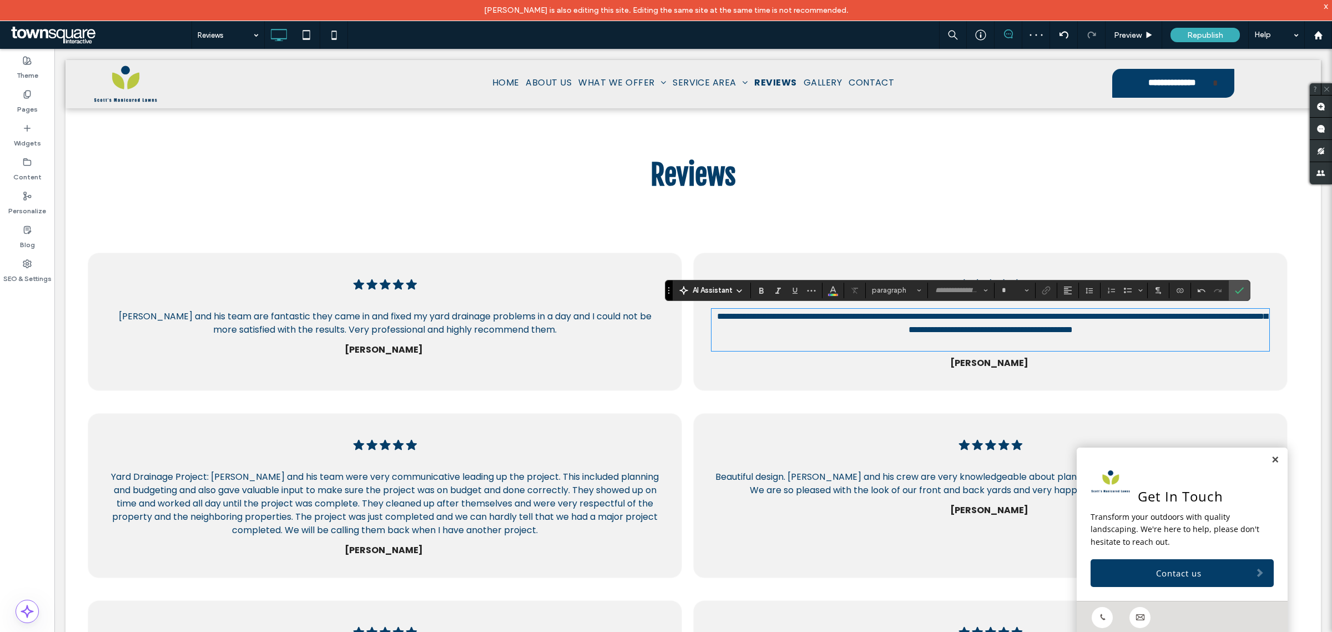
type input "*******"
type input "**"
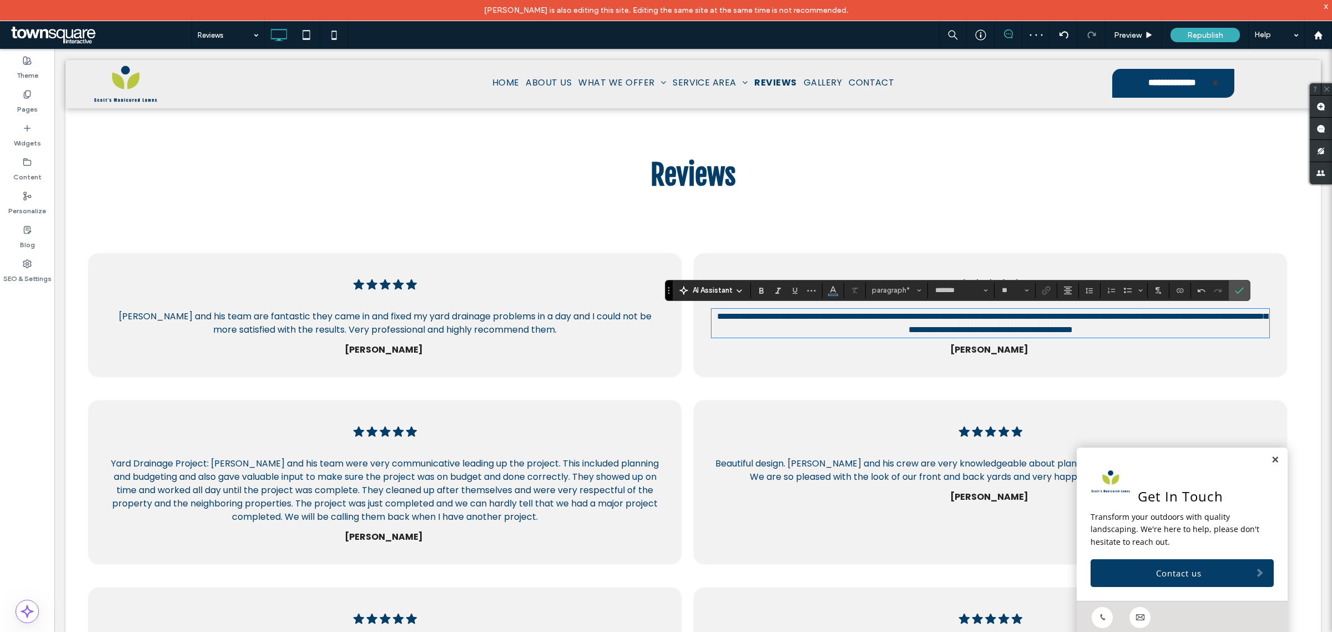
click at [981, 348] on strong "Ann B" at bounding box center [989, 349] width 78 height 13
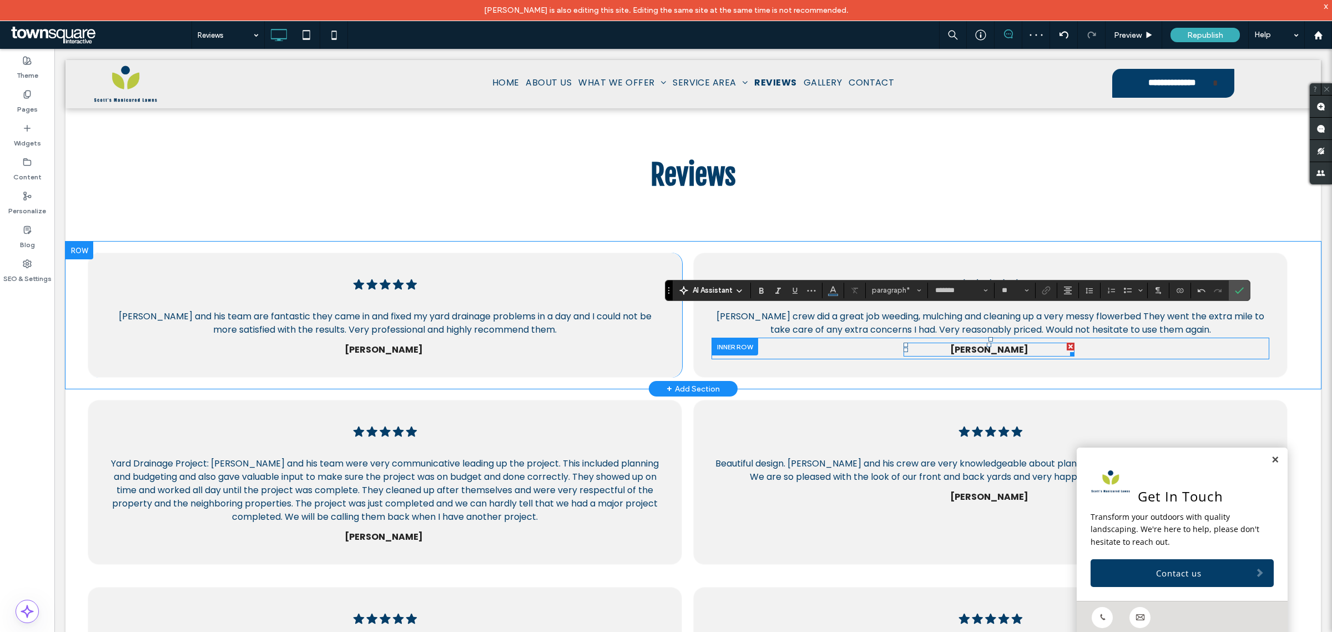
click at [981, 348] on strong "Ann B" at bounding box center [989, 349] width 78 height 13
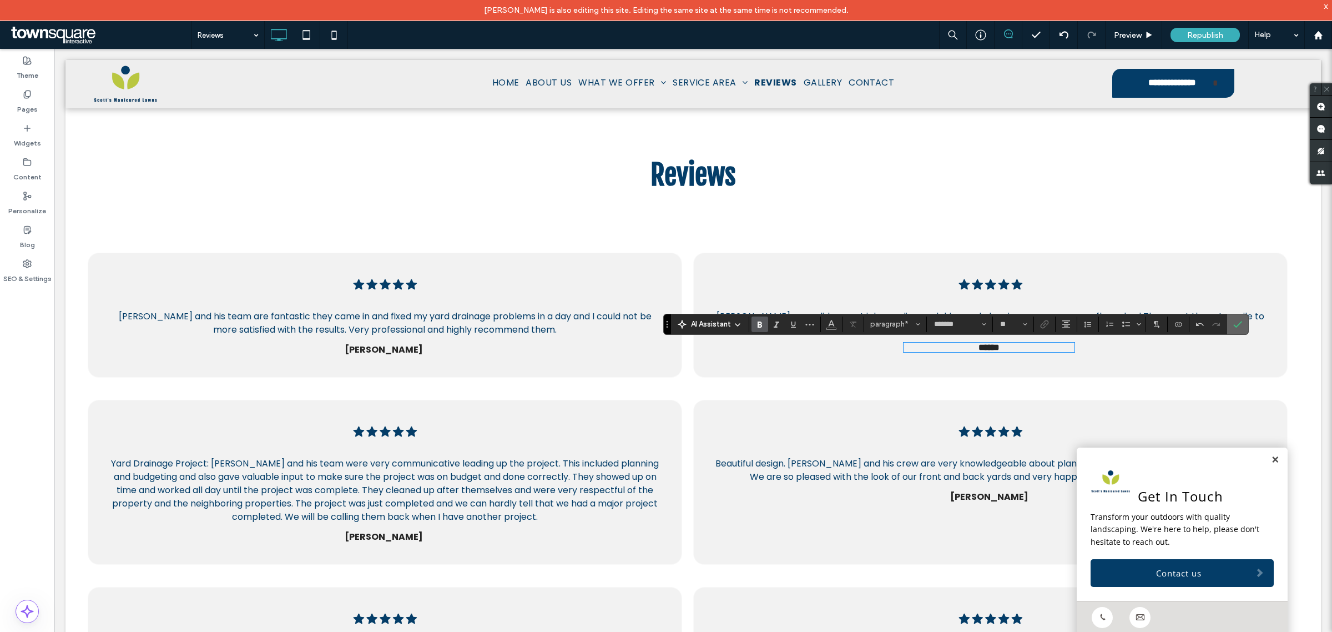
click at [1246, 317] on label "Confirm" at bounding box center [1238, 324] width 17 height 20
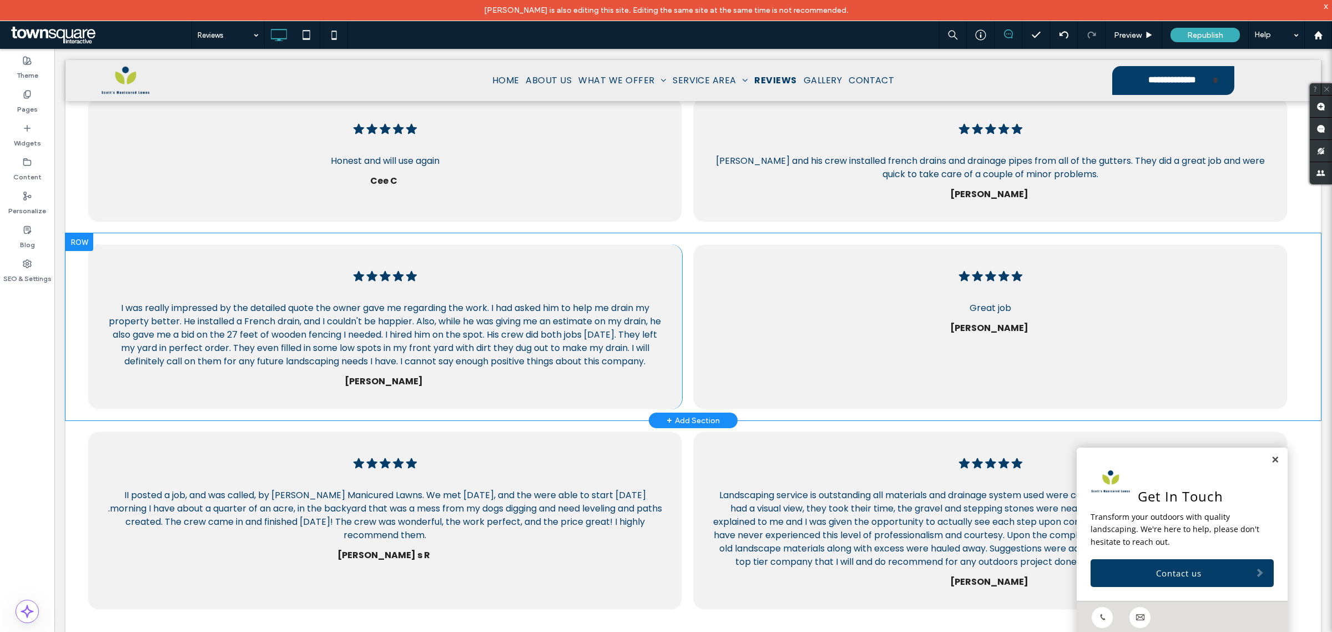
scroll to position [555, 0]
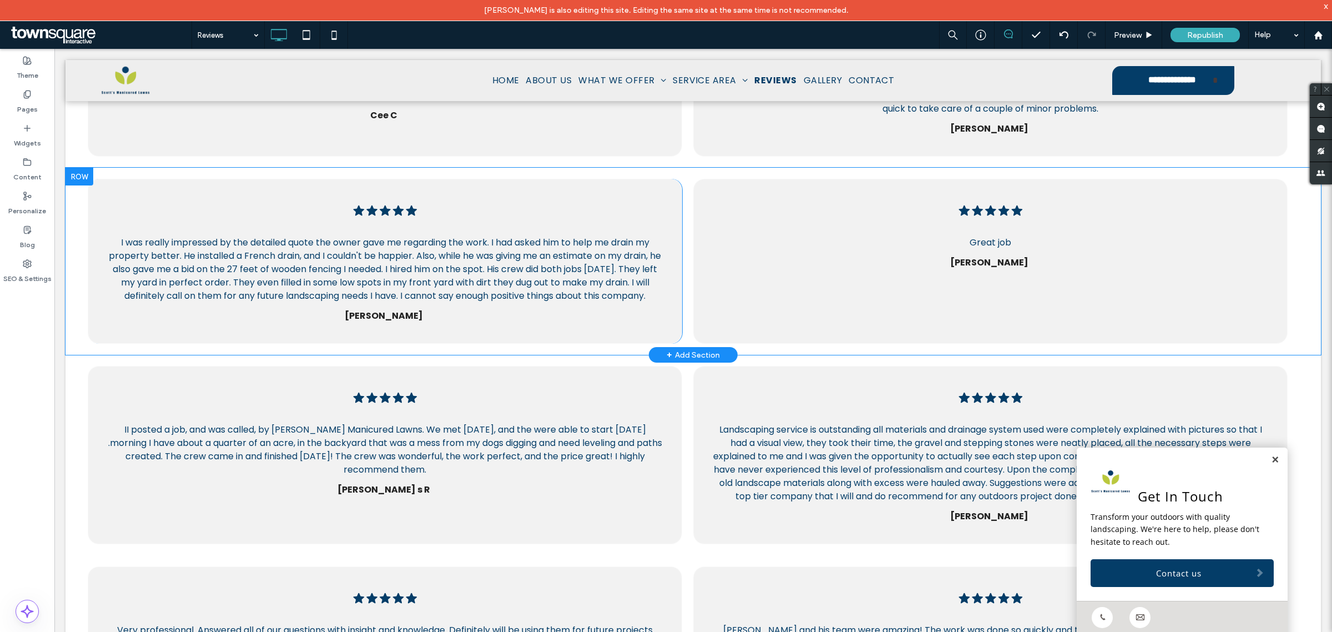
click at [892, 297] on div "Five black stars in a row. .cls-1-1670365560-1670365560 { fill: #00000; stroke-…" at bounding box center [990, 261] width 595 height 165
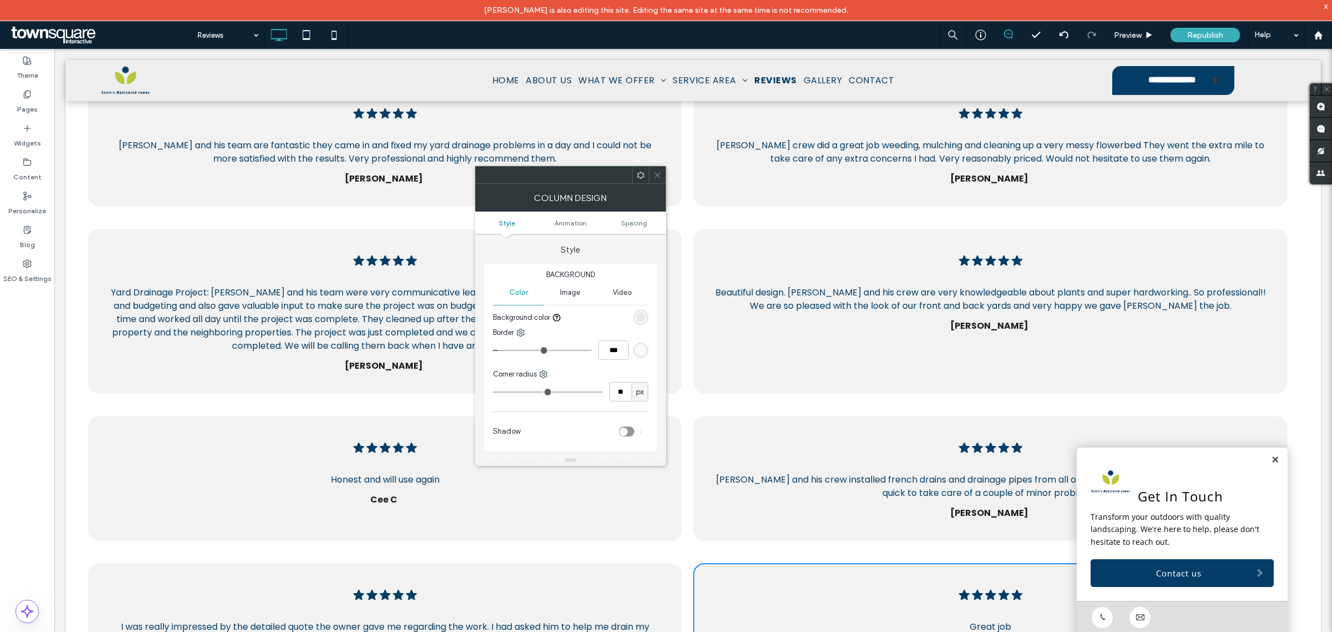
scroll to position [139, 0]
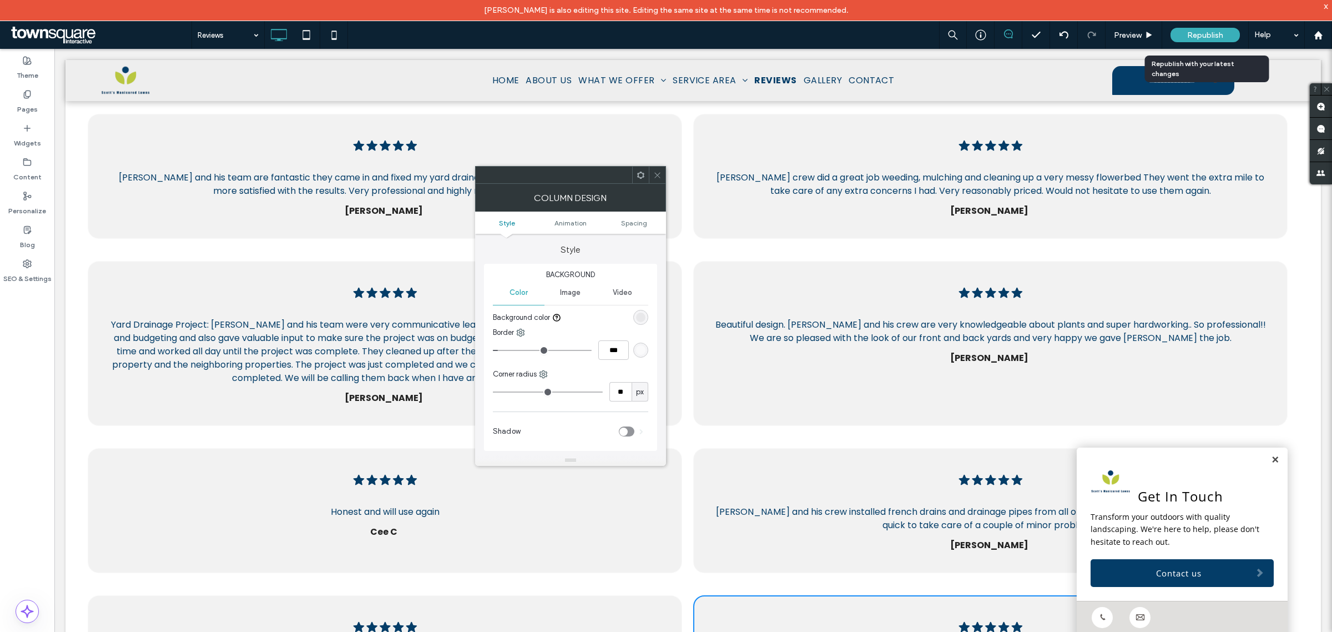
click at [1200, 34] on span "Republish" at bounding box center [1205, 35] width 36 height 9
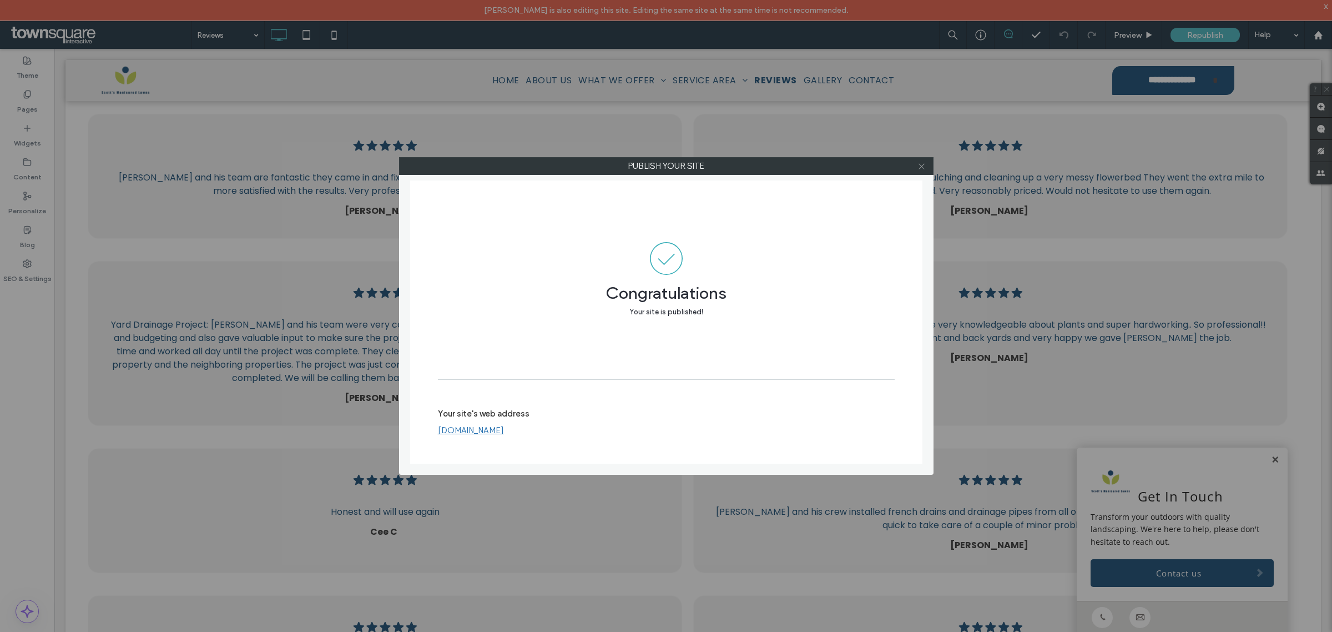
click at [923, 167] on icon at bounding box center [922, 166] width 8 height 8
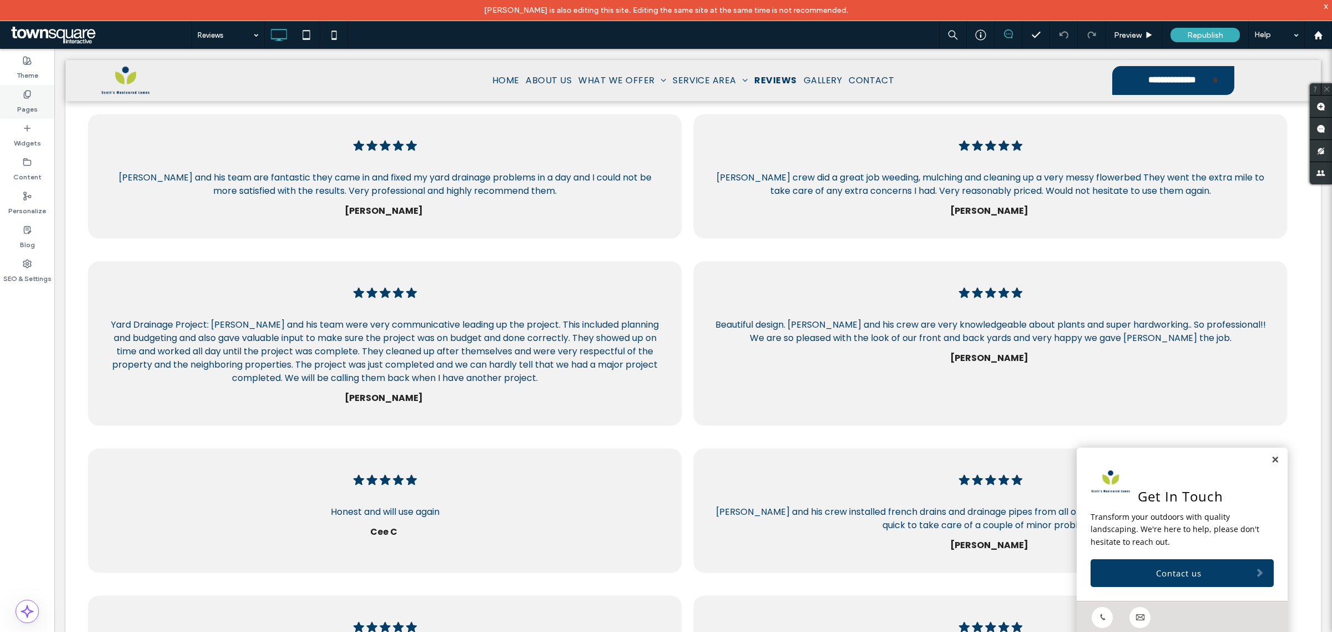
click at [25, 98] on use at bounding box center [27, 93] width 6 height 7
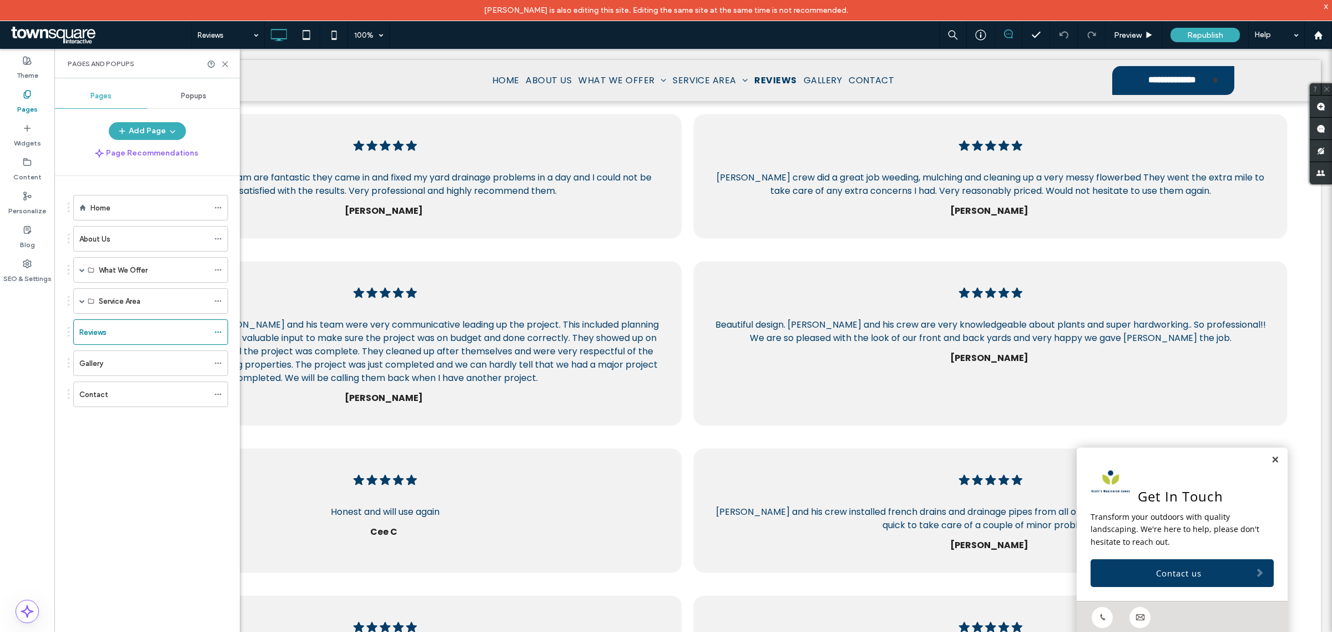
click at [25, 98] on use at bounding box center [27, 93] width 6 height 7
